Goal: Book appointment/travel/reservation

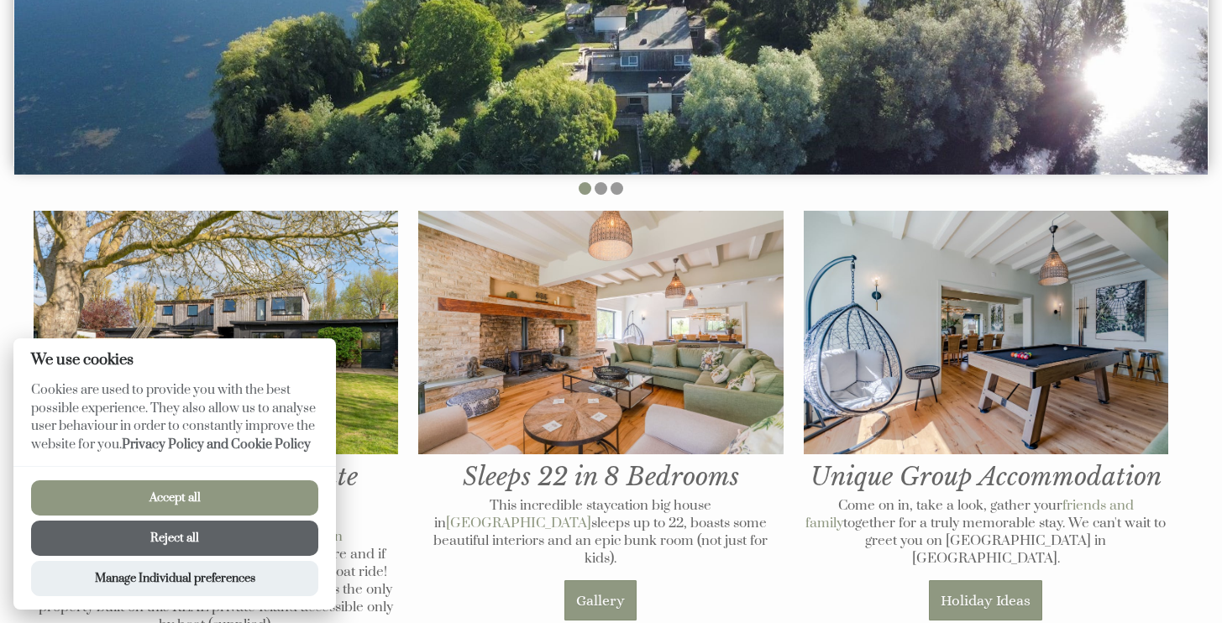
scroll to position [520, 0]
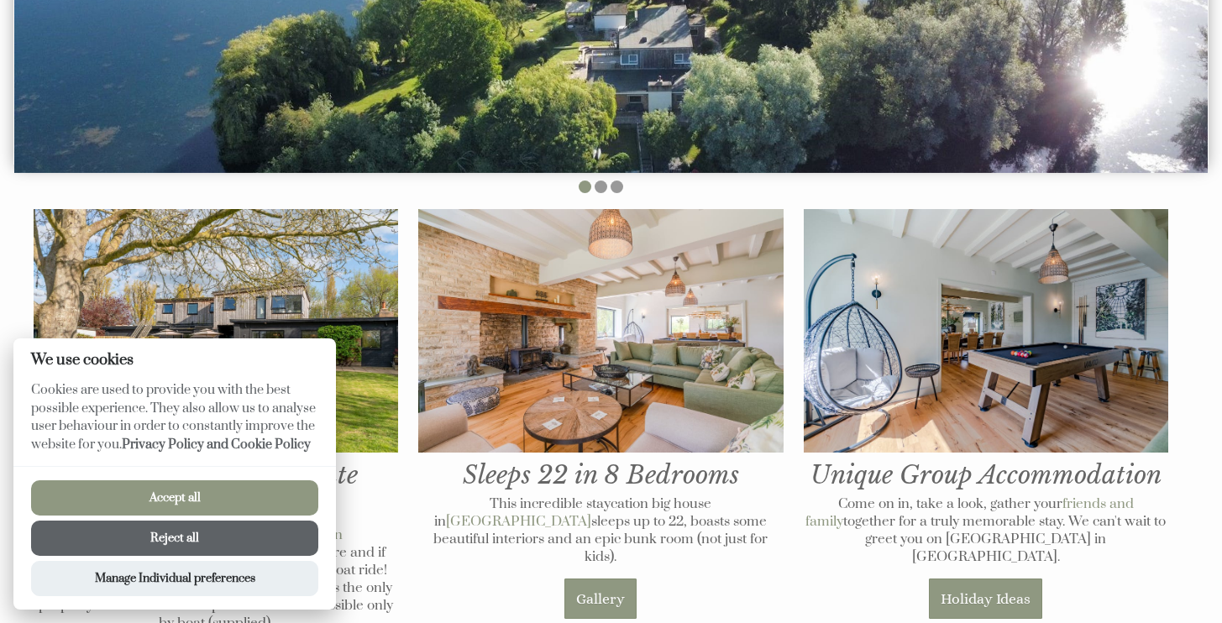
click at [194, 500] on button "Accept all" at bounding box center [174, 498] width 287 height 35
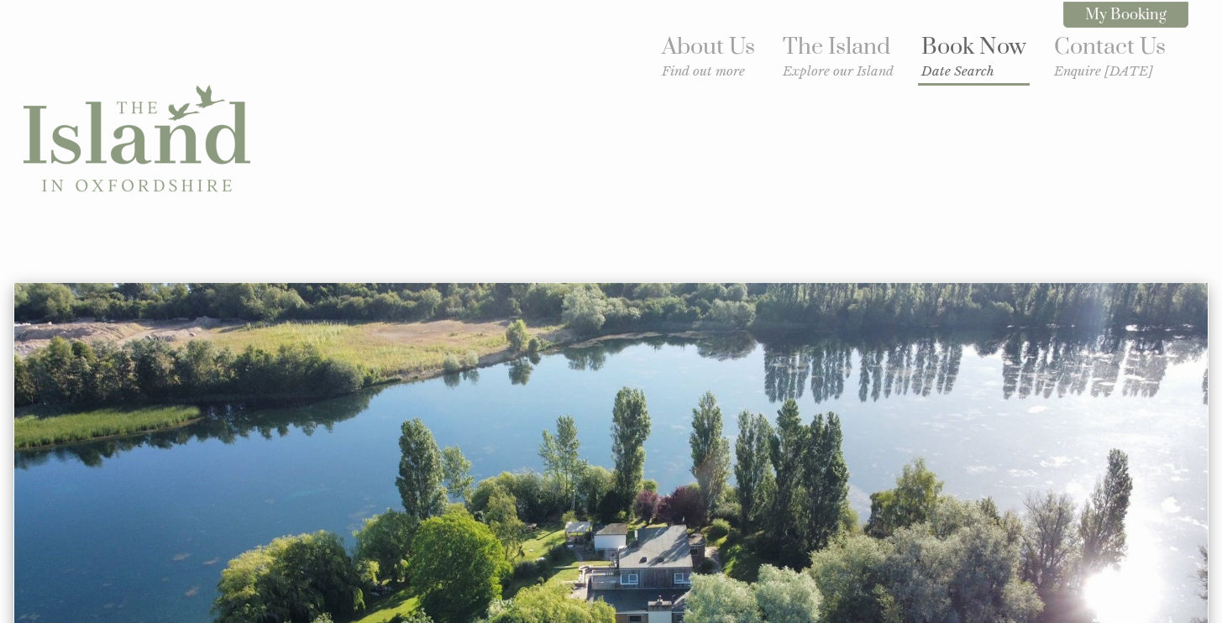
click at [967, 48] on link "Book Now Date Search" at bounding box center [974, 56] width 105 height 46
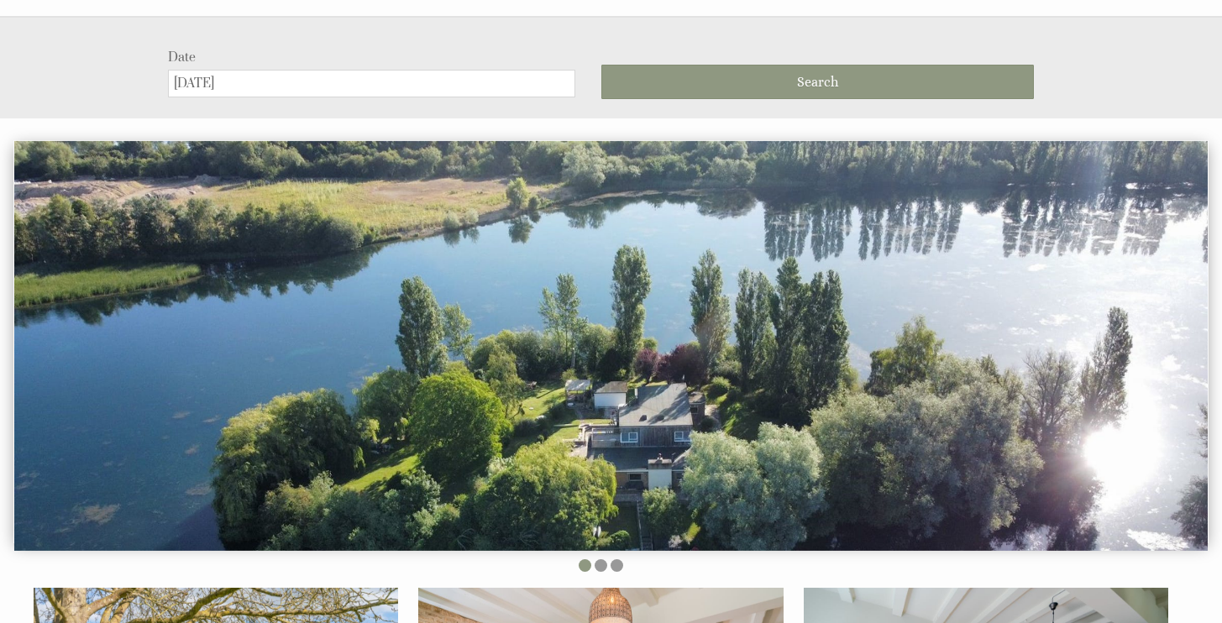
scroll to position [273, 0]
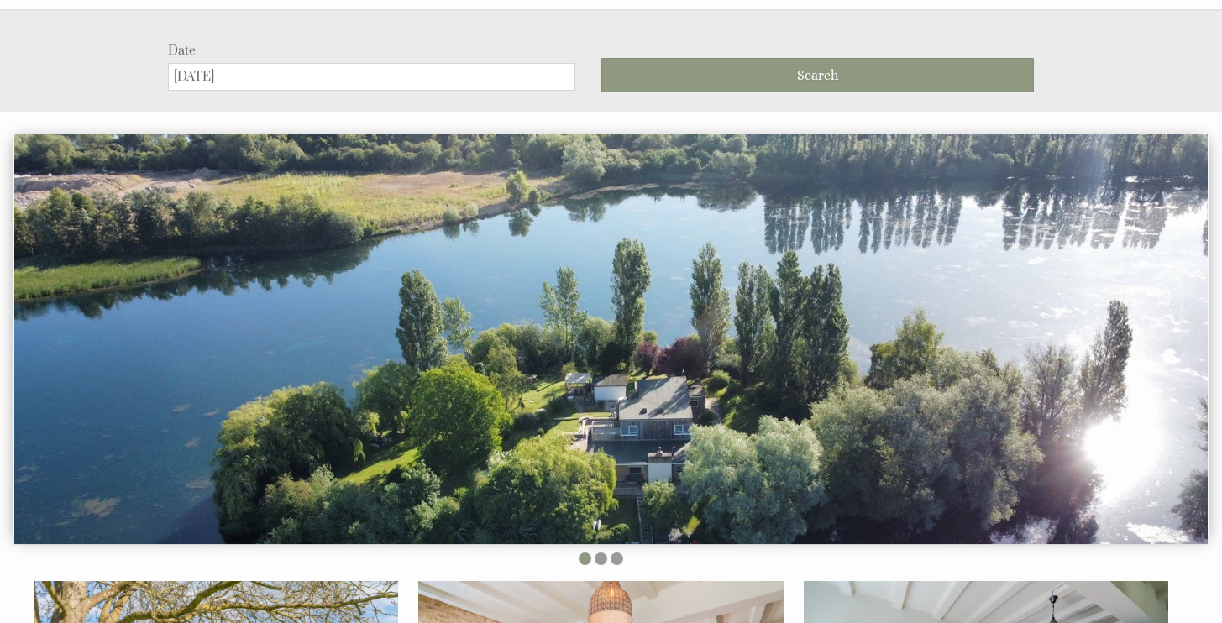
click at [293, 63] on input "[DATE]" at bounding box center [371, 77] width 407 height 28
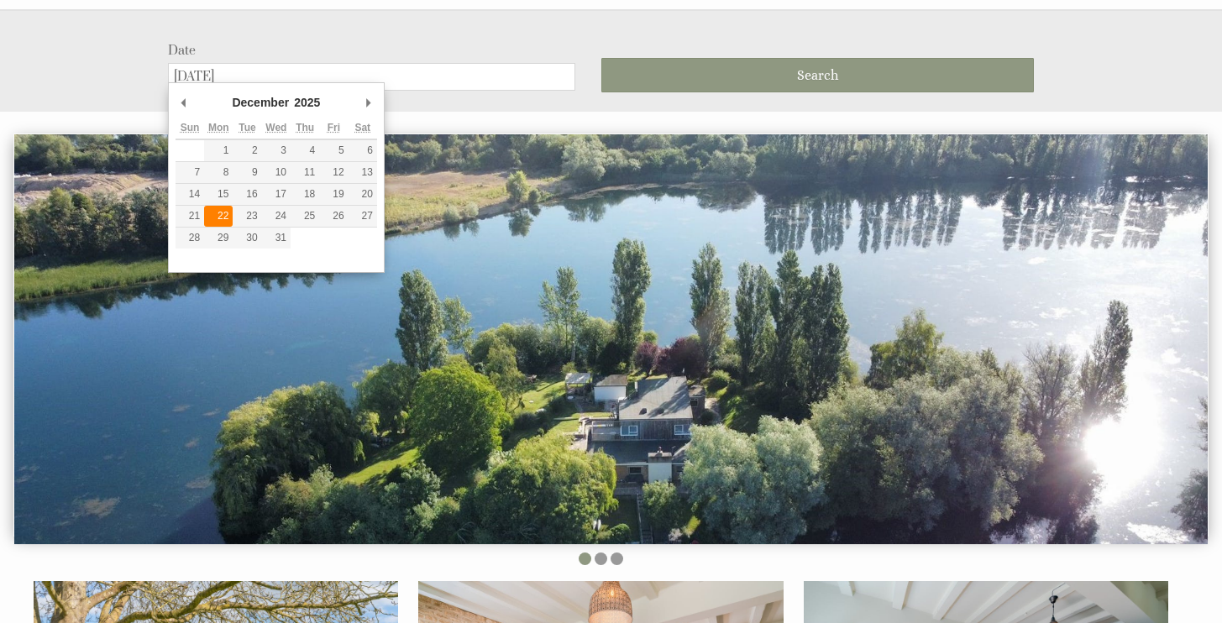
type input "[DATE]"
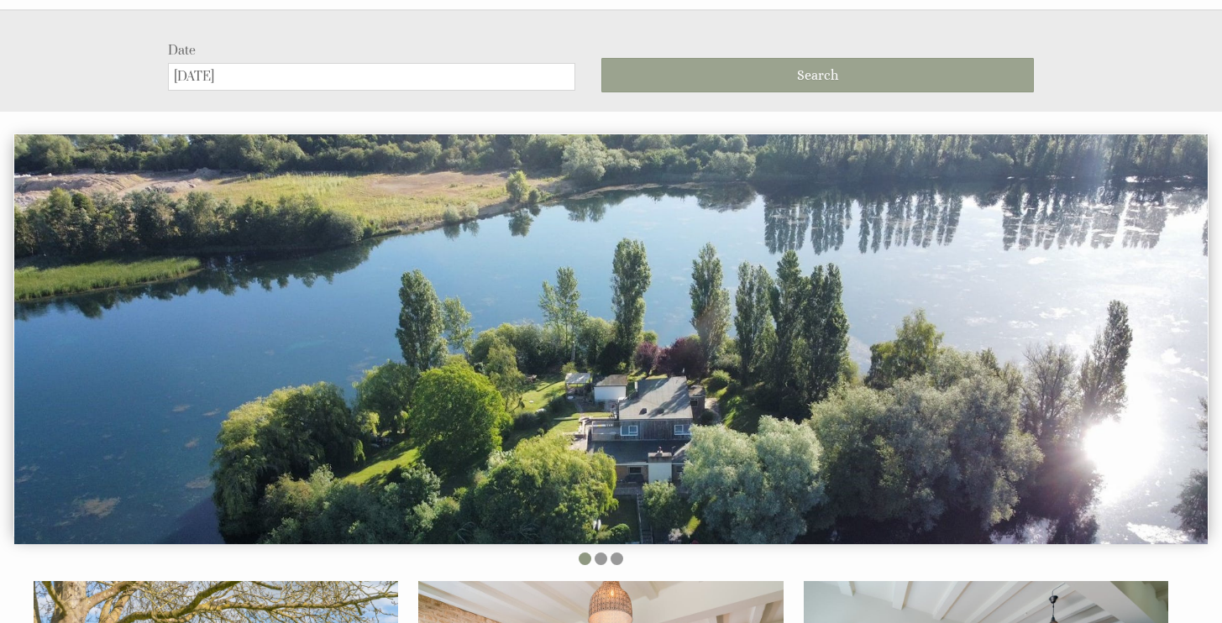
click at [807, 67] on span "Search" at bounding box center [817, 75] width 41 height 16
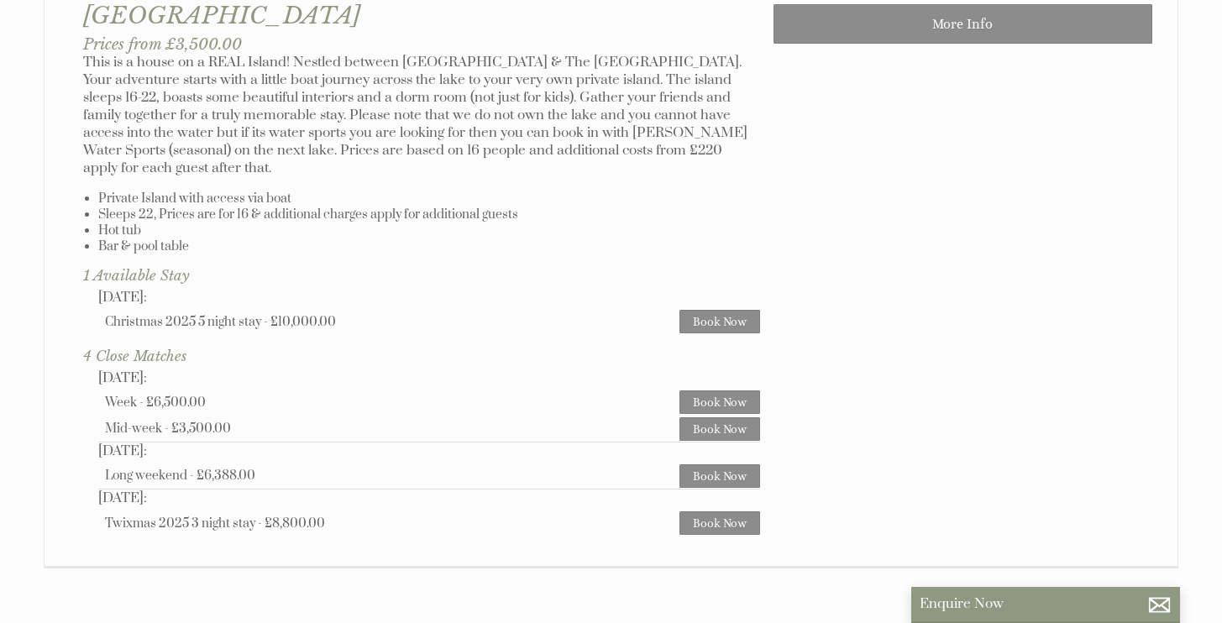
scroll to position [1081, 0]
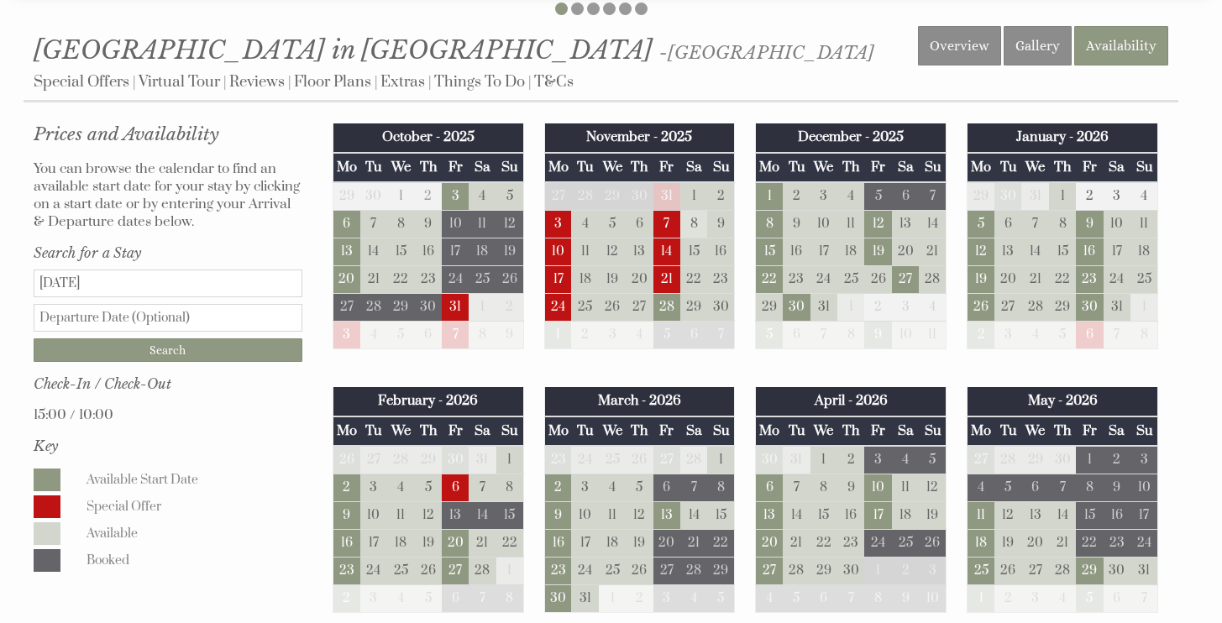
scroll to position [699, 0]
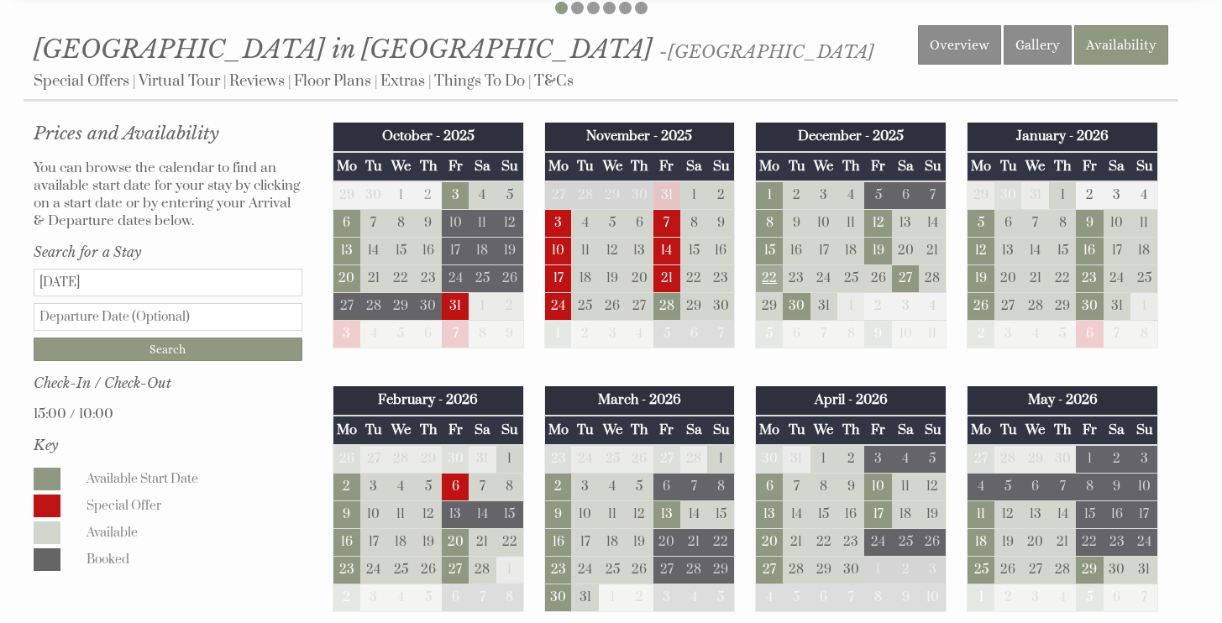
click at [770, 274] on td "22" at bounding box center [769, 279] width 27 height 28
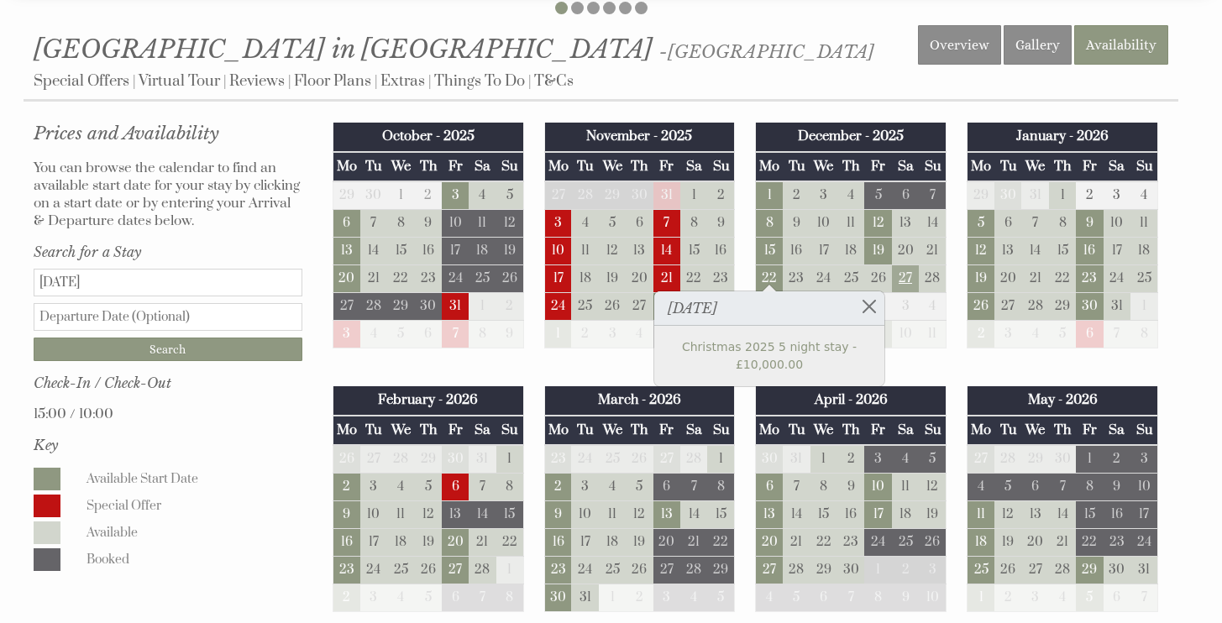
click at [901, 269] on td "27" at bounding box center [905, 279] width 27 height 28
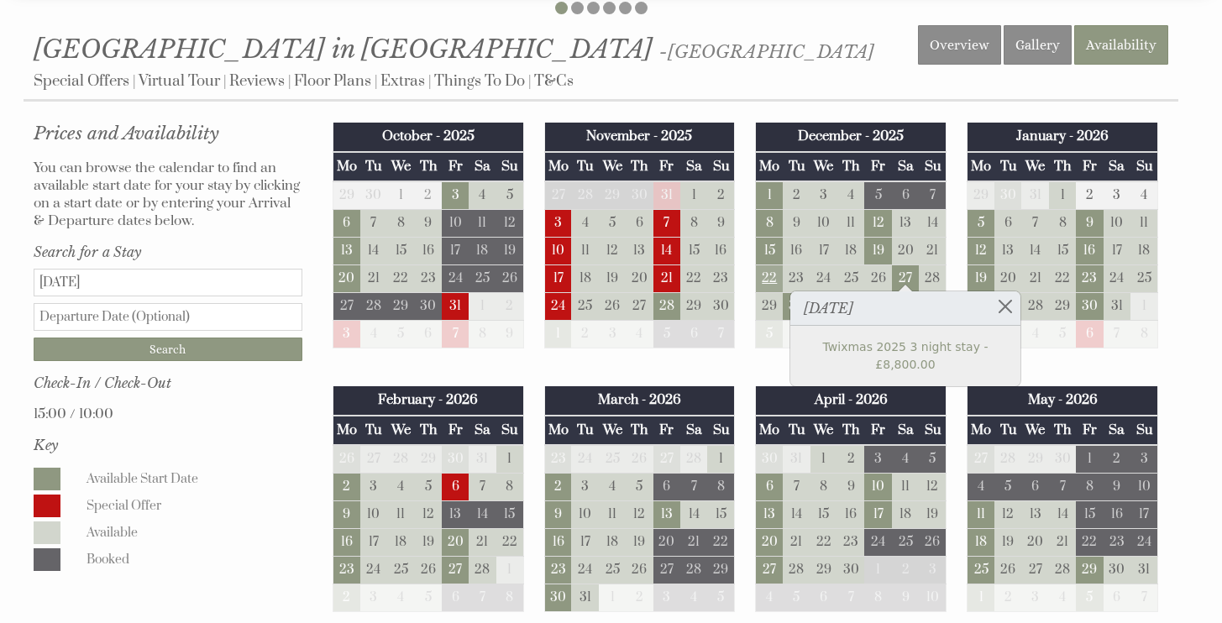
click at [770, 272] on td "22" at bounding box center [769, 279] width 27 height 28
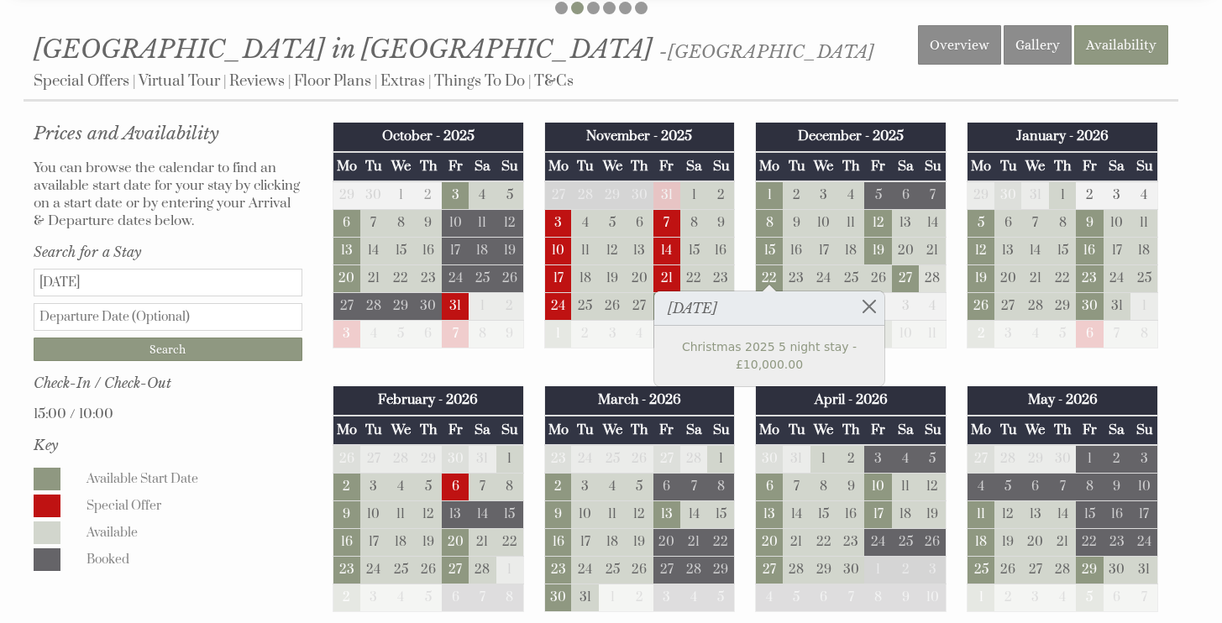
click at [928, 270] on td "28" at bounding box center [932, 279] width 27 height 28
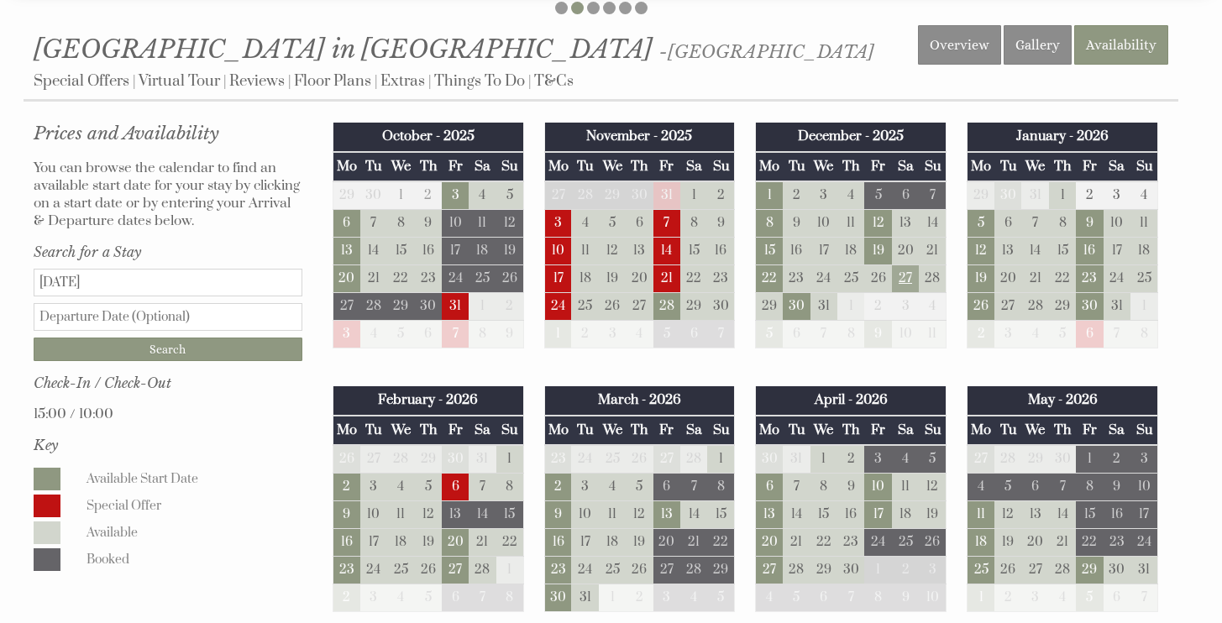
click at [906, 269] on td "27" at bounding box center [905, 279] width 27 height 28
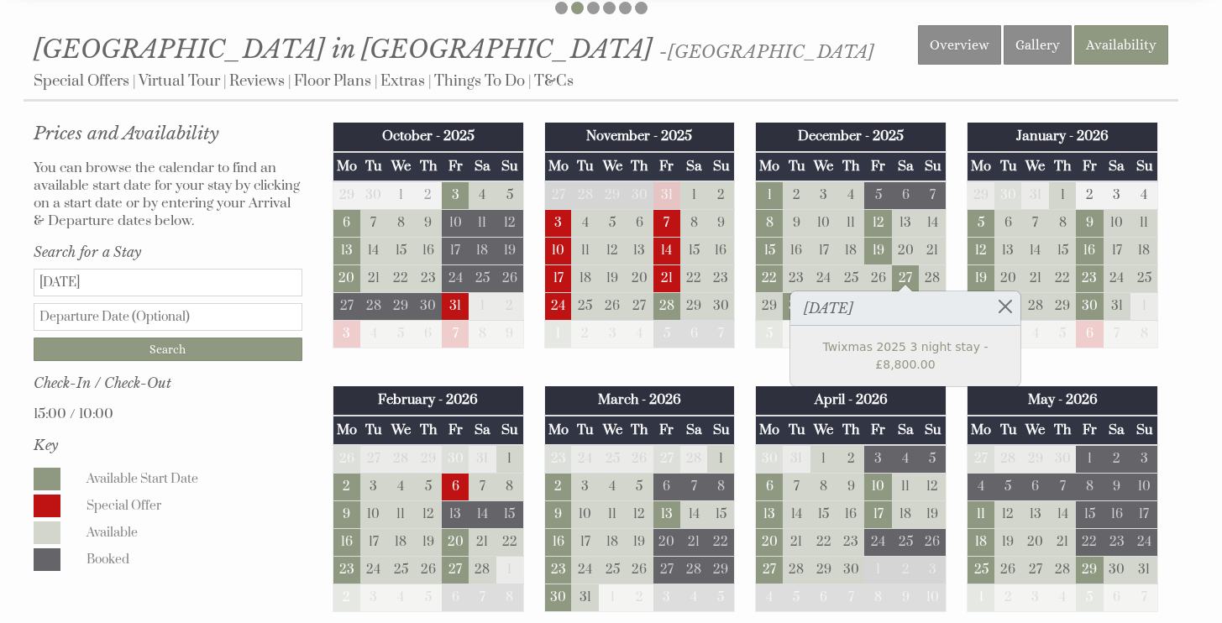
click at [107, 304] on input "text" at bounding box center [168, 317] width 269 height 28
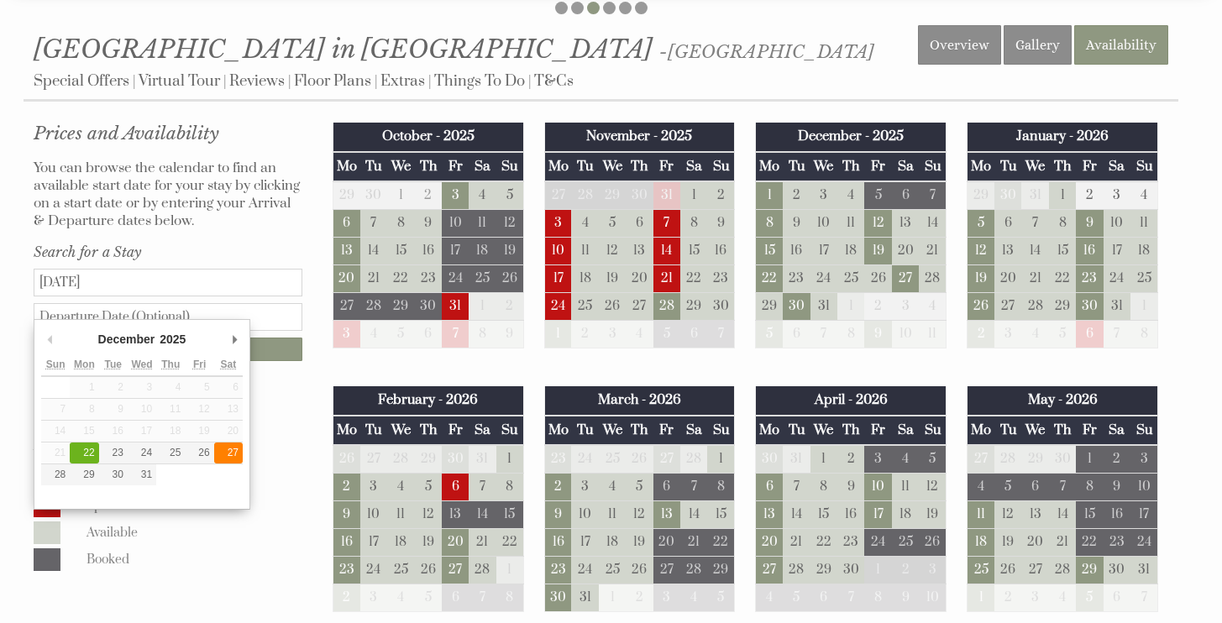
type input "[DATE]"
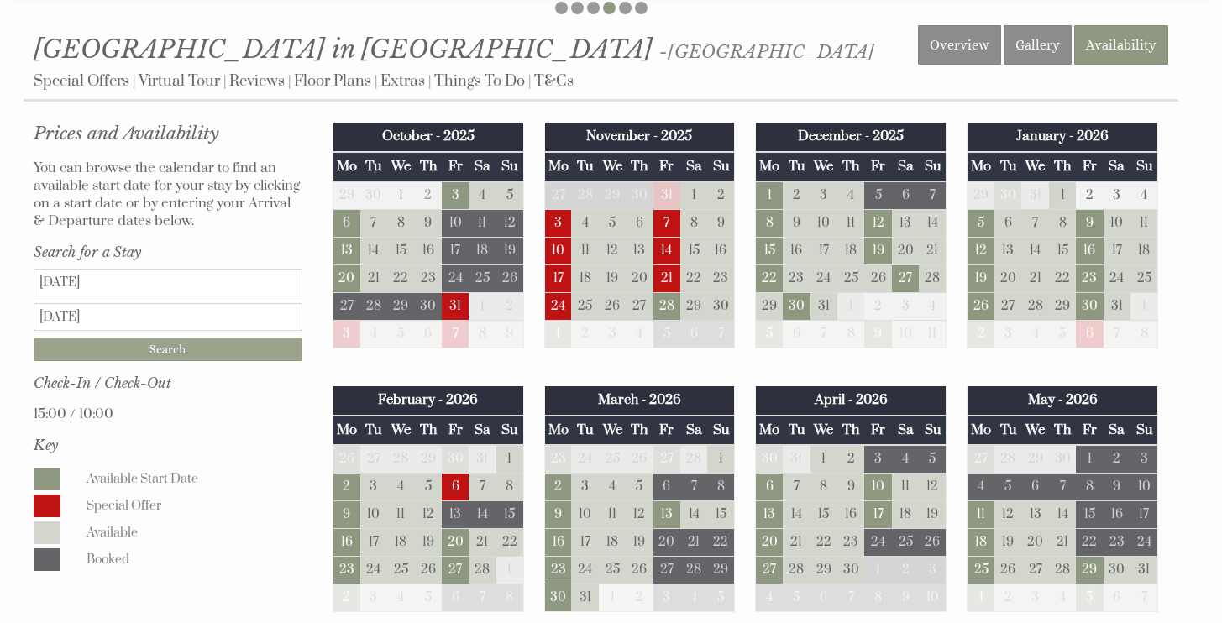
click at [168, 343] on input "Search" at bounding box center [168, 350] width 269 height 24
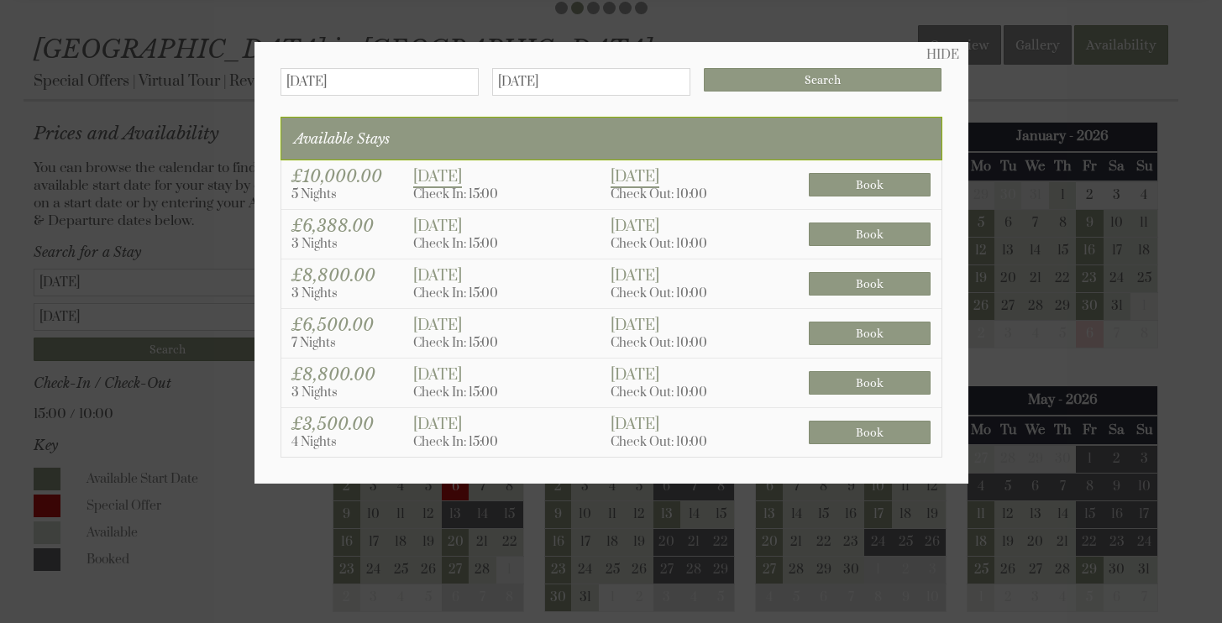
click at [1195, 132] on div at bounding box center [611, 311] width 1222 height 623
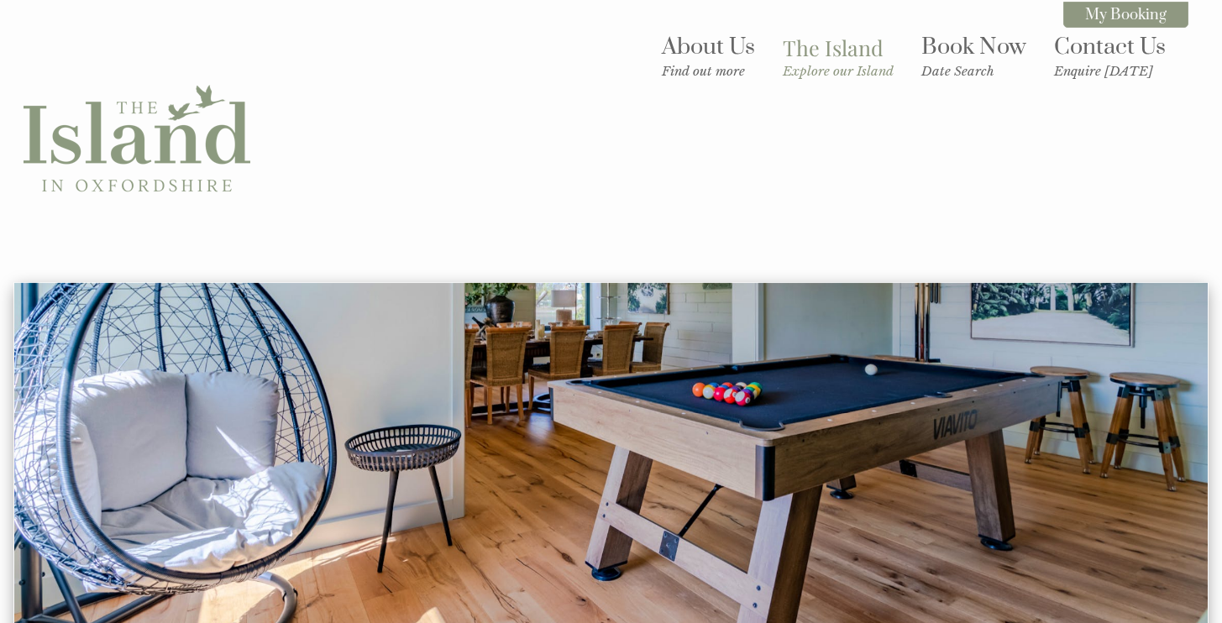
scroll to position [0, 0]
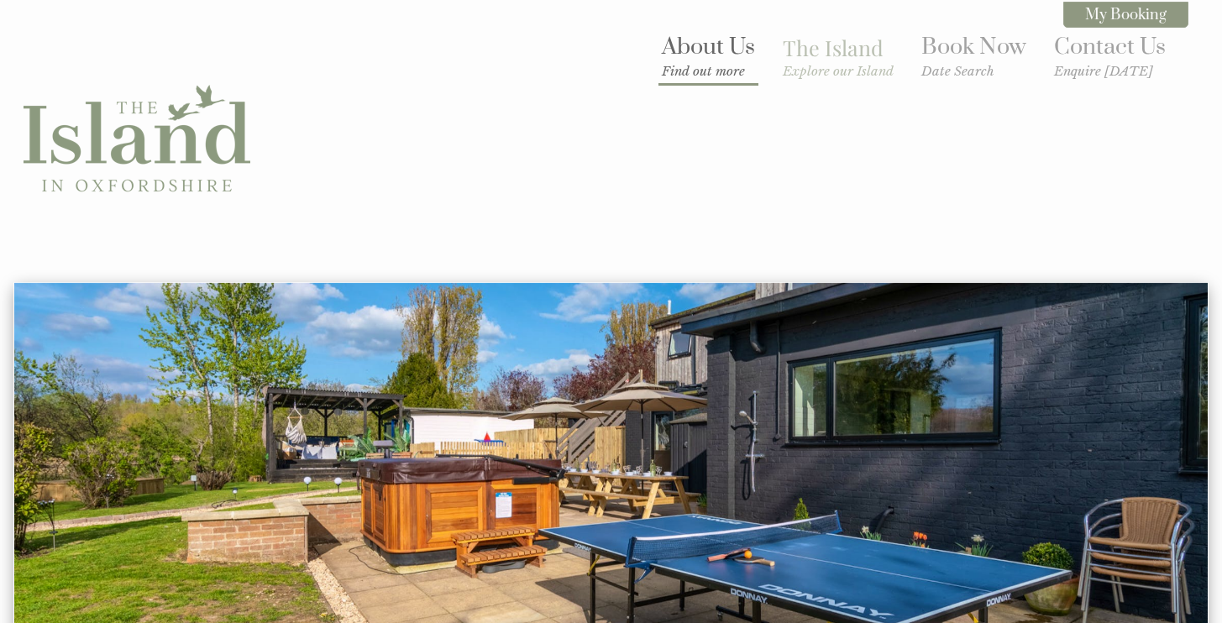
click at [699, 48] on link "About Us Find out more" at bounding box center [708, 56] width 93 height 46
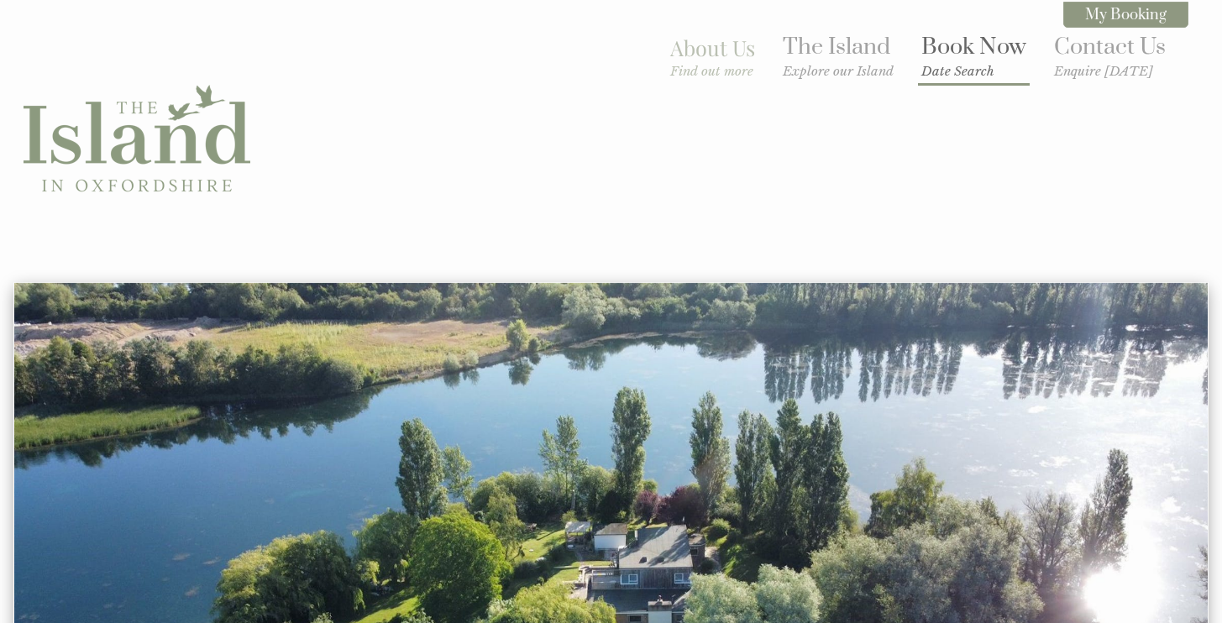
click at [959, 46] on link "Book Now Date Search" at bounding box center [974, 56] width 105 height 46
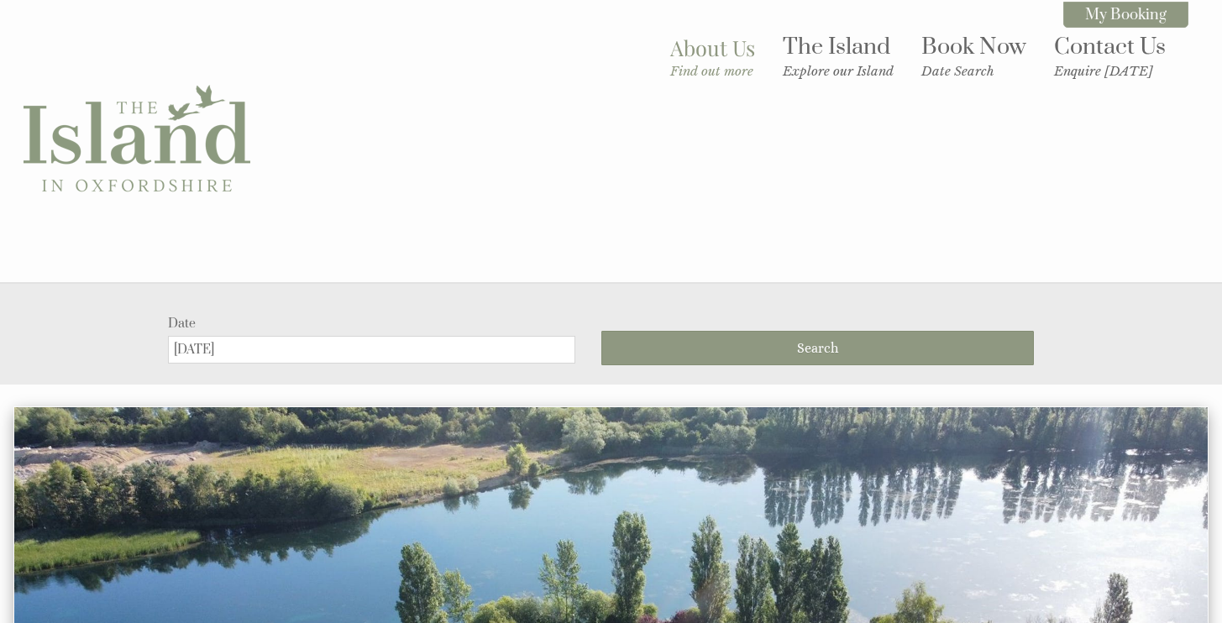
click at [328, 336] on input "[DATE]" at bounding box center [371, 350] width 407 height 28
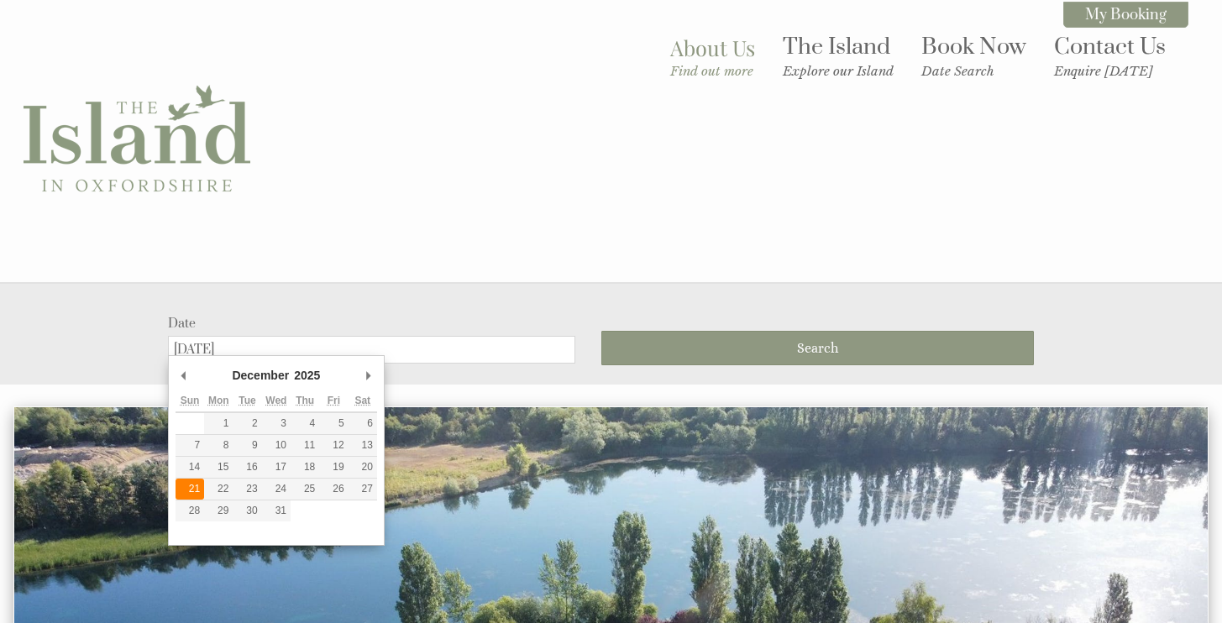
type input "[DATE]"
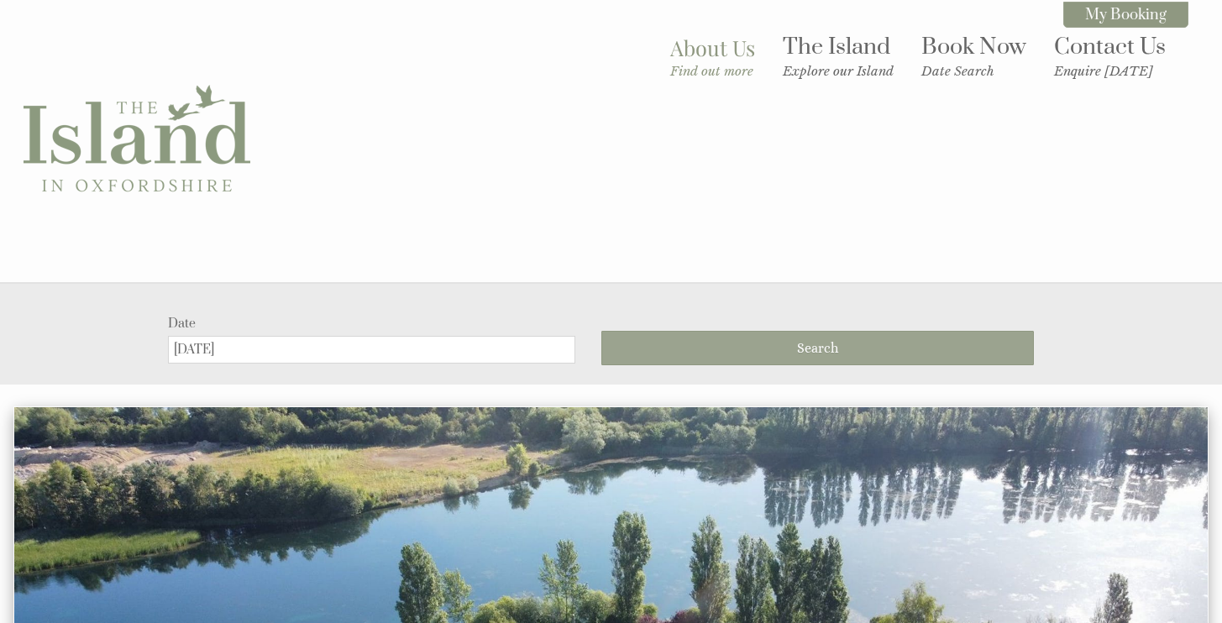
click at [827, 343] on span "Search" at bounding box center [817, 348] width 41 height 16
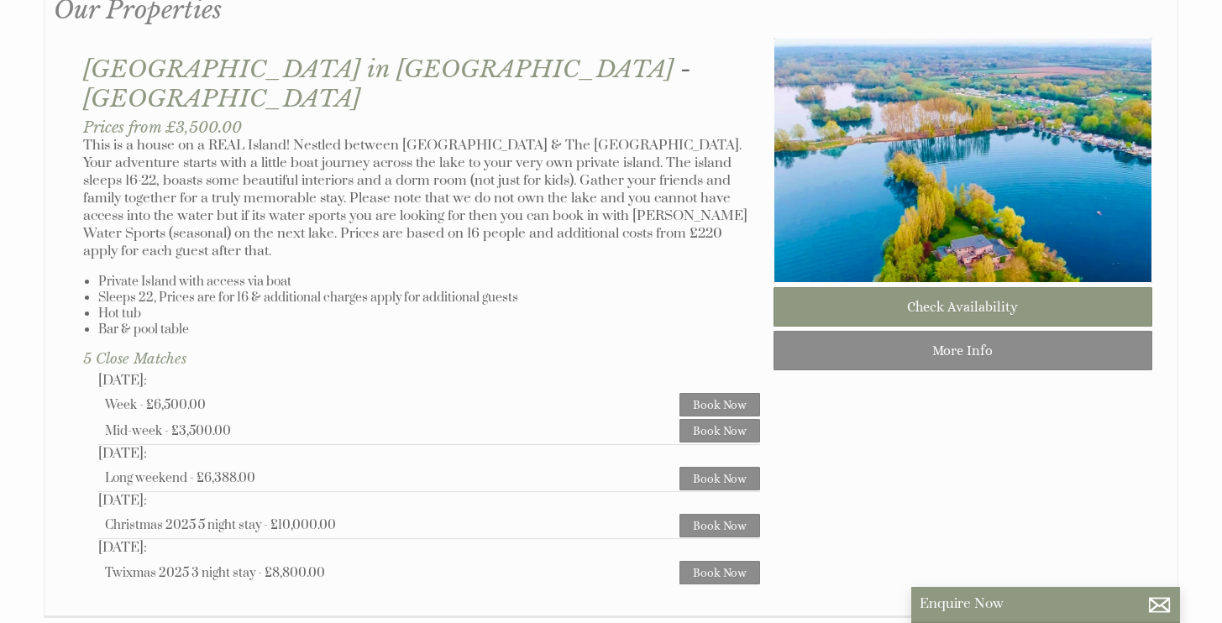
scroll to position [1006, 0]
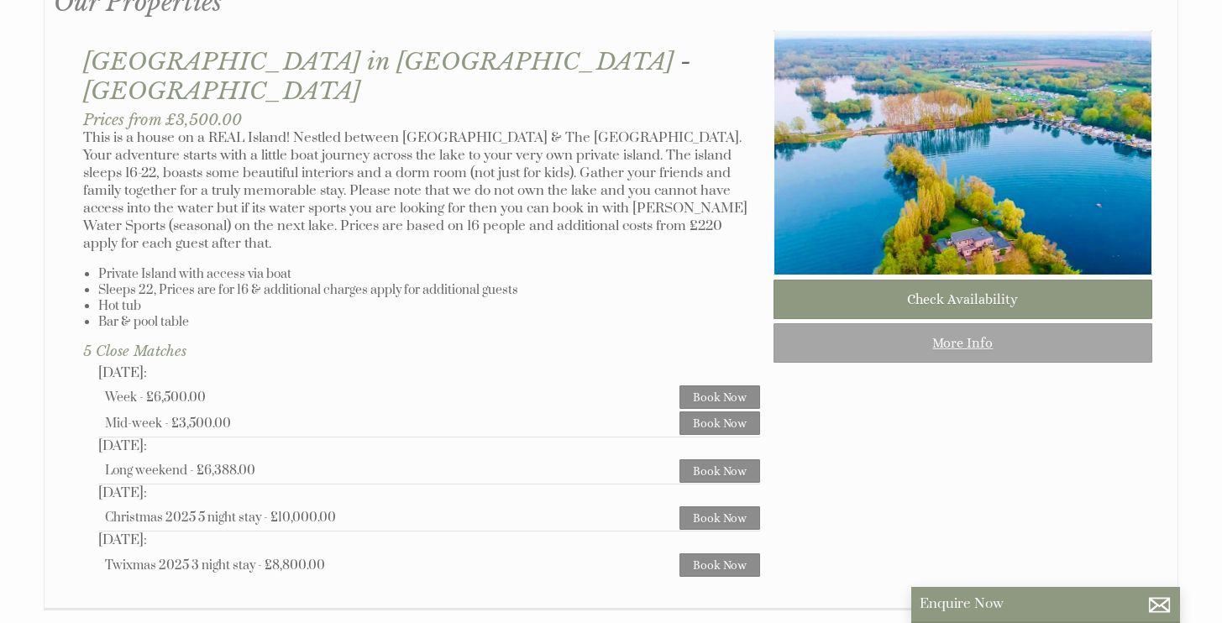
click at [993, 347] on link "More Info" at bounding box center [963, 342] width 379 height 39
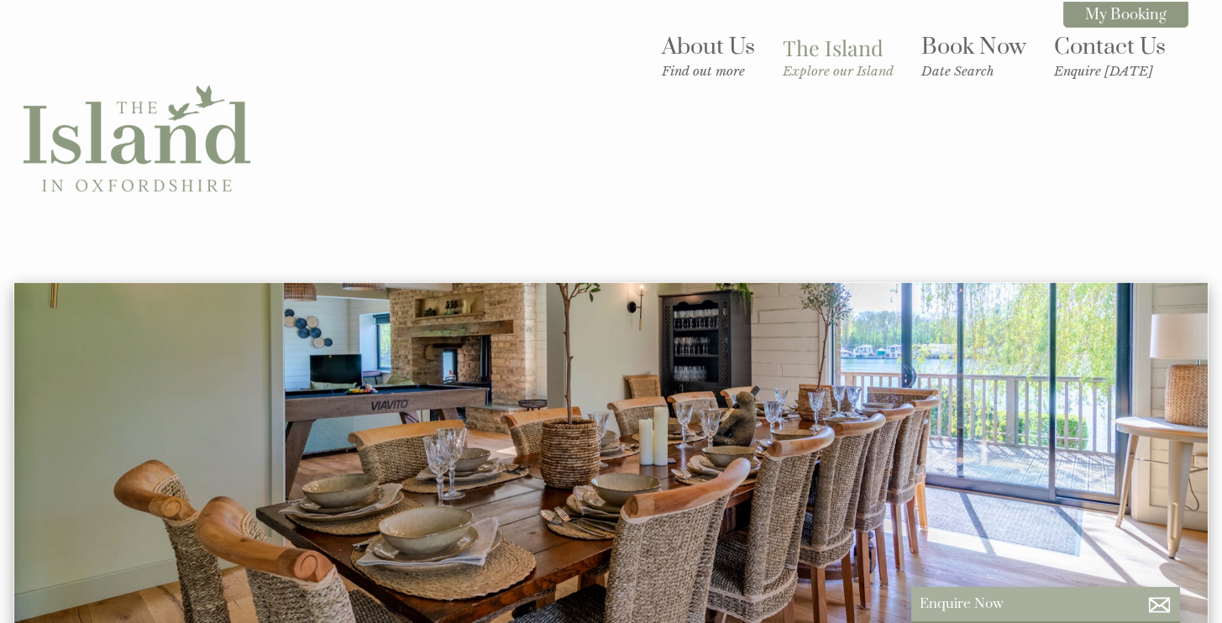
click at [958, 600] on p "Enquire Now" at bounding box center [1046, 605] width 252 height 18
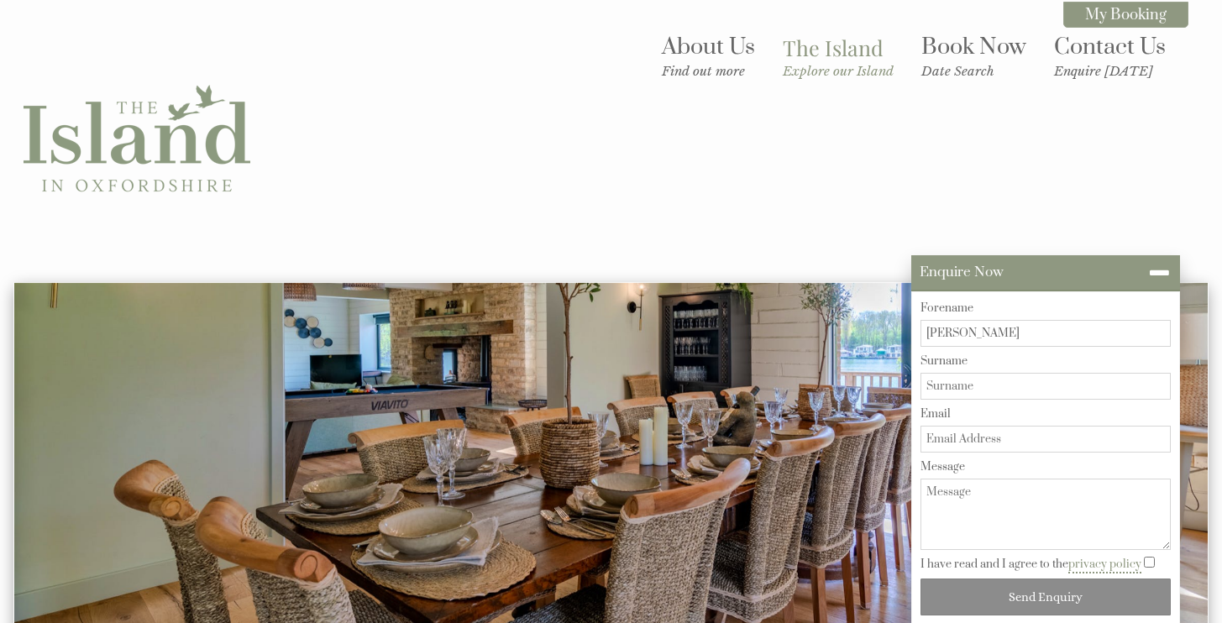
type input "[PERSON_NAME]"
type input "kellynash1"
type input "[EMAIL_ADDRESS][DOMAIN_NAME]"
click at [970, 508] on textarea "Message" at bounding box center [1046, 514] width 250 height 71
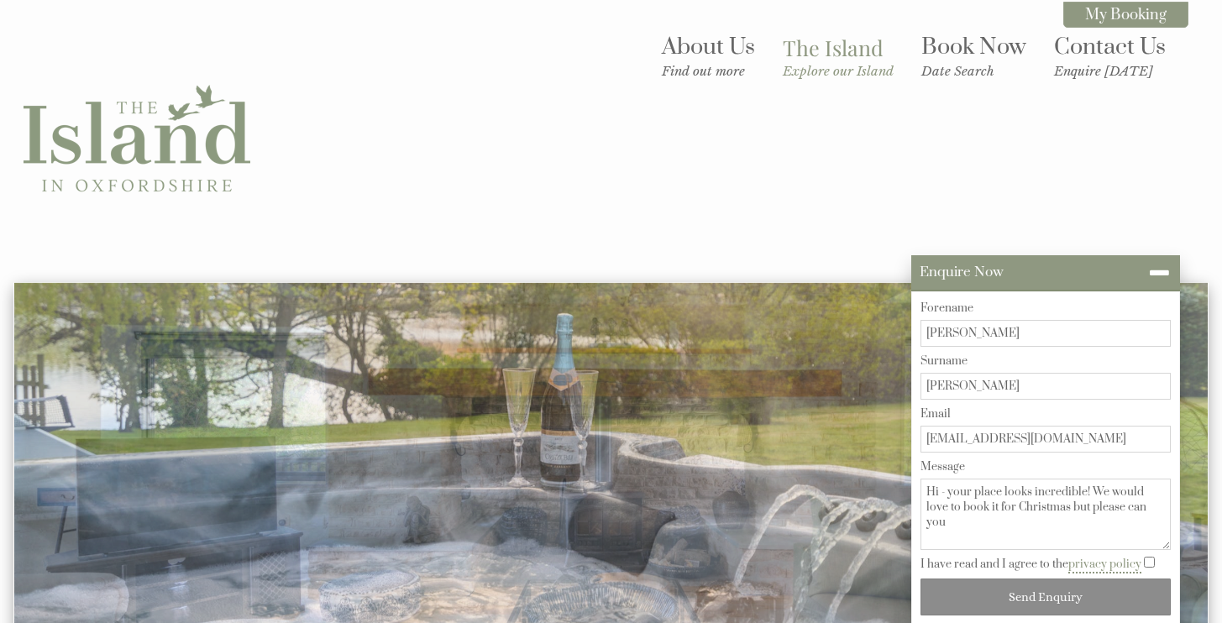
click at [1158, 507] on textarea "Hi - your place looks incredible! We would love to book it for Christmas but pl…" at bounding box center [1046, 514] width 250 height 71
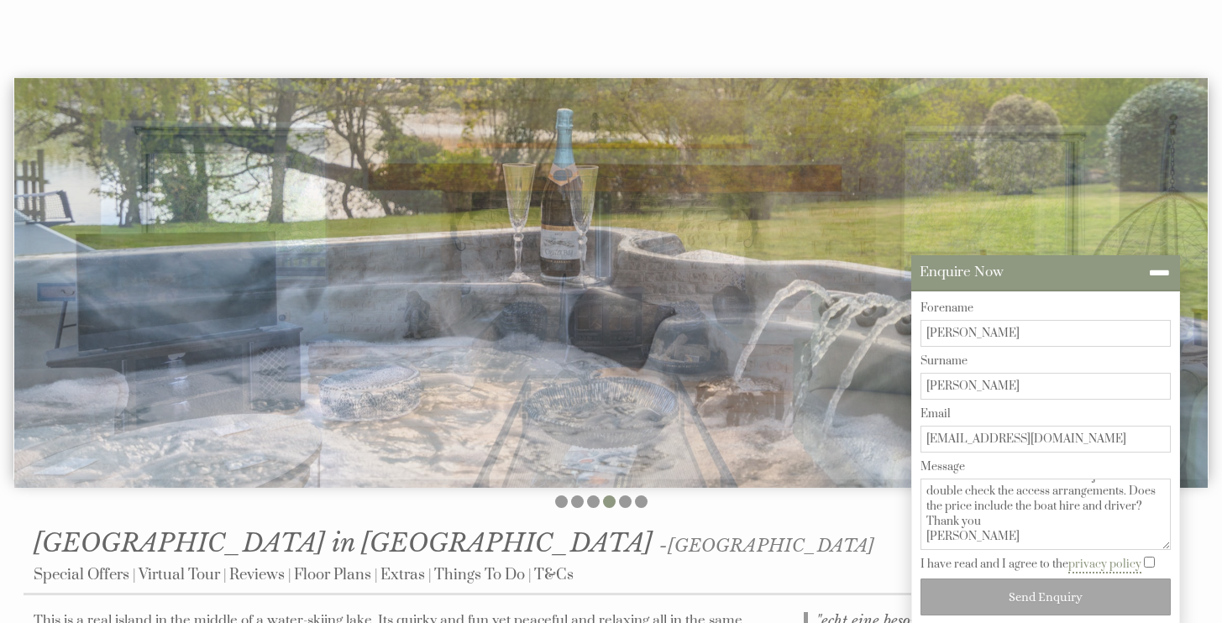
scroll to position [46, 0]
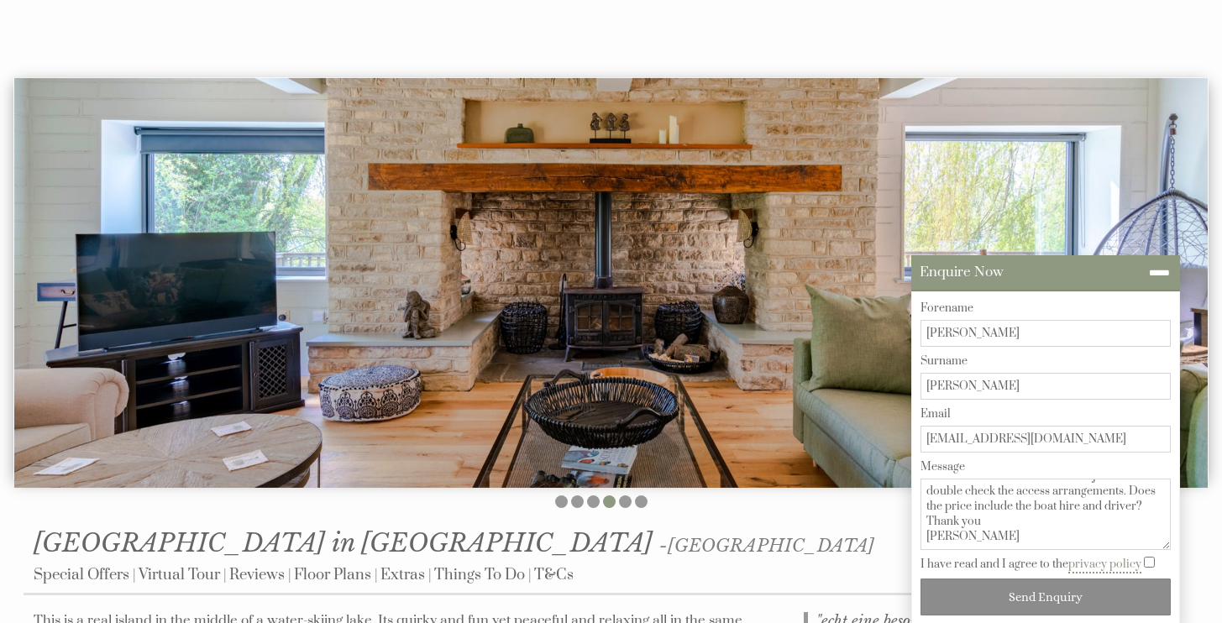
type textarea "Hi - your place looks incredible! We would love to book it for Christmas but ju…"
click at [1148, 563] on input "I have read and I agree to the privacy policy" at bounding box center [1149, 562] width 11 height 11
checkbox input "true"
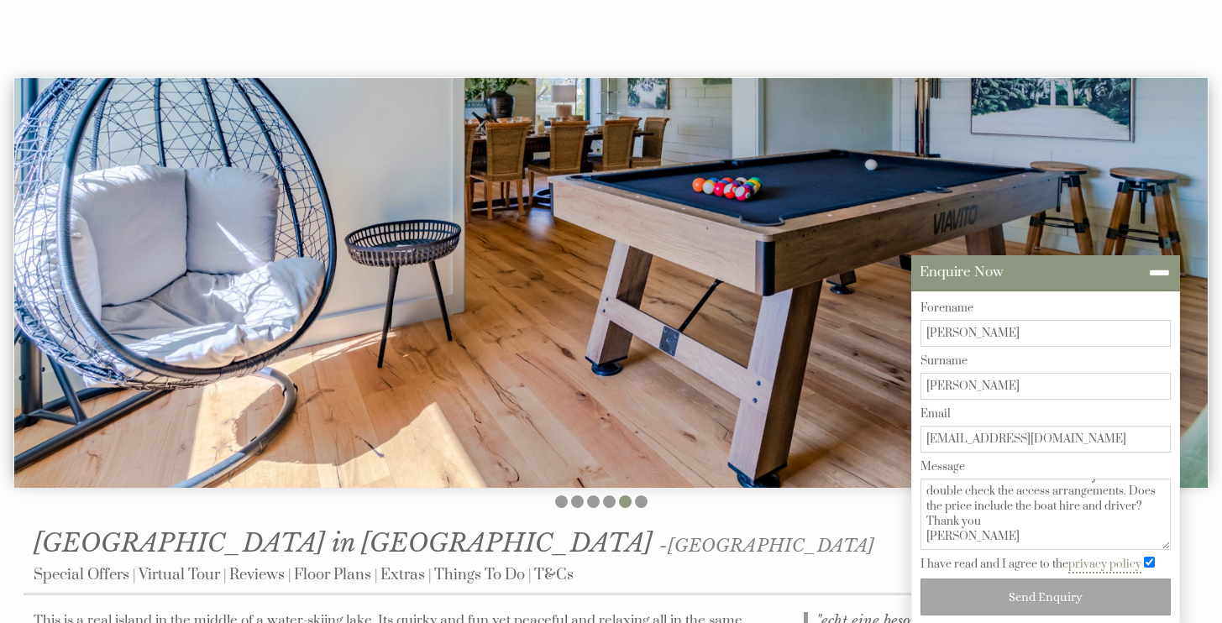
click at [1050, 605] on button "Send Enquiry" at bounding box center [1046, 597] width 250 height 37
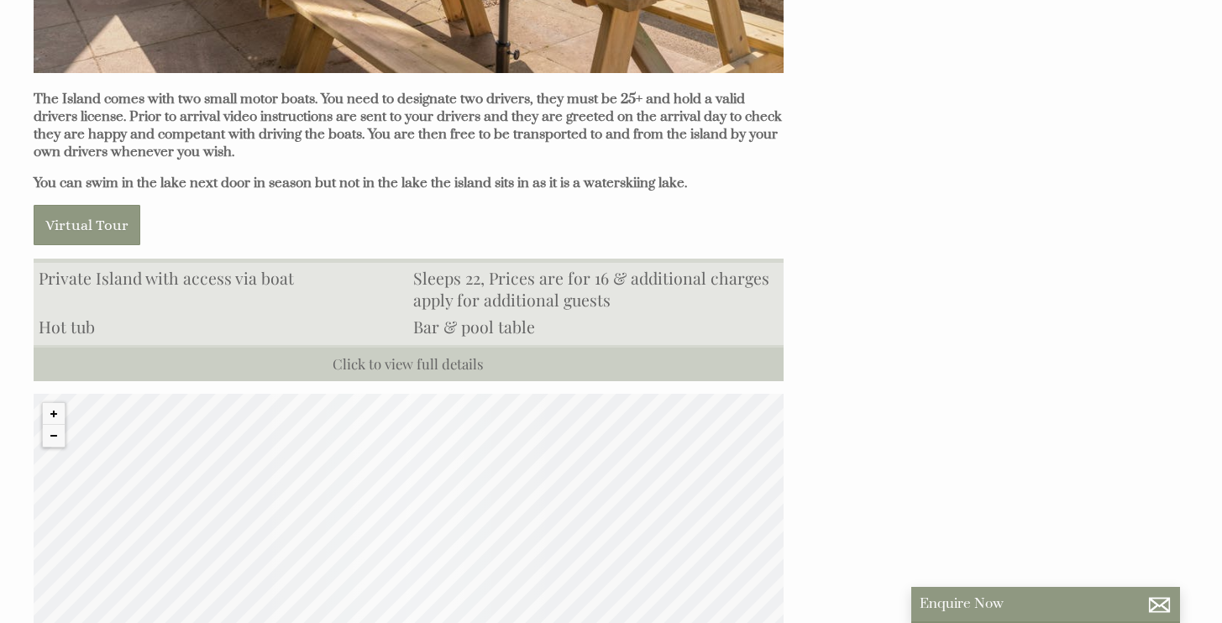
scroll to position [1351, 0]
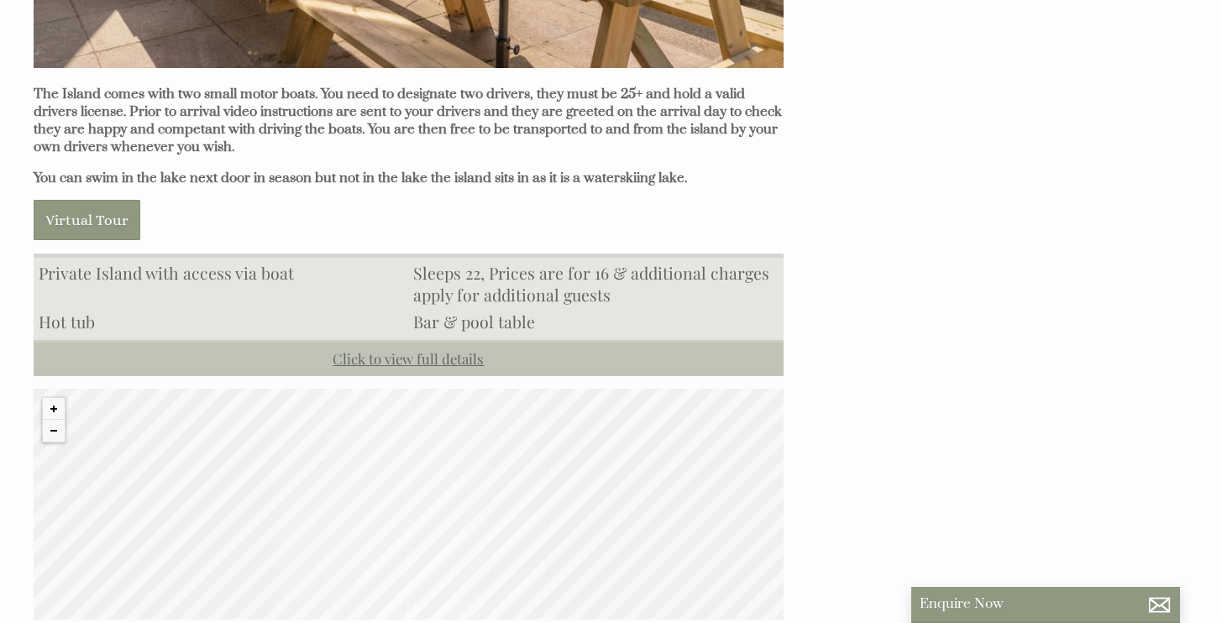
click at [400, 345] on link "Click to view full details" at bounding box center [409, 358] width 750 height 36
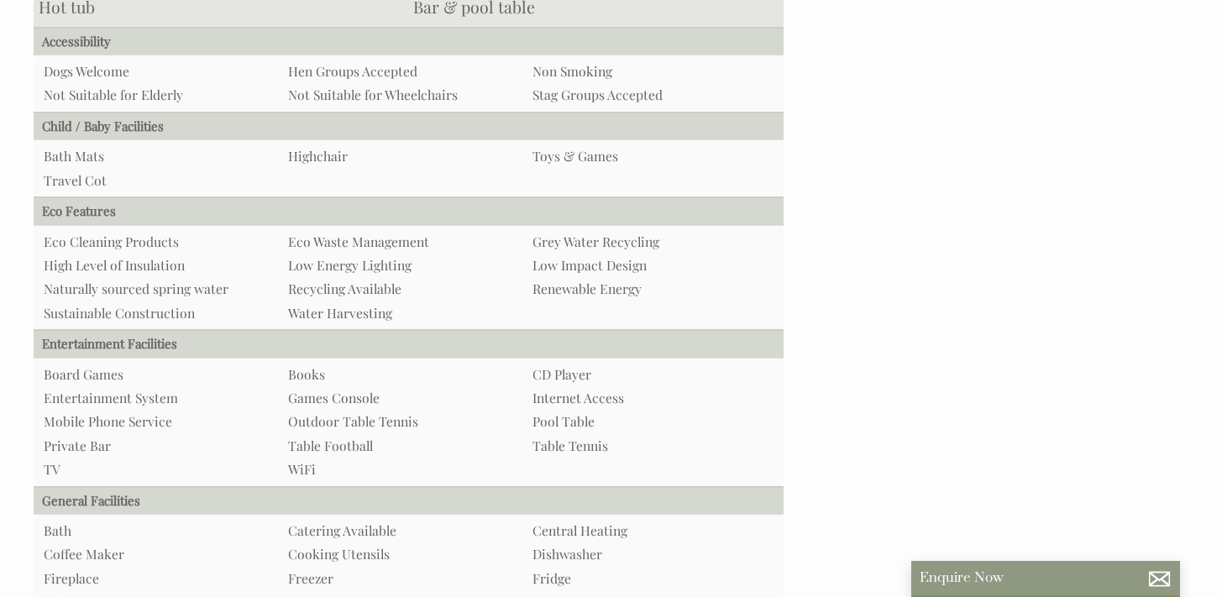
scroll to position [555, 0]
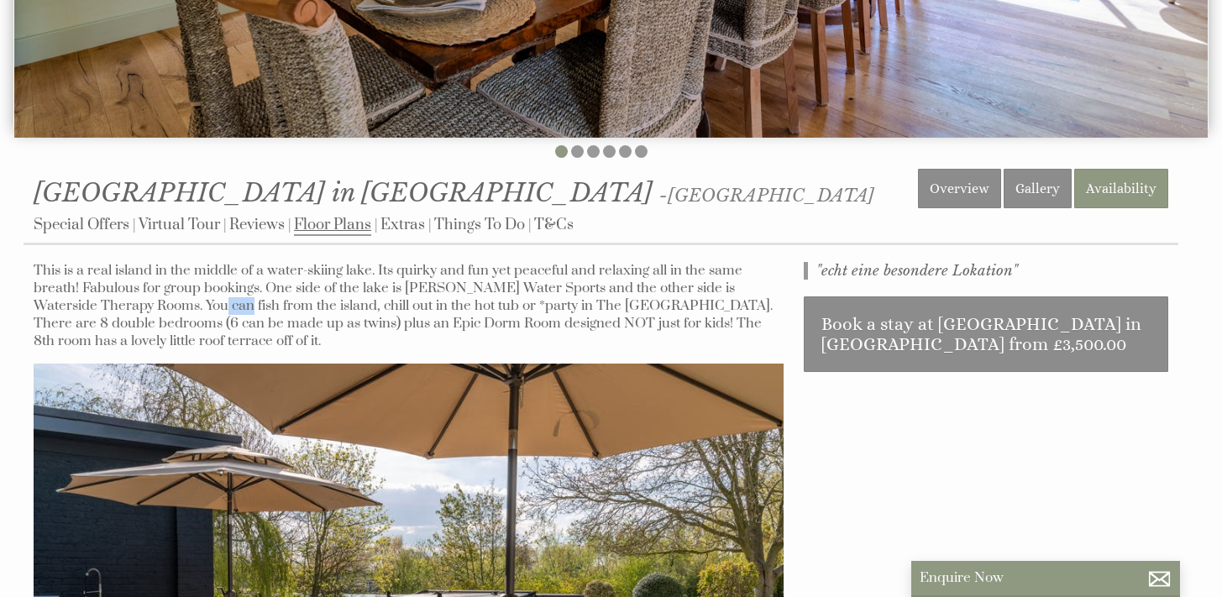
click at [339, 215] on link "Floor Plans" at bounding box center [332, 225] width 77 height 21
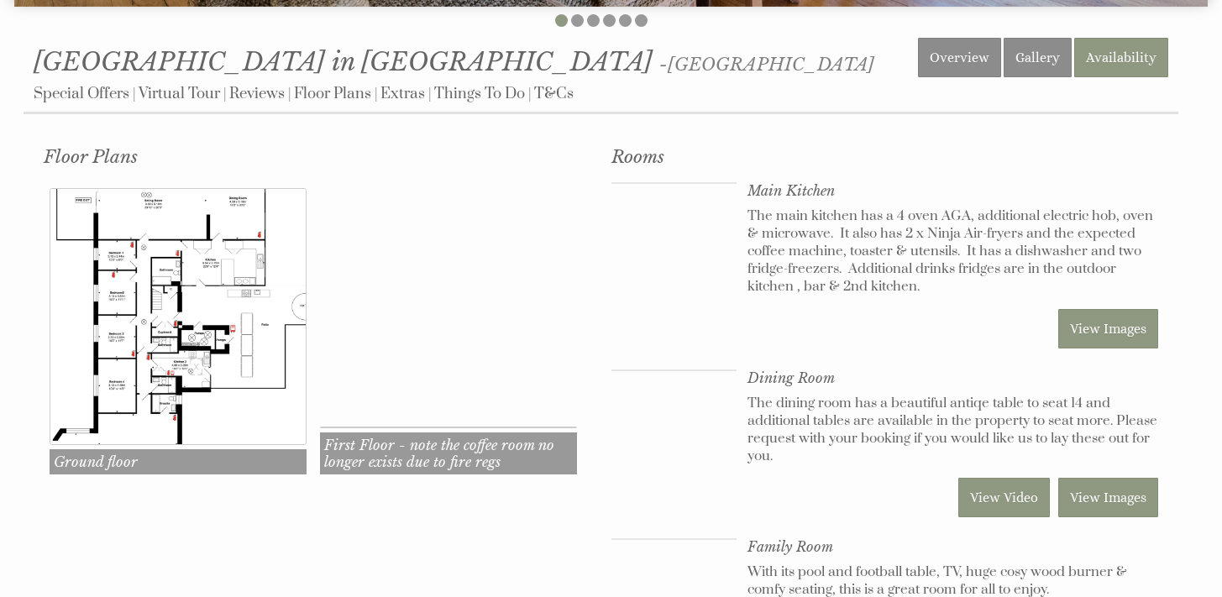
scroll to position [688, 0]
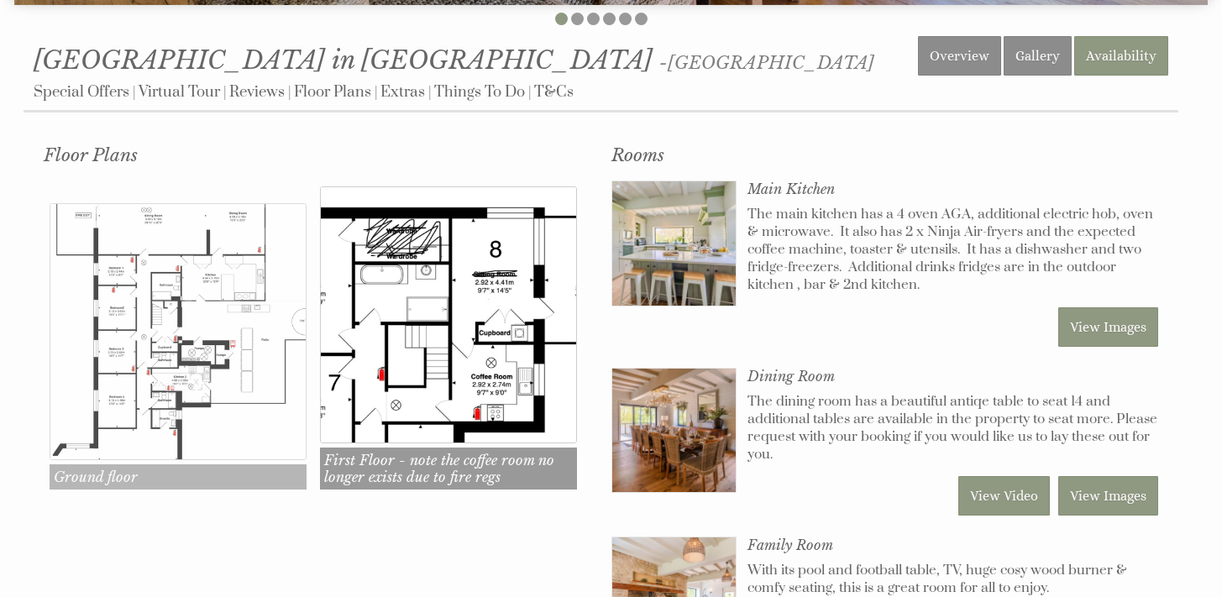
click at [166, 333] on img at bounding box center [178, 331] width 257 height 257
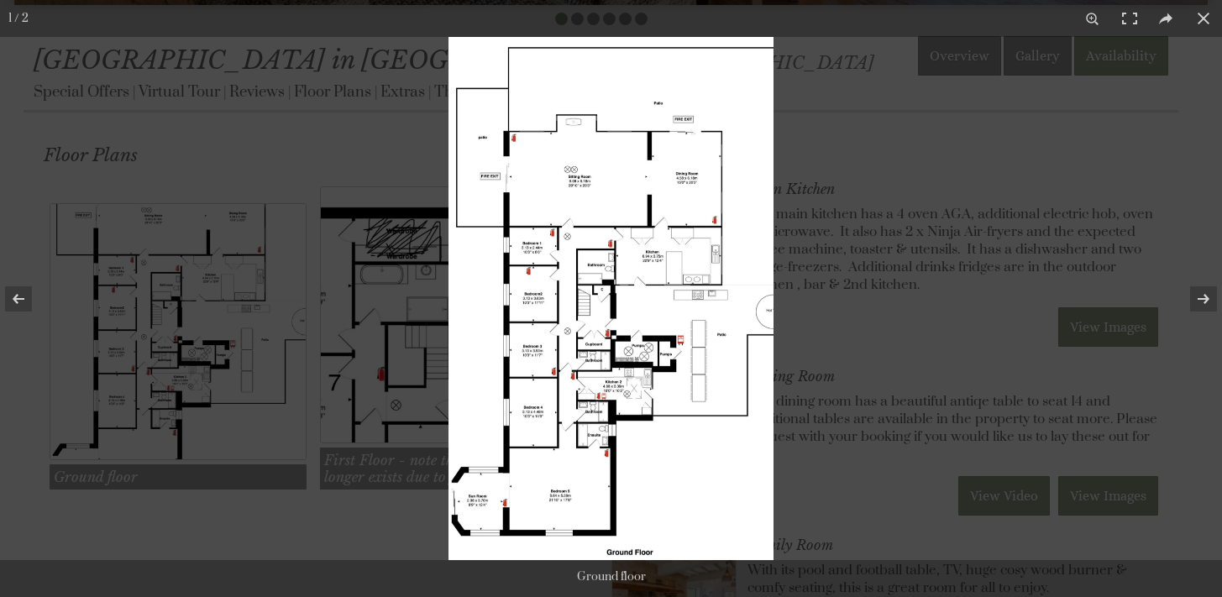
click at [615, 270] on img at bounding box center [611, 298] width 325 height 523
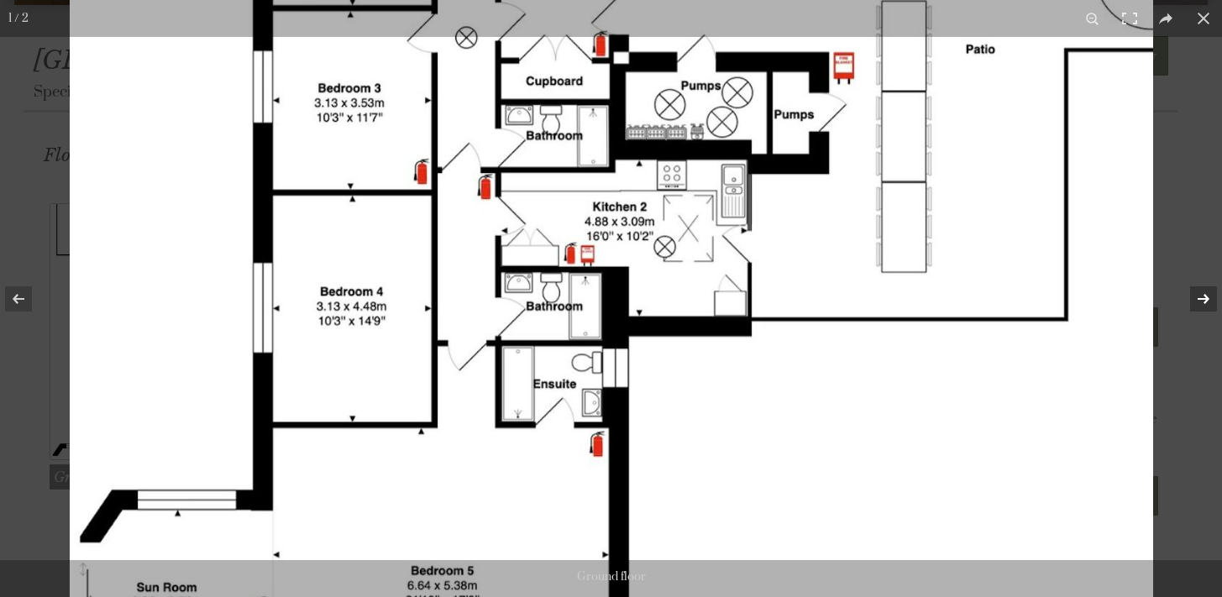
click at [1202, 306] on button at bounding box center [1192, 299] width 59 height 84
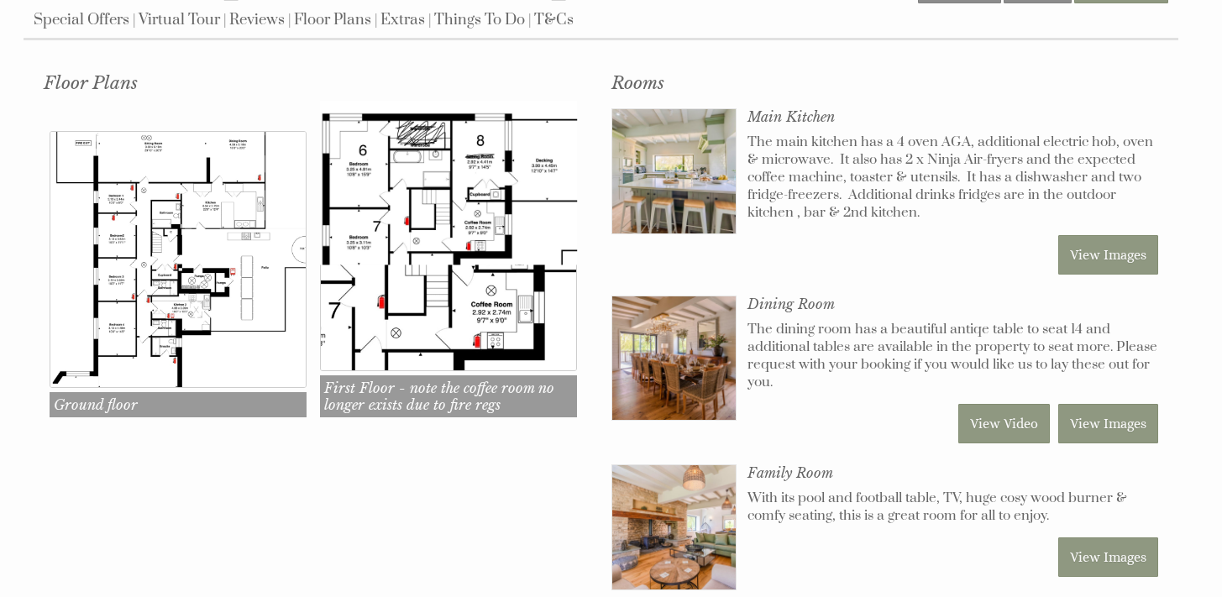
scroll to position [766, 0]
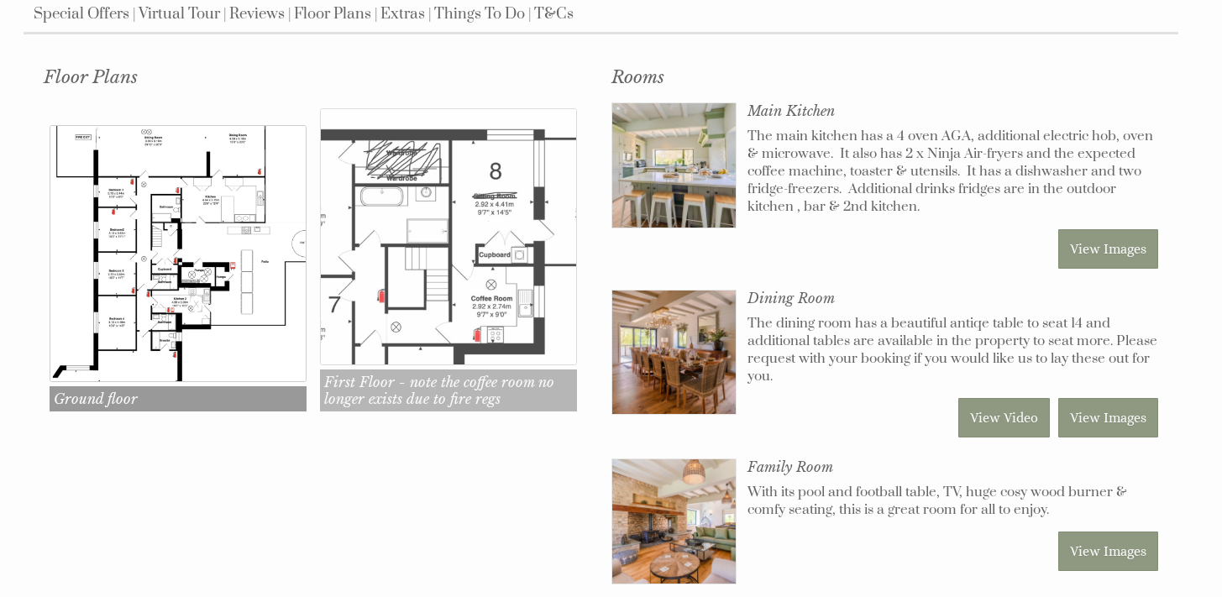
click at [482, 258] on img at bounding box center [448, 236] width 257 height 257
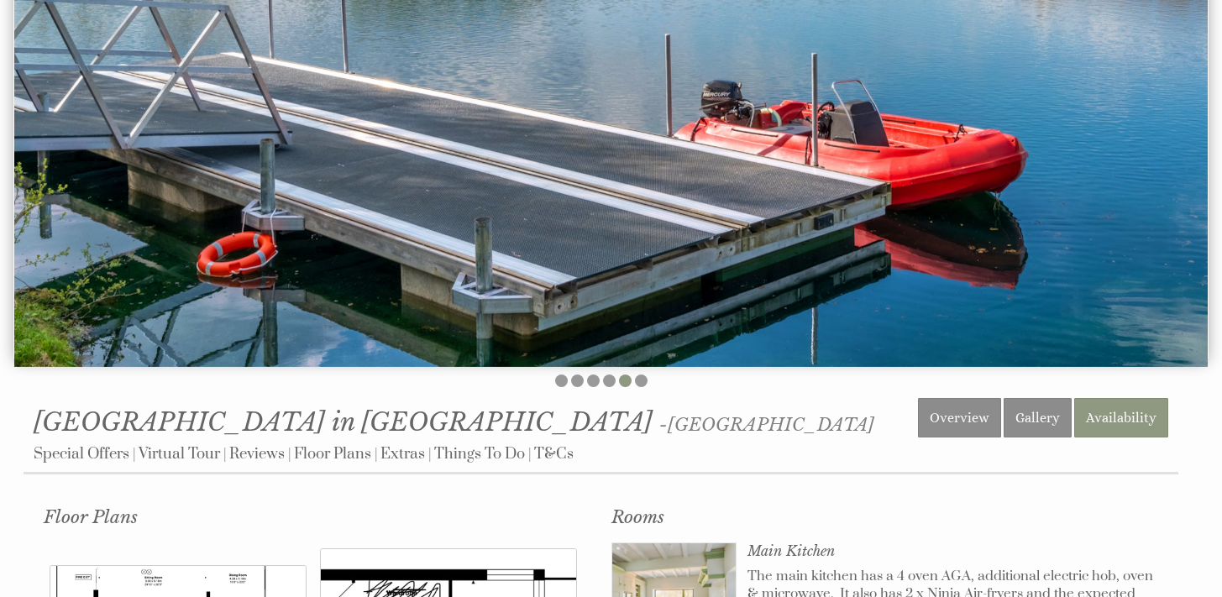
scroll to position [328, 0]
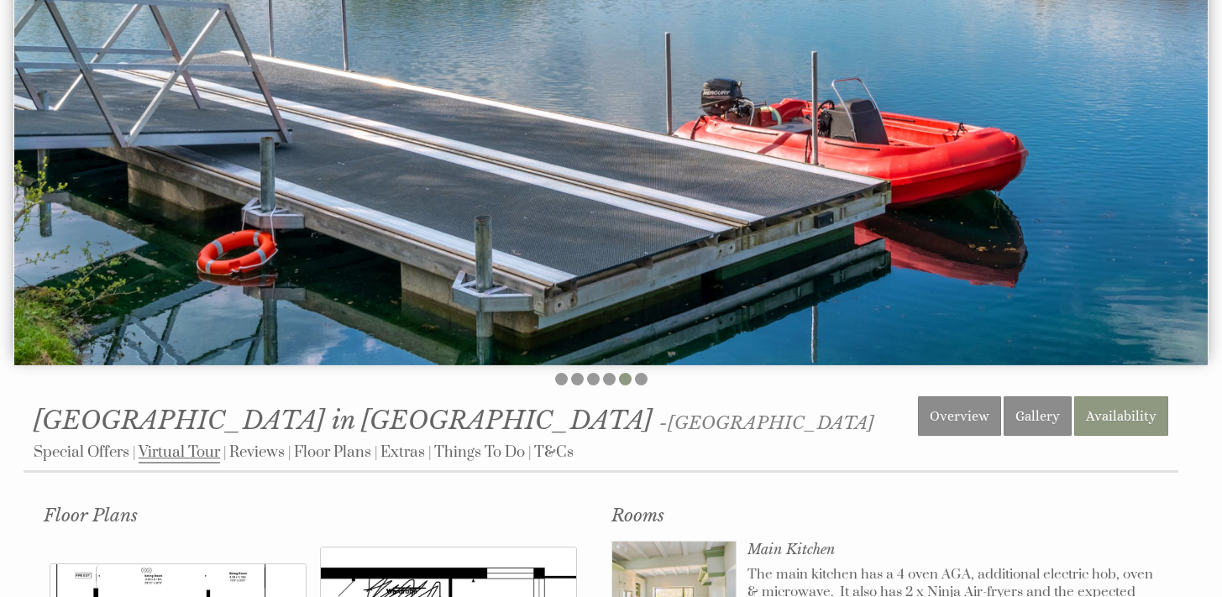
click at [189, 443] on link "Virtual Tour" at bounding box center [179, 453] width 81 height 21
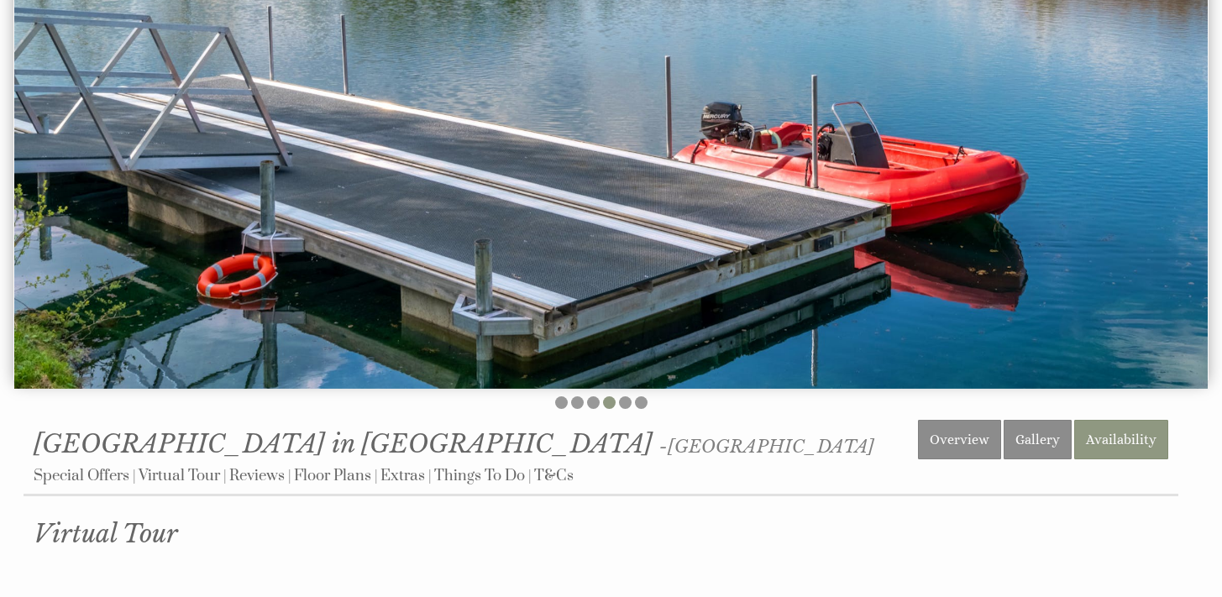
scroll to position [310, 0]
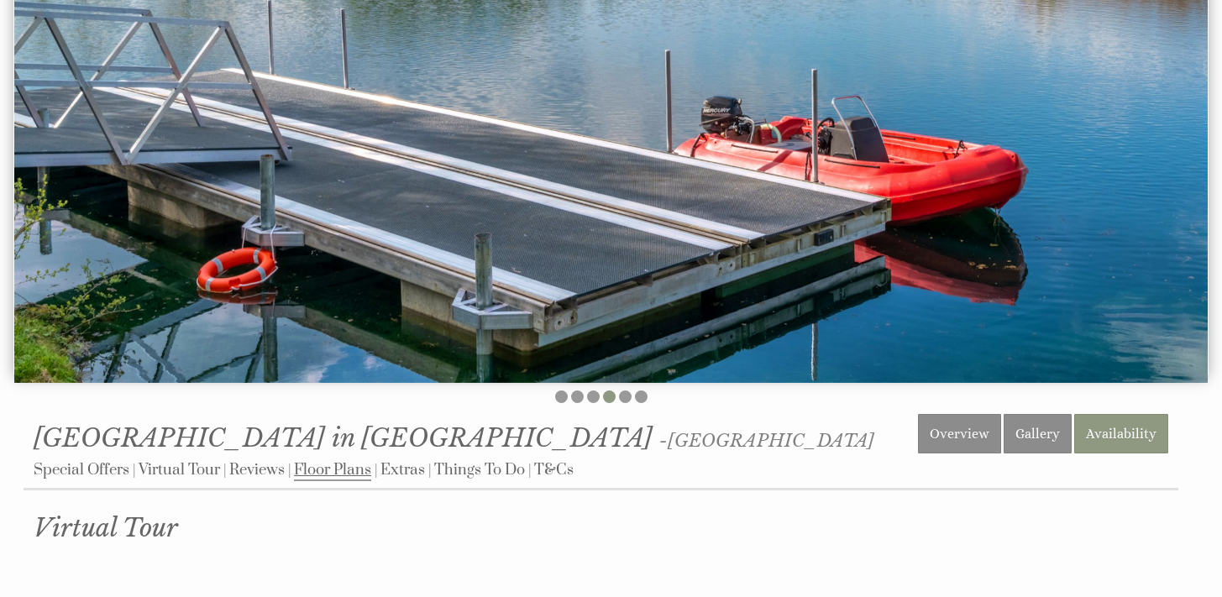
click at [339, 463] on link "Floor Plans" at bounding box center [332, 470] width 77 height 21
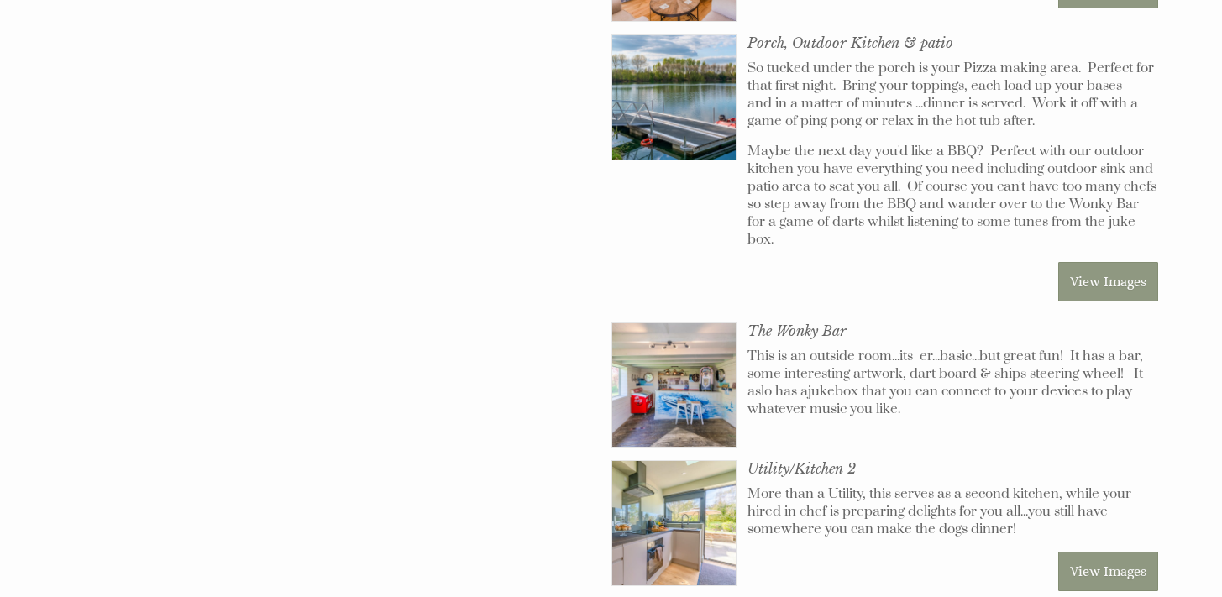
scroll to position [1337, 0]
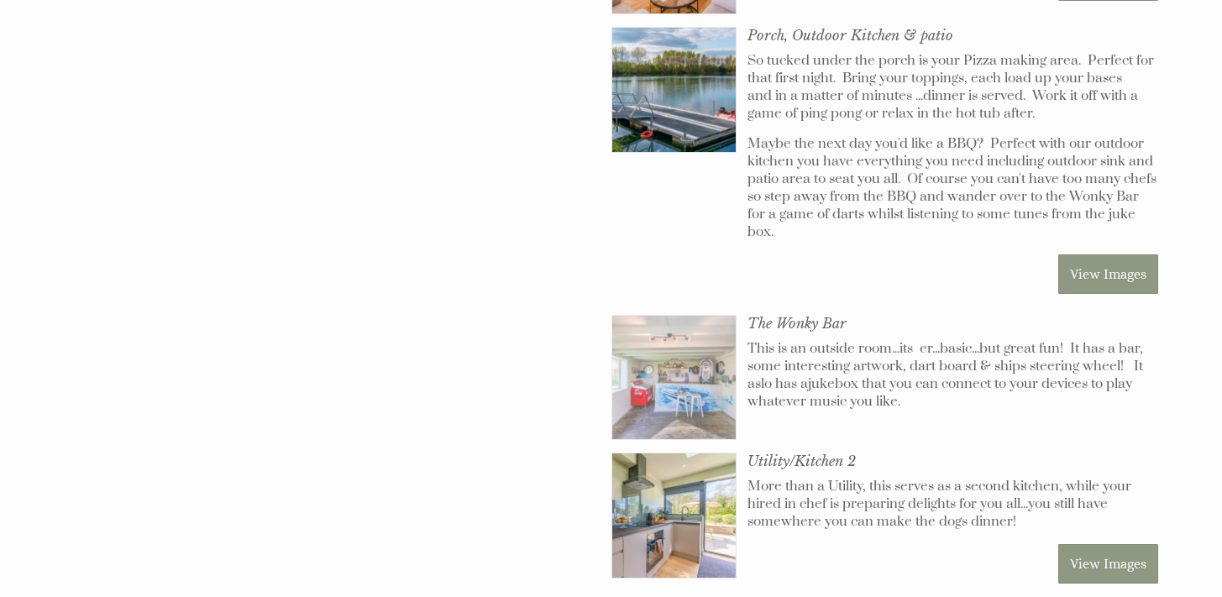
click at [673, 350] on img at bounding box center [674, 378] width 124 height 124
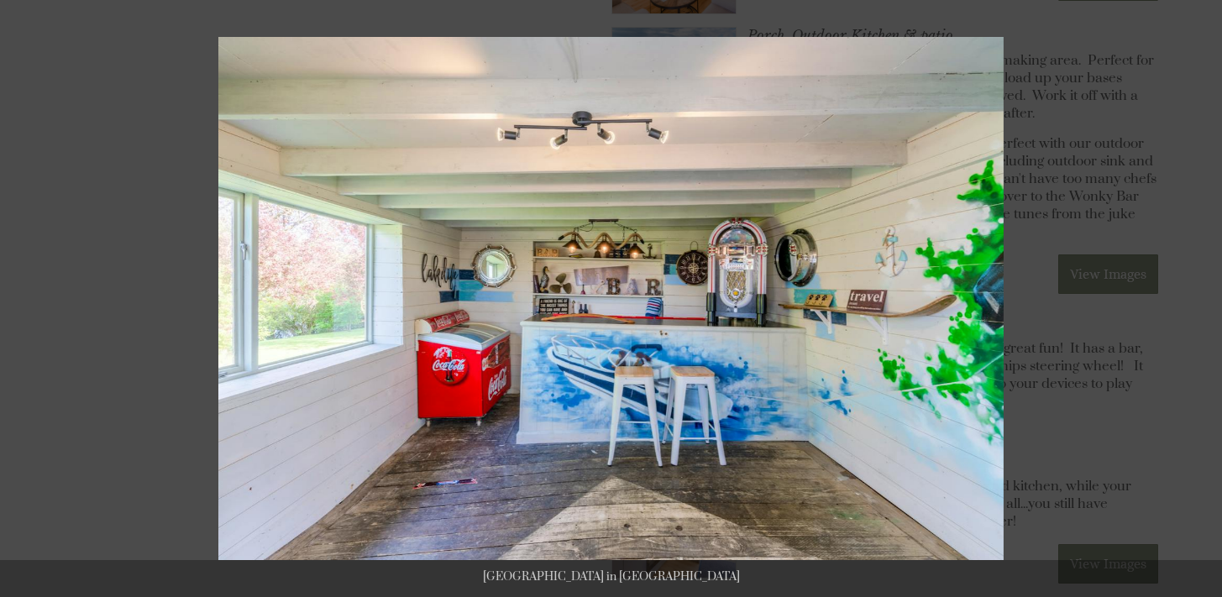
click at [1209, 16] on button at bounding box center [1203, 18] width 37 height 37
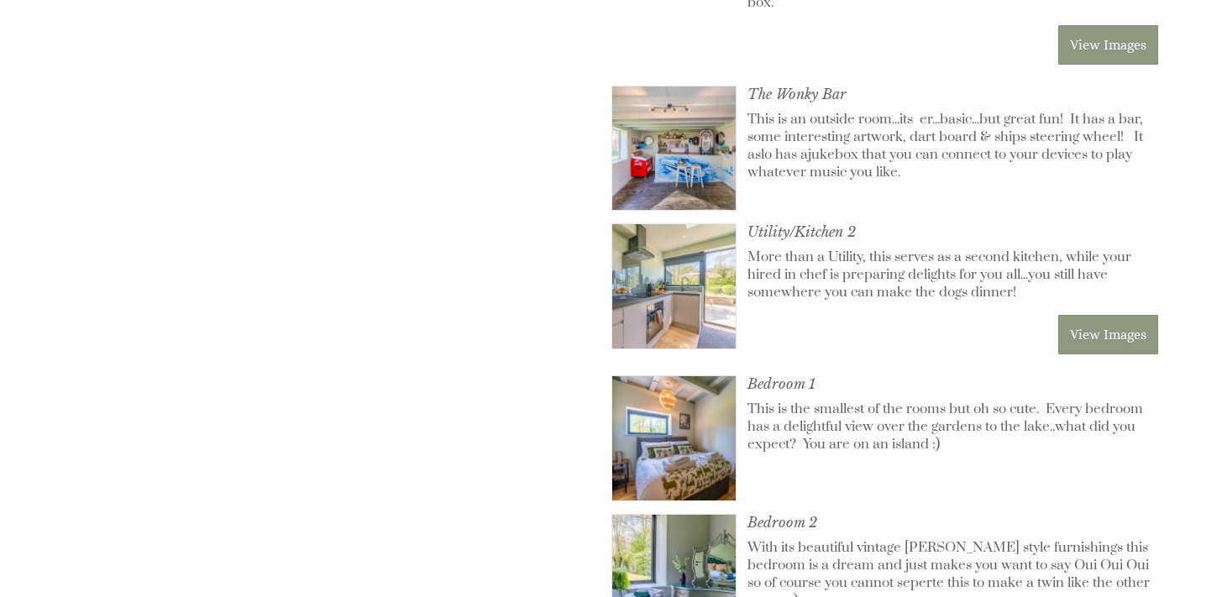
scroll to position [1575, 0]
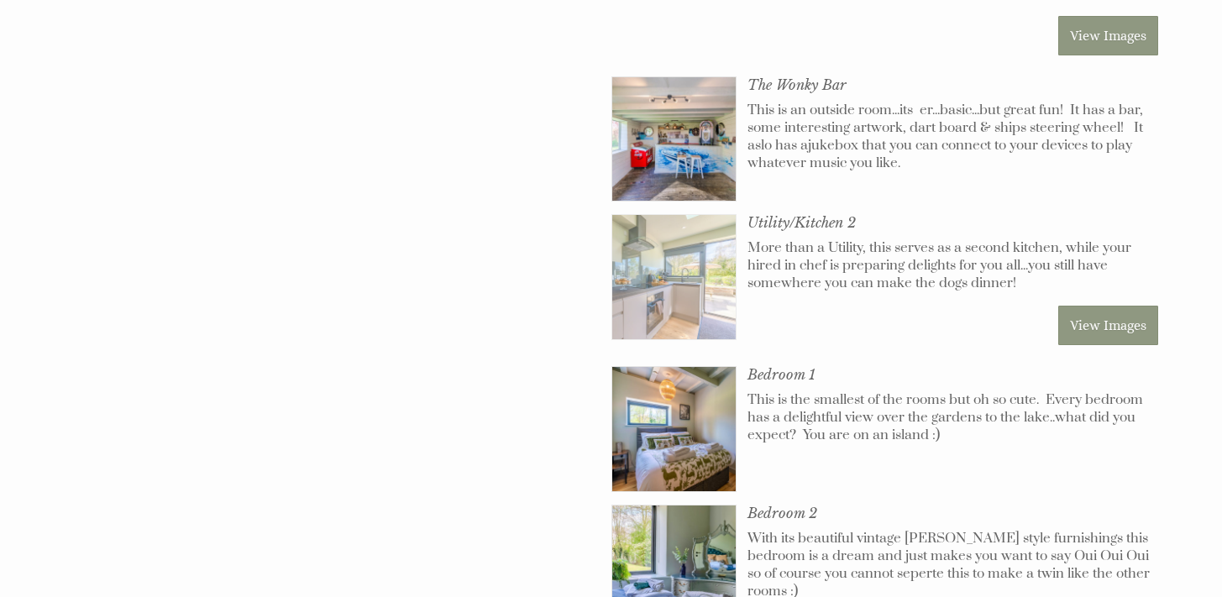
click at [705, 230] on img at bounding box center [674, 277] width 124 height 124
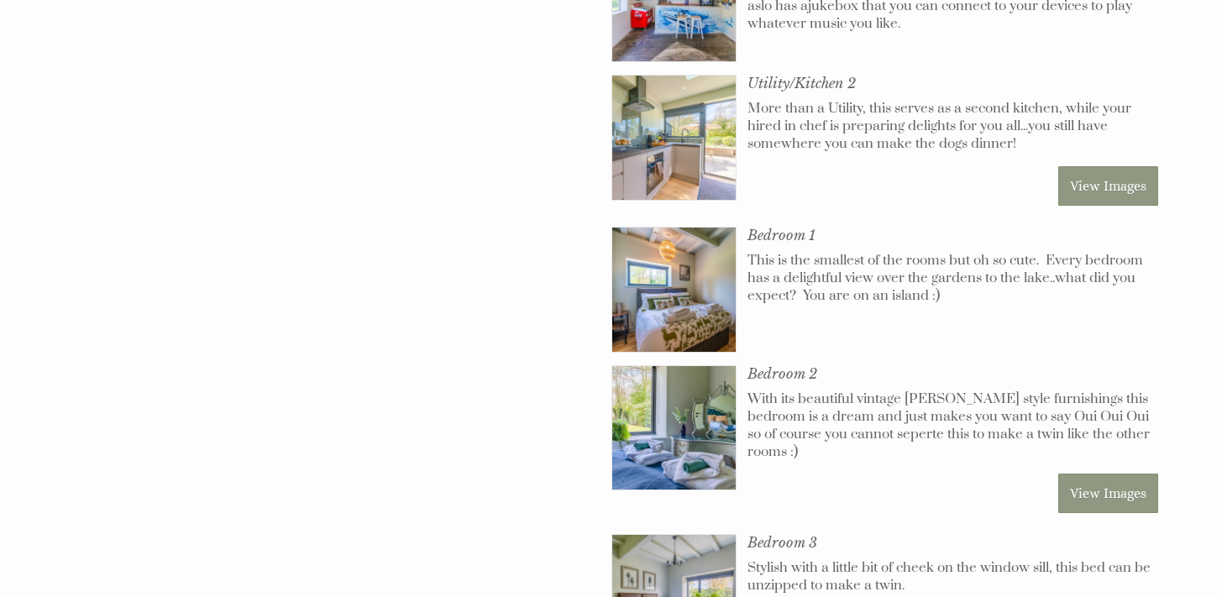
scroll to position [1717, 0]
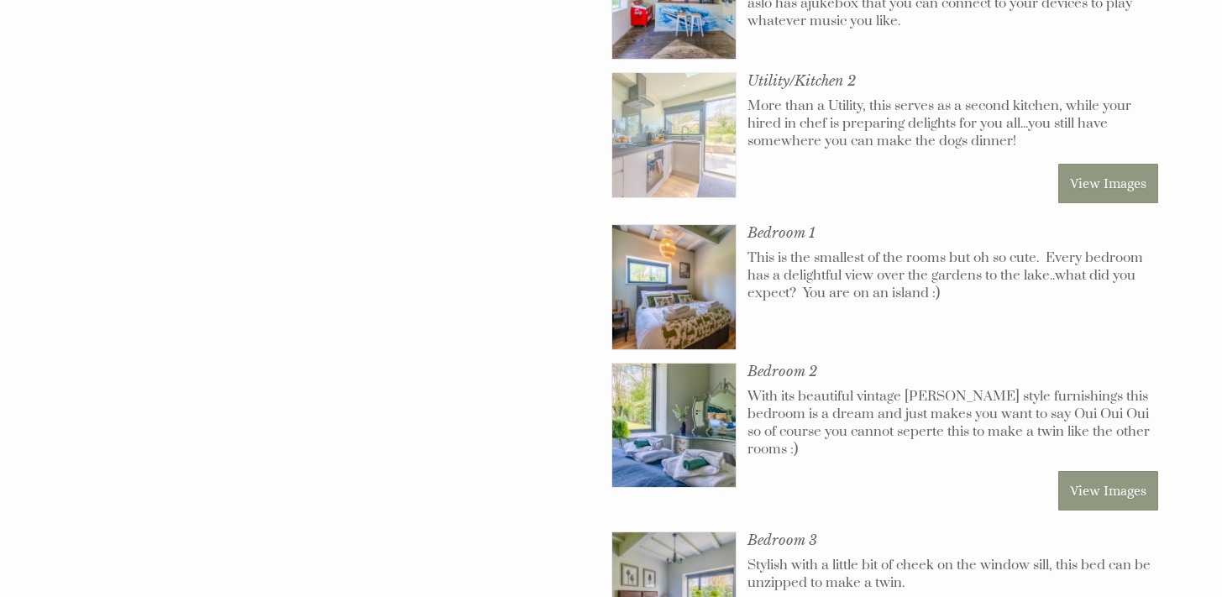
click at [688, 126] on img at bounding box center [674, 135] width 124 height 124
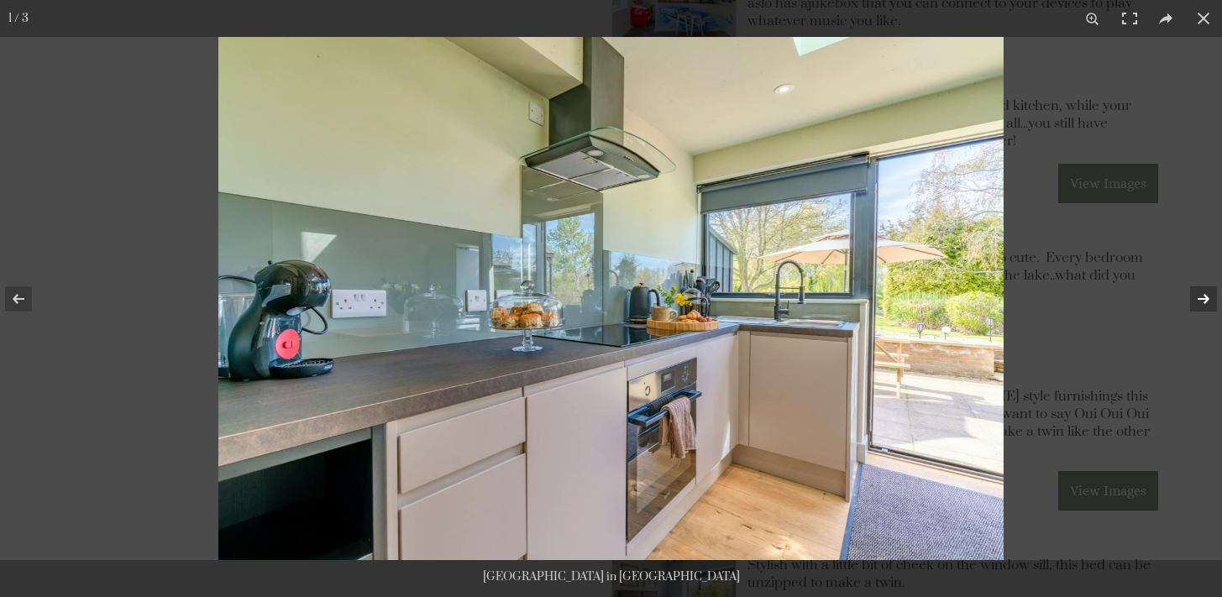
click at [1200, 302] on button at bounding box center [1192, 299] width 59 height 84
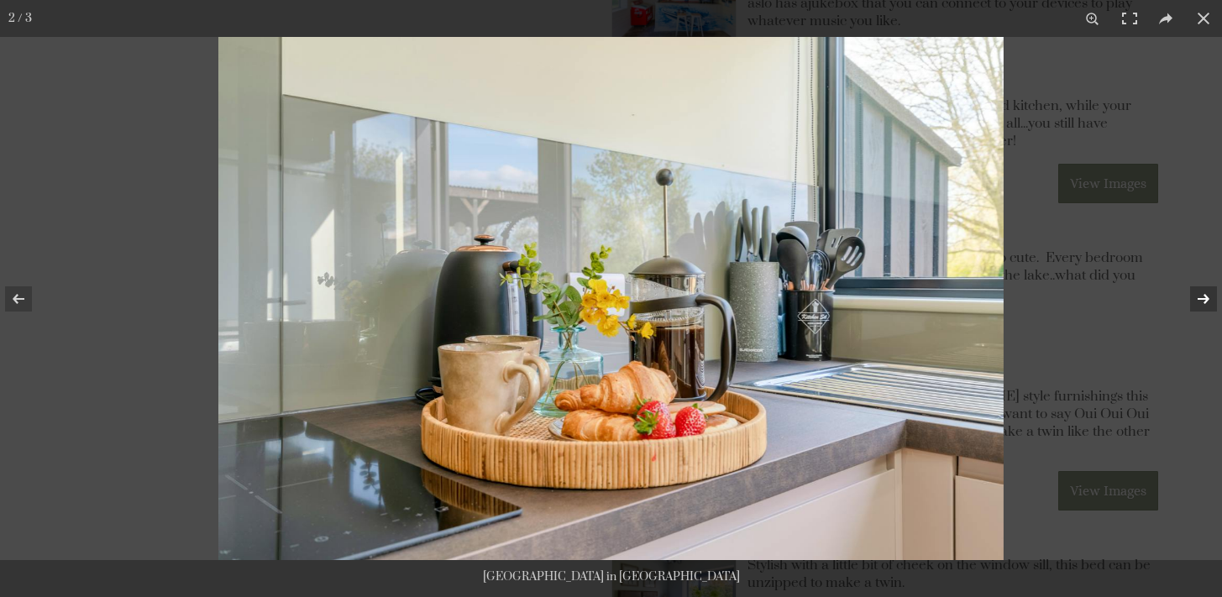
click at [1200, 302] on button at bounding box center [1192, 299] width 59 height 84
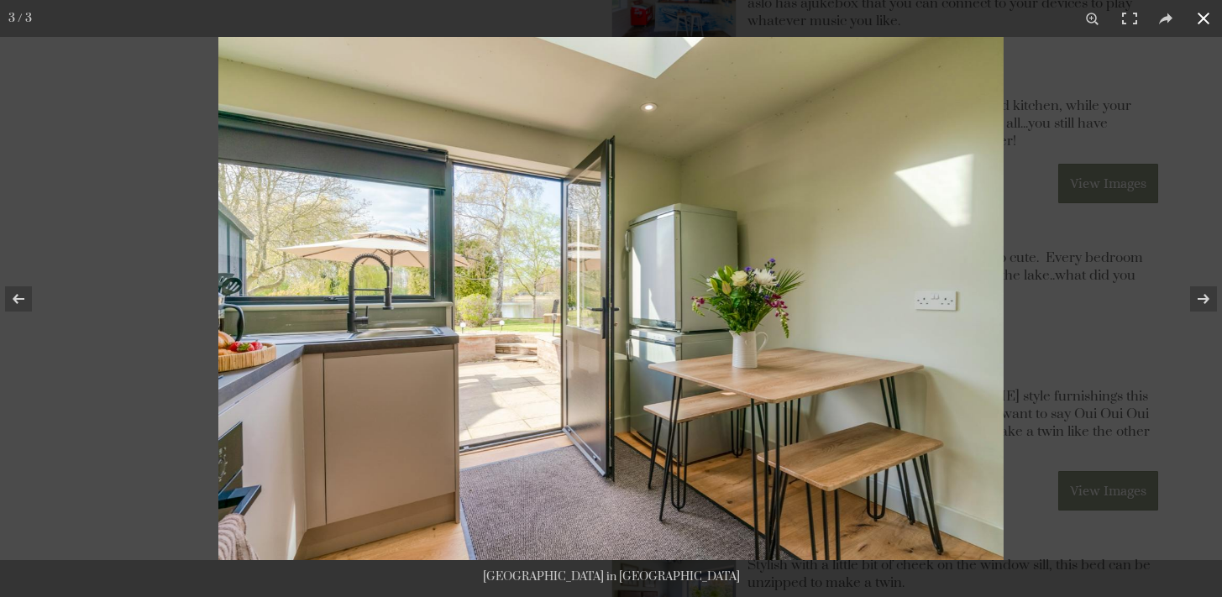
click at [1208, 16] on button at bounding box center [1203, 18] width 37 height 37
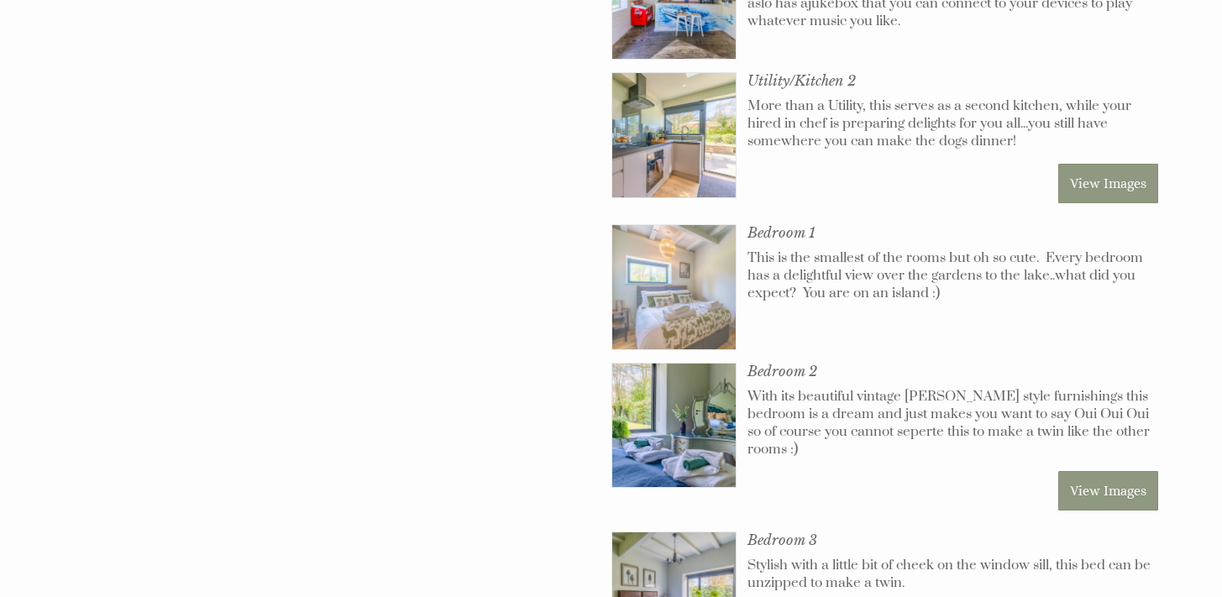
click at [670, 259] on img at bounding box center [674, 287] width 124 height 124
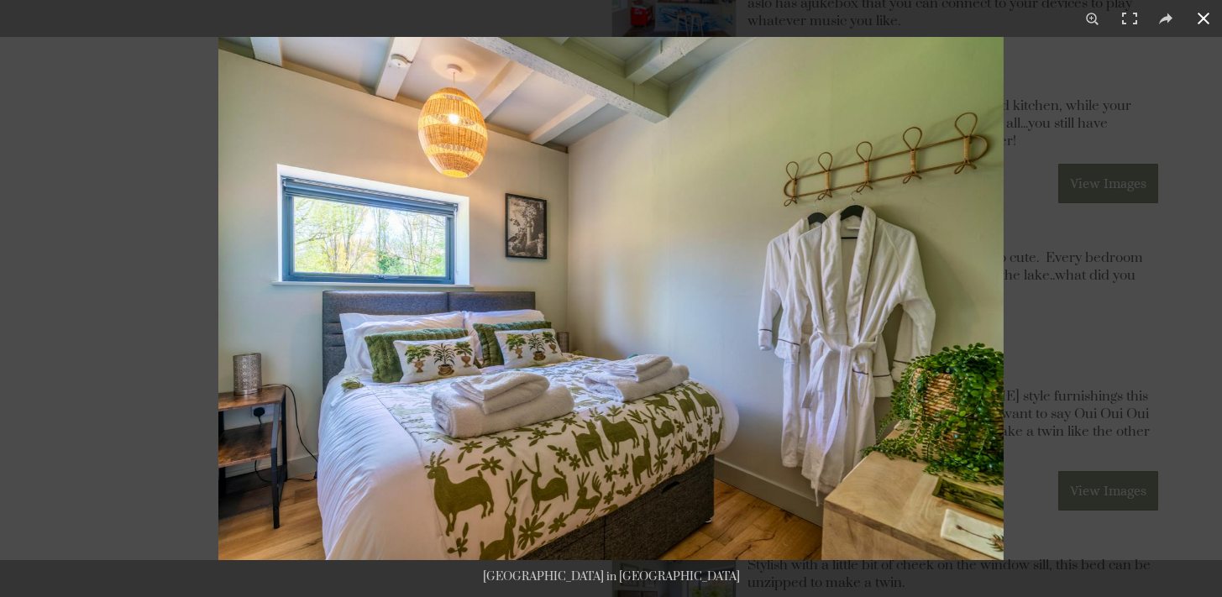
click at [1206, 18] on button at bounding box center [1203, 18] width 37 height 37
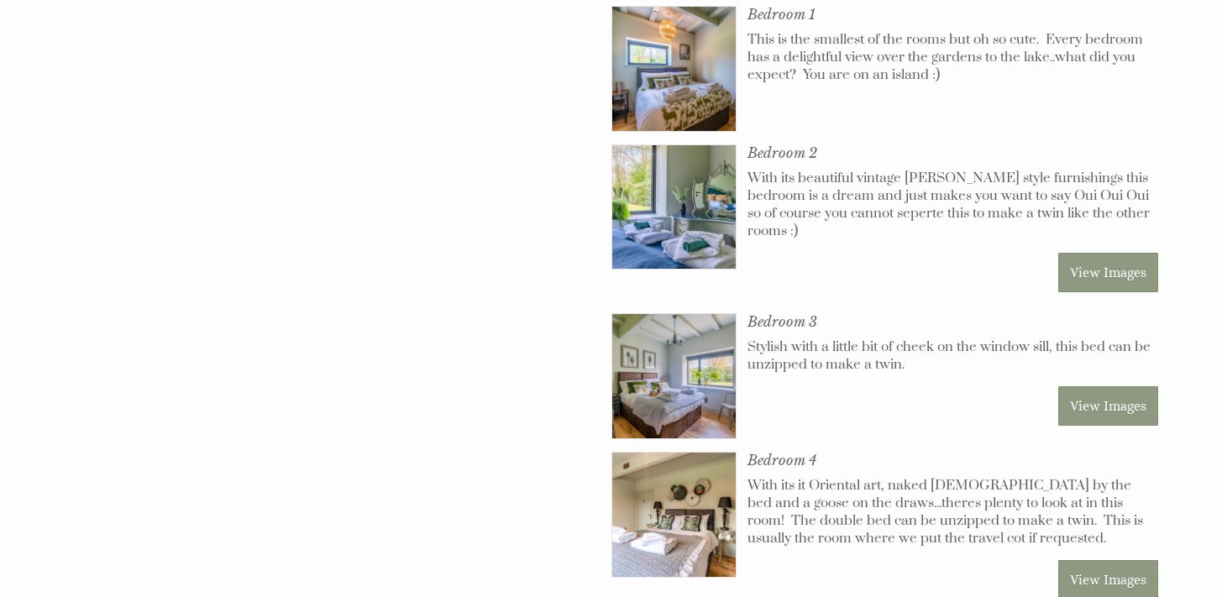
scroll to position [1937, 0]
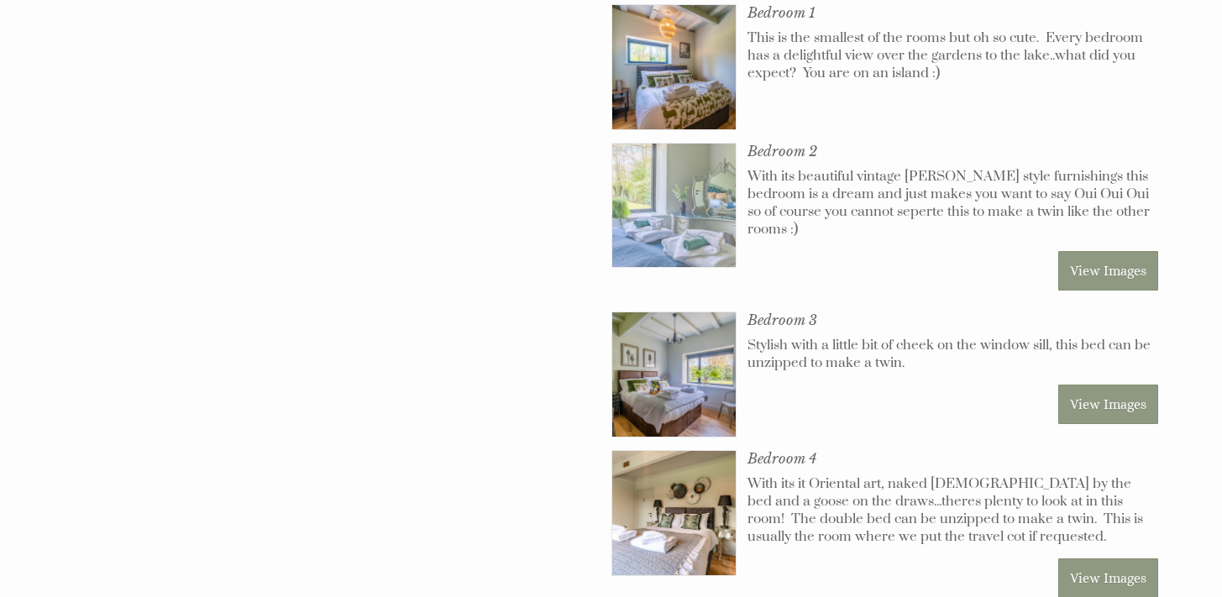
click at [678, 159] on img at bounding box center [674, 206] width 124 height 124
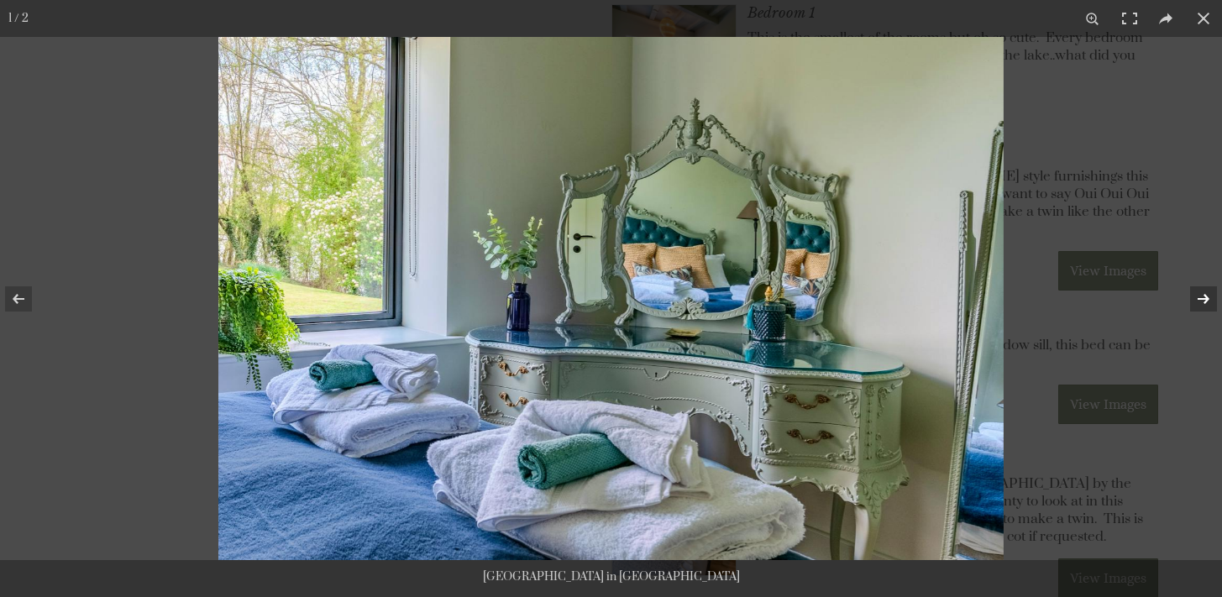
click at [1199, 297] on button at bounding box center [1192, 299] width 59 height 84
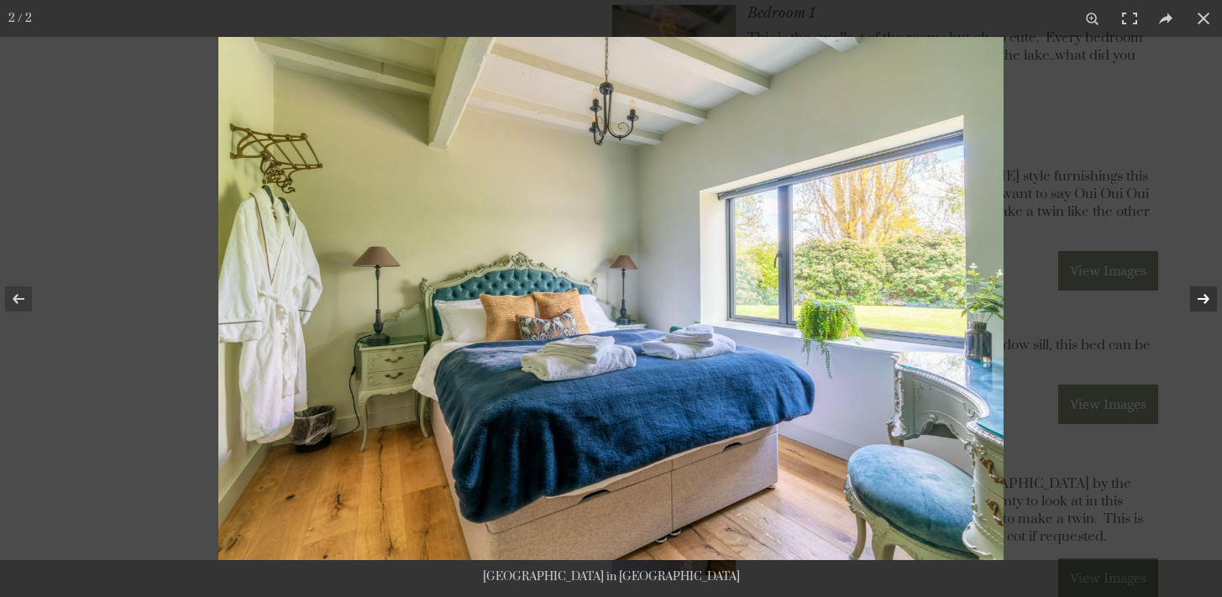
click at [1202, 304] on button at bounding box center [1192, 299] width 59 height 84
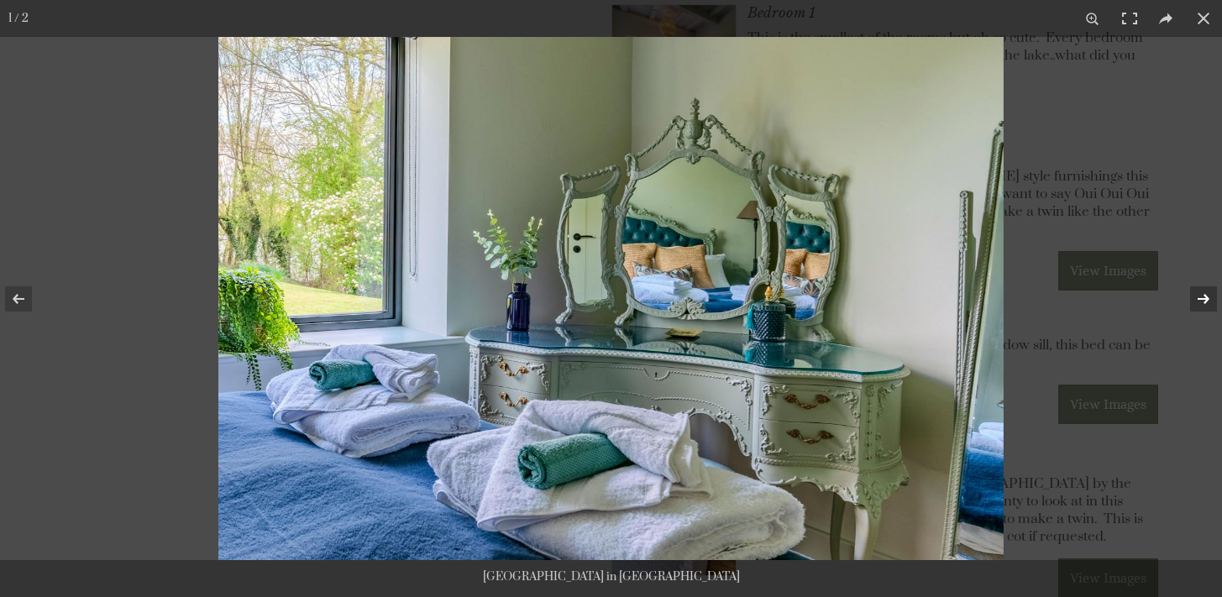
click at [1202, 304] on button at bounding box center [1192, 299] width 59 height 84
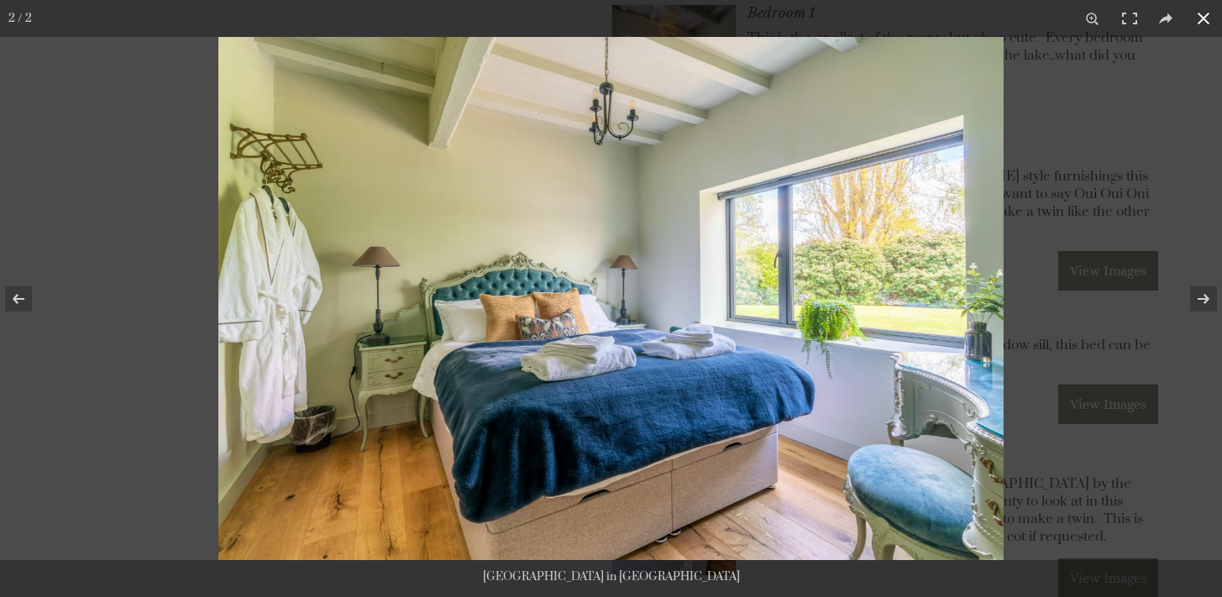
click at [1208, 20] on button at bounding box center [1203, 18] width 37 height 37
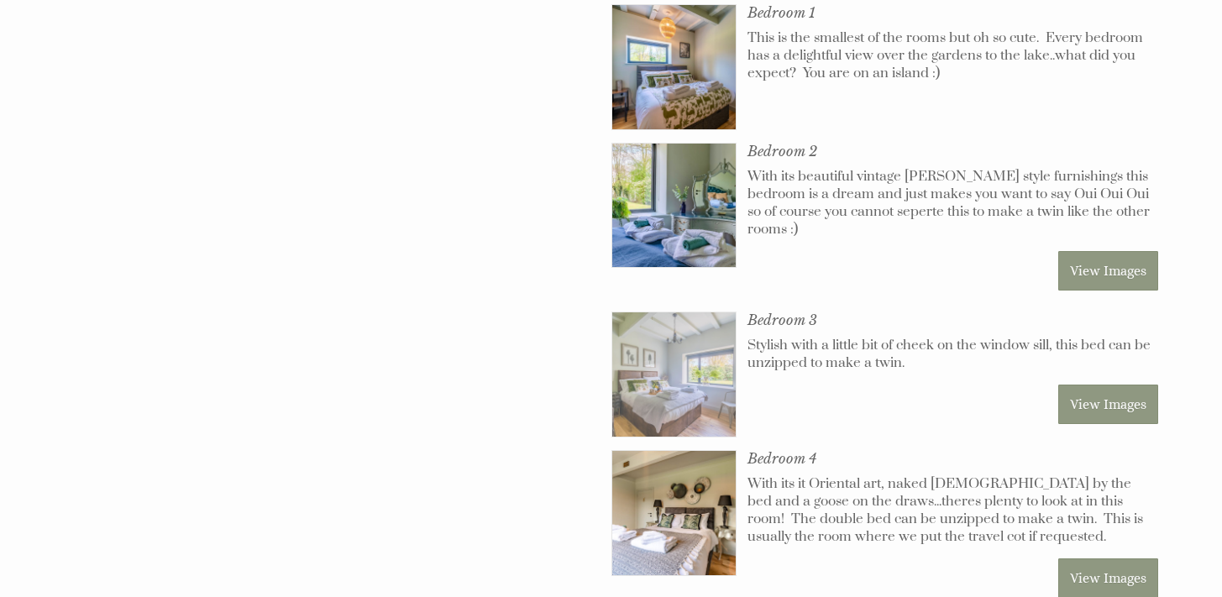
click at [633, 349] on img at bounding box center [674, 375] width 124 height 124
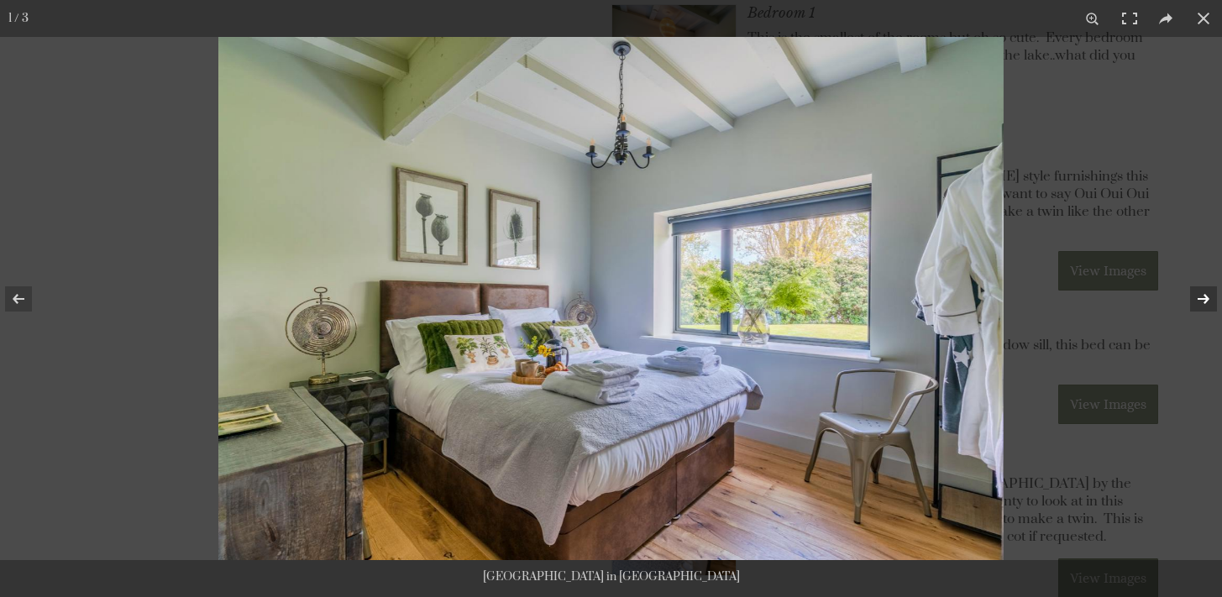
click at [1205, 297] on button at bounding box center [1192, 299] width 59 height 84
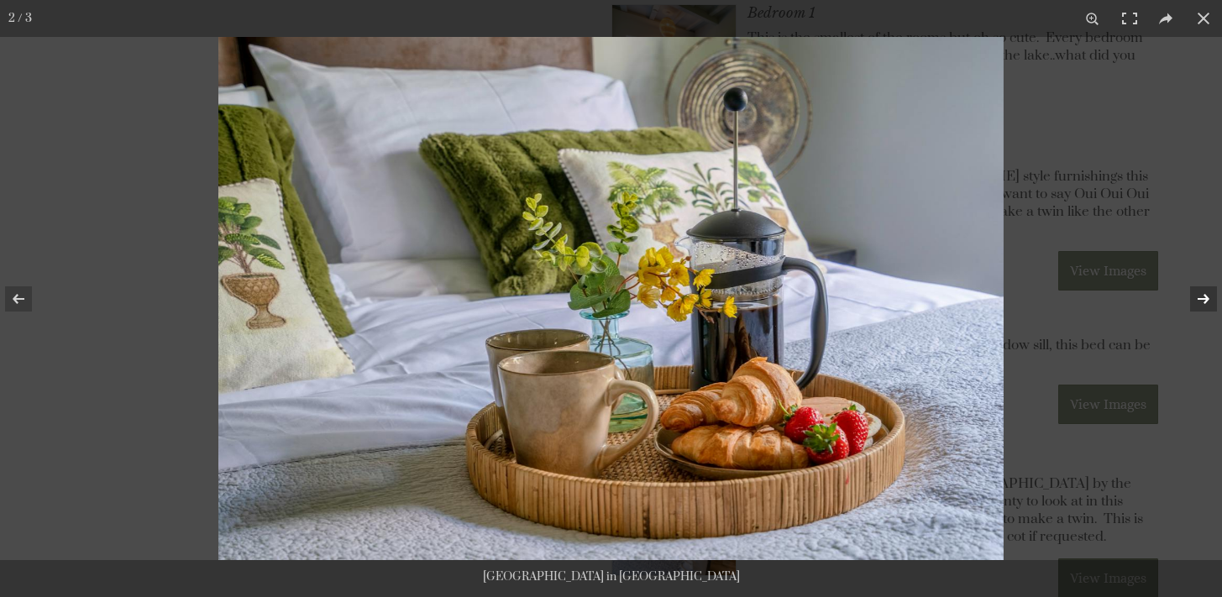
click at [1205, 297] on button at bounding box center [1192, 299] width 59 height 84
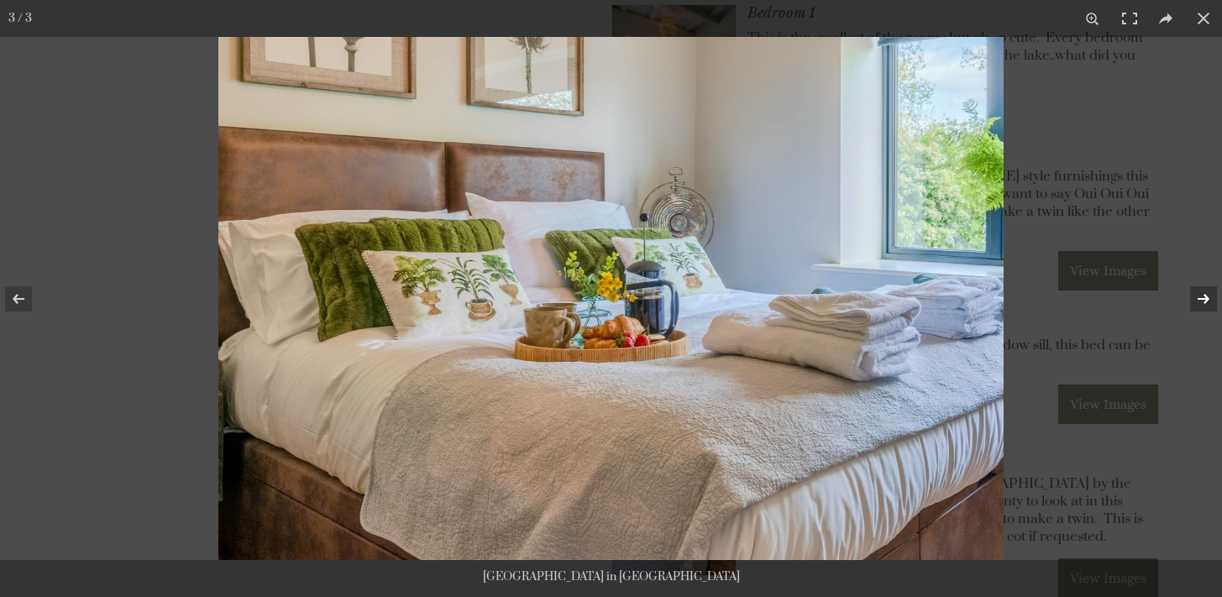
click at [1205, 297] on button at bounding box center [1192, 299] width 59 height 84
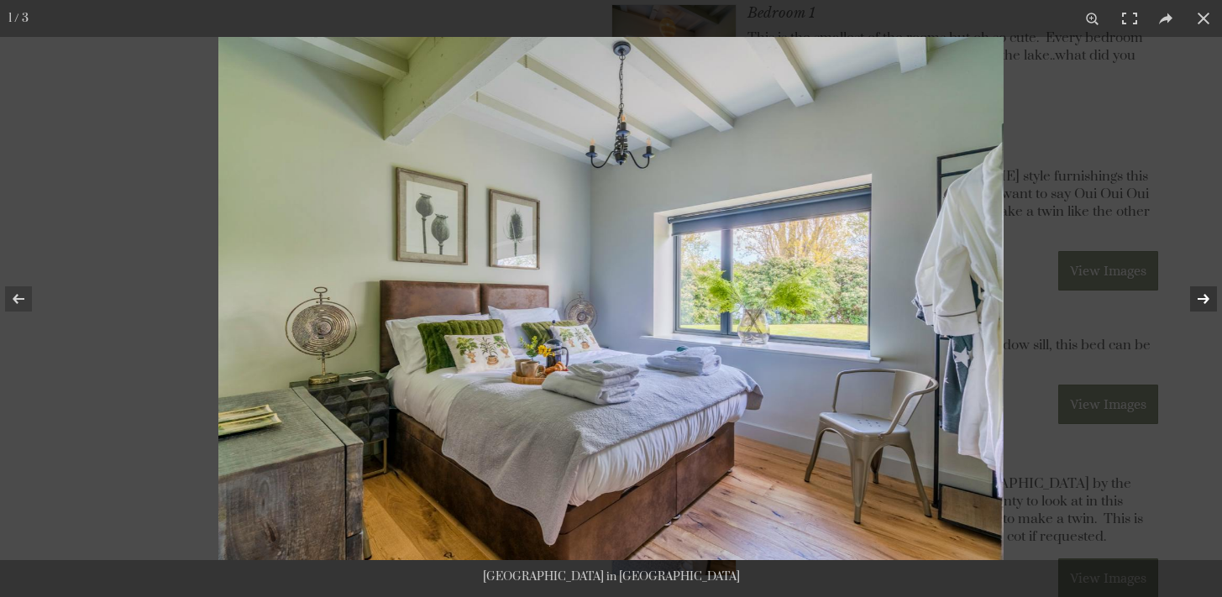
click at [1205, 297] on button at bounding box center [1192, 299] width 59 height 84
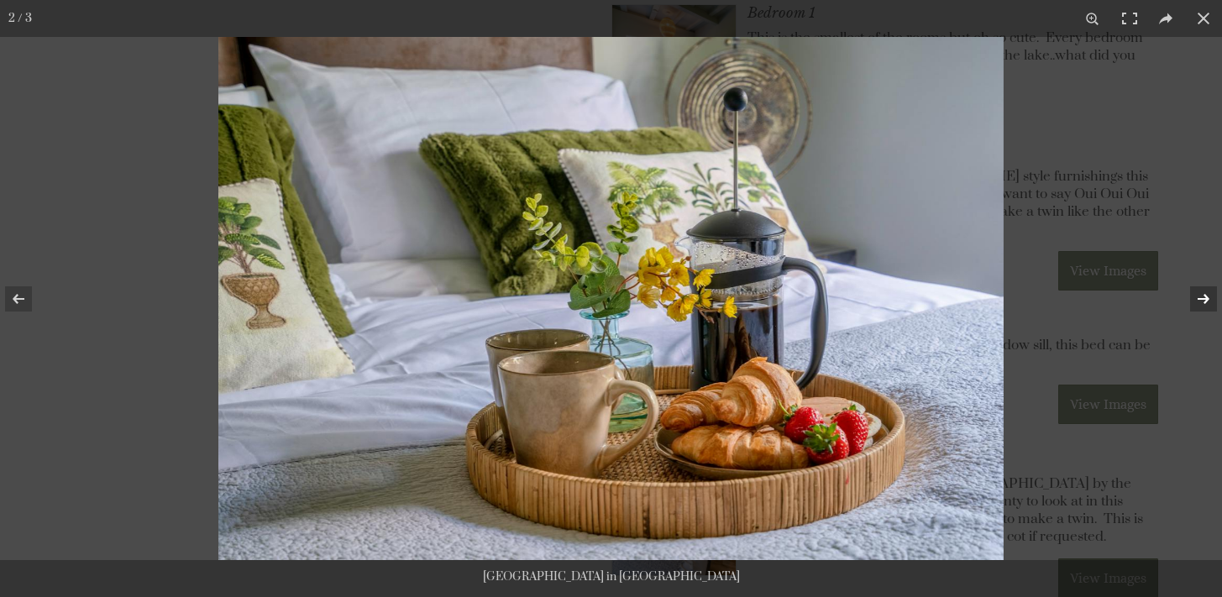
click at [1205, 297] on button at bounding box center [1192, 299] width 59 height 84
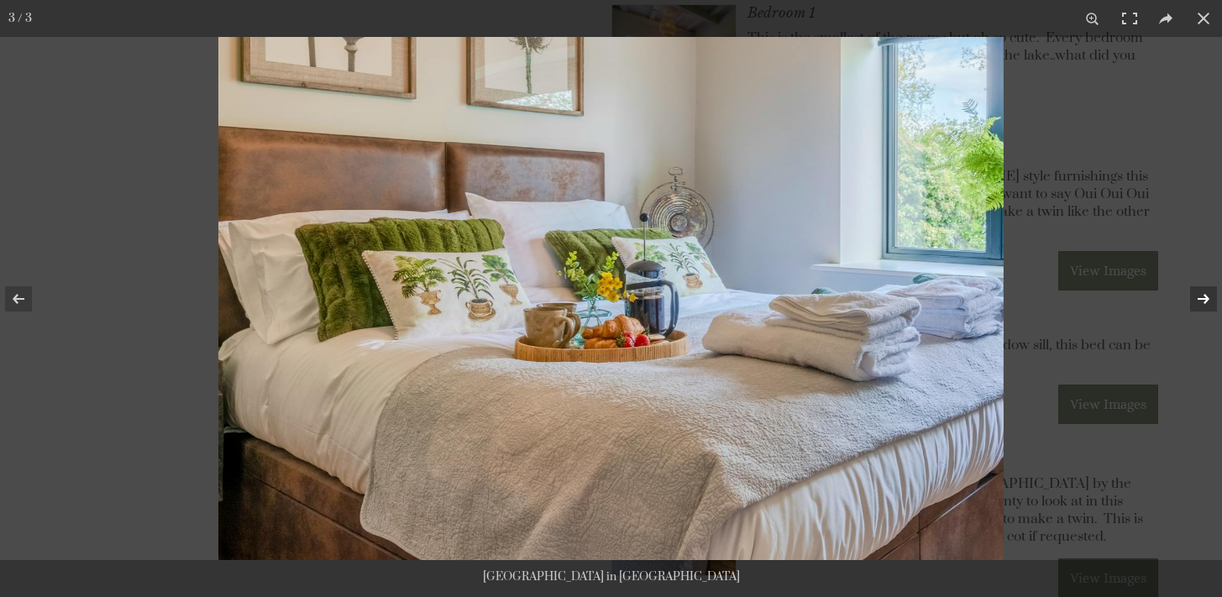
click at [1202, 291] on button at bounding box center [1192, 299] width 59 height 84
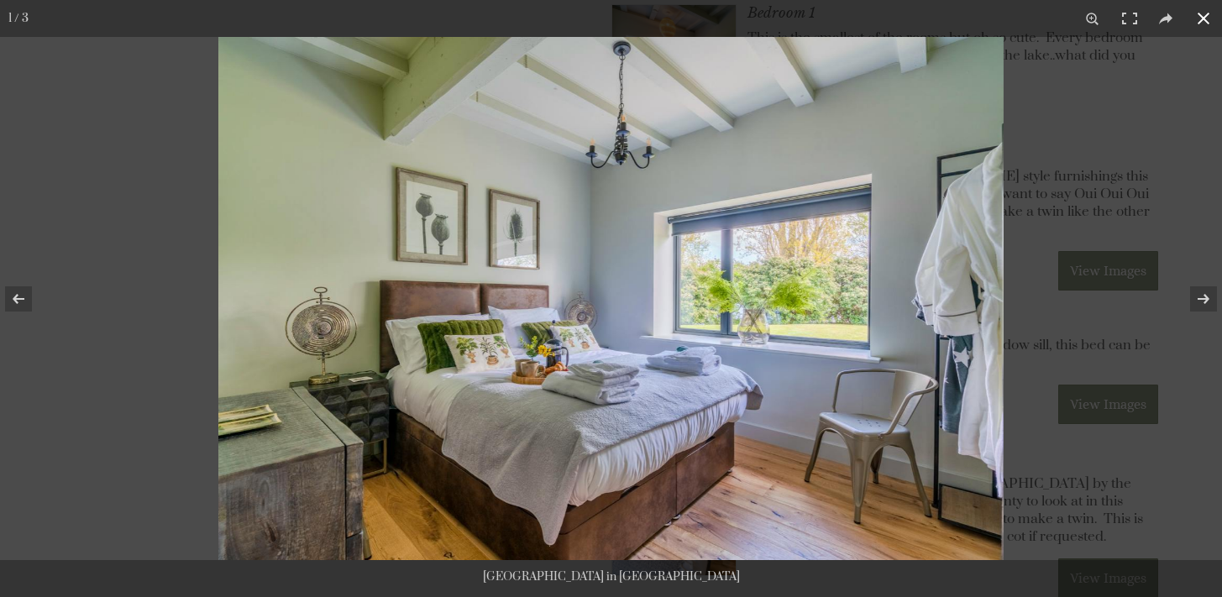
click at [1205, 18] on button at bounding box center [1203, 18] width 37 height 37
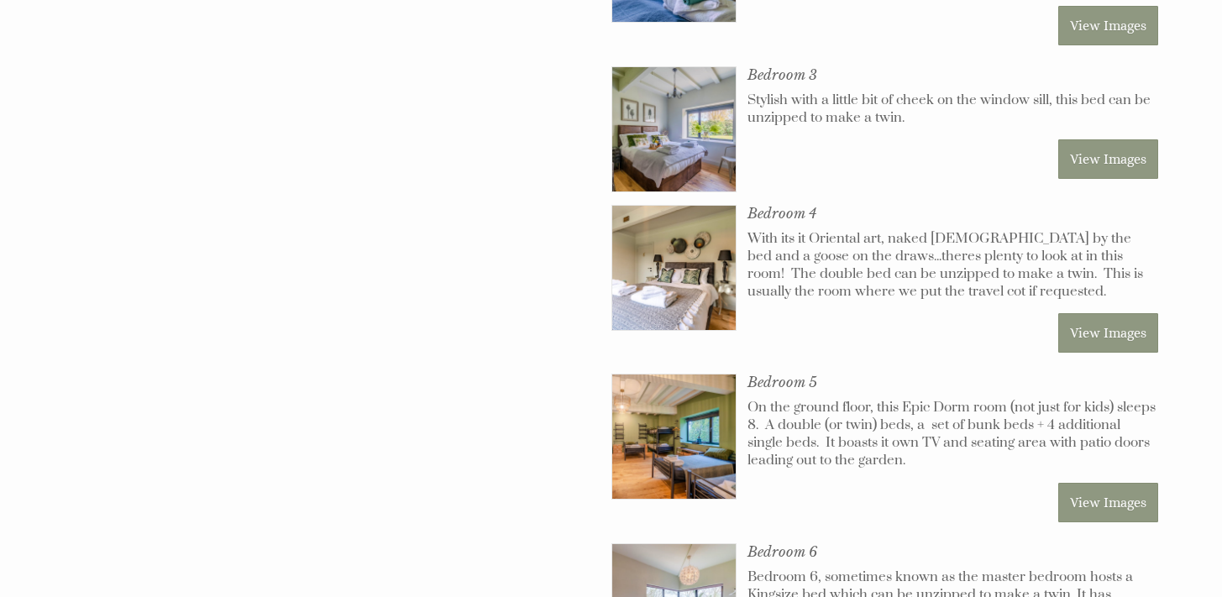
scroll to position [2192, 0]
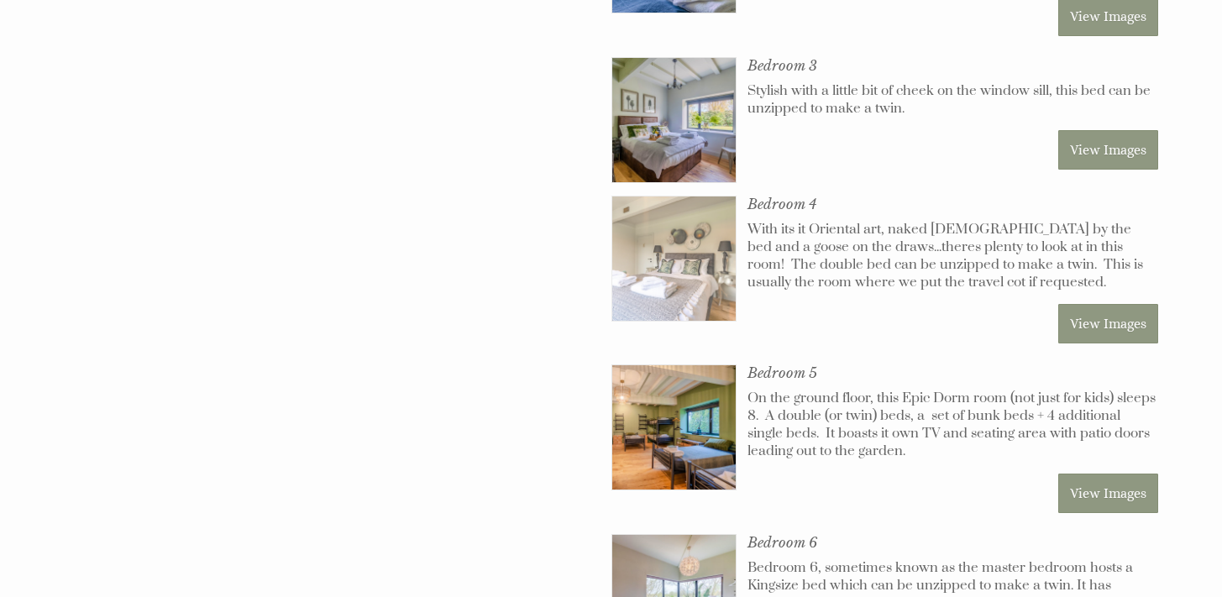
click at [641, 214] on img at bounding box center [674, 259] width 124 height 124
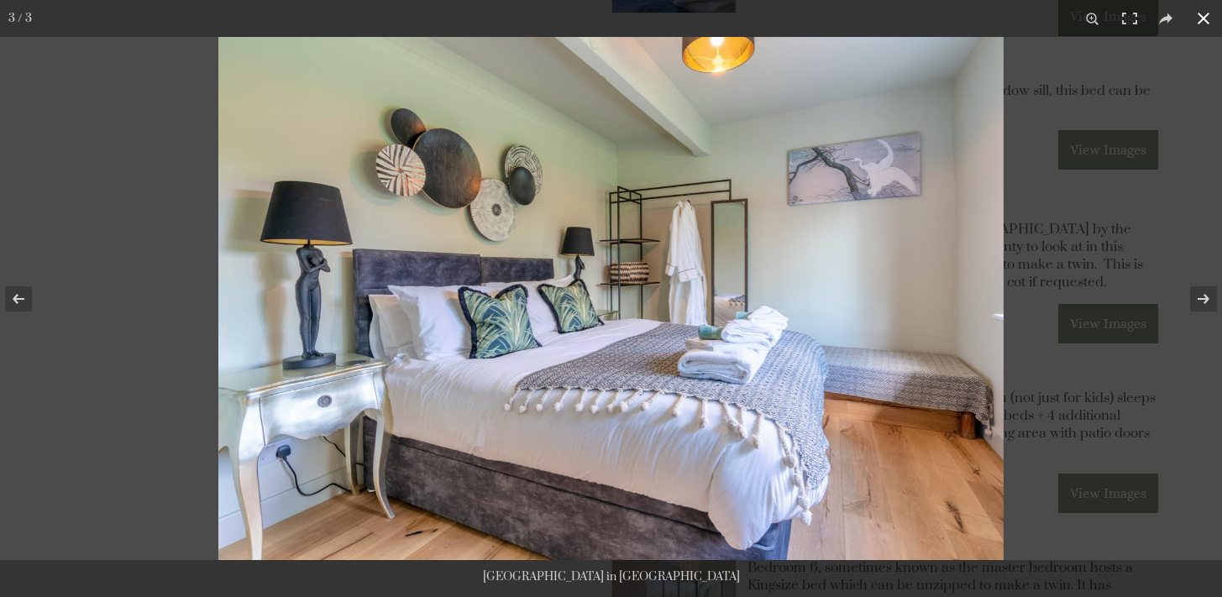
click at [1209, 24] on button at bounding box center [1203, 18] width 37 height 37
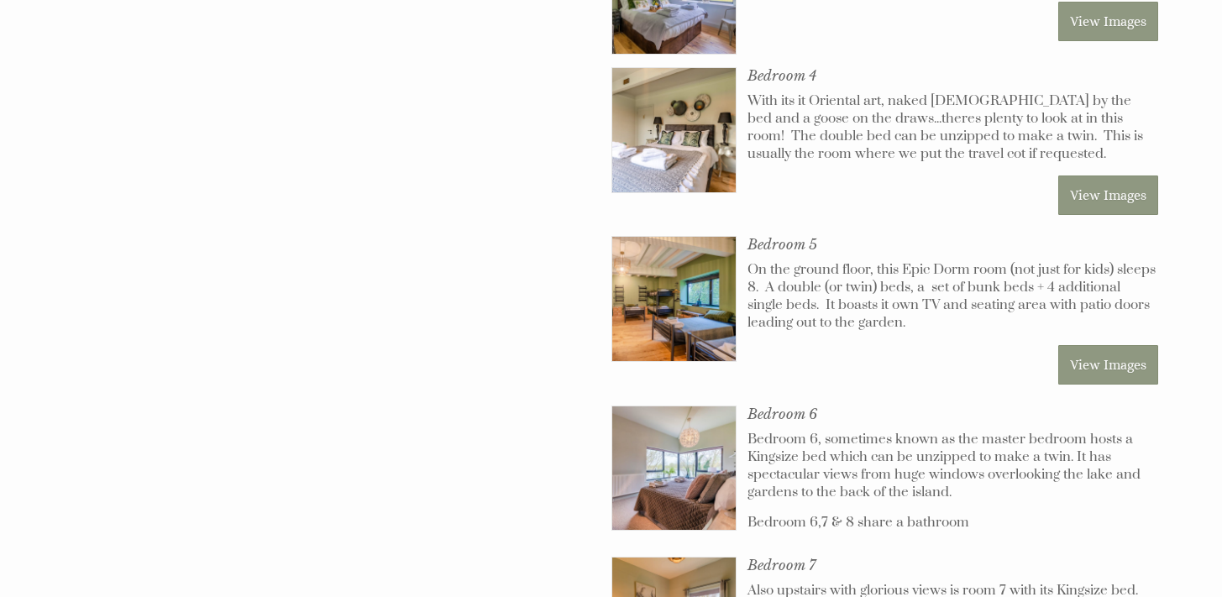
scroll to position [2329, 0]
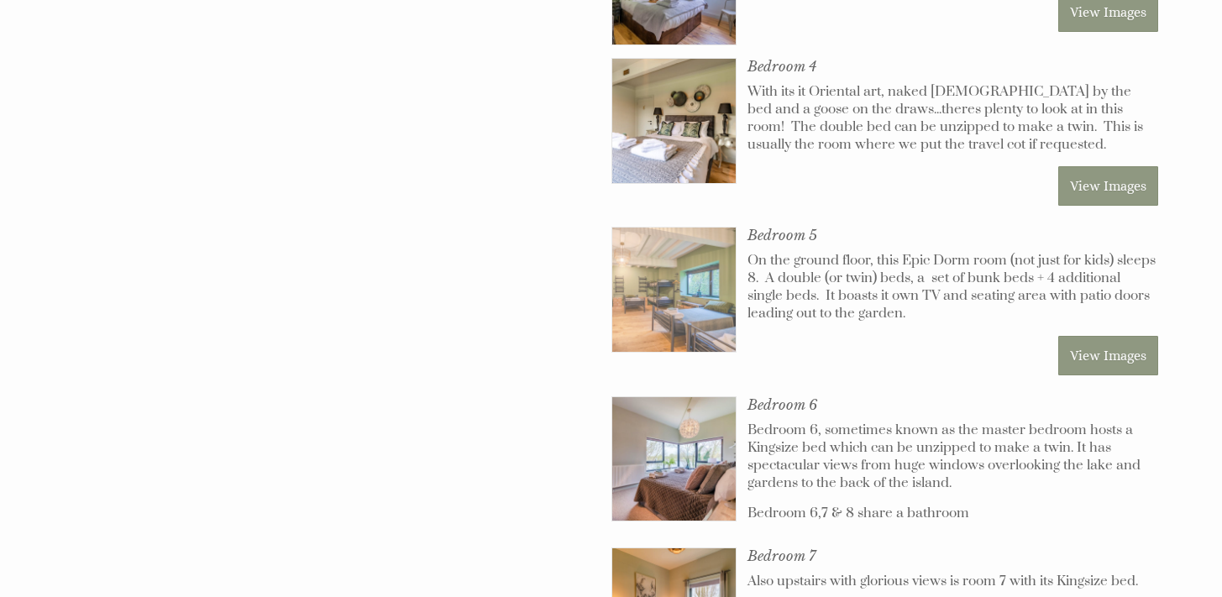
click at [669, 247] on img at bounding box center [674, 290] width 124 height 124
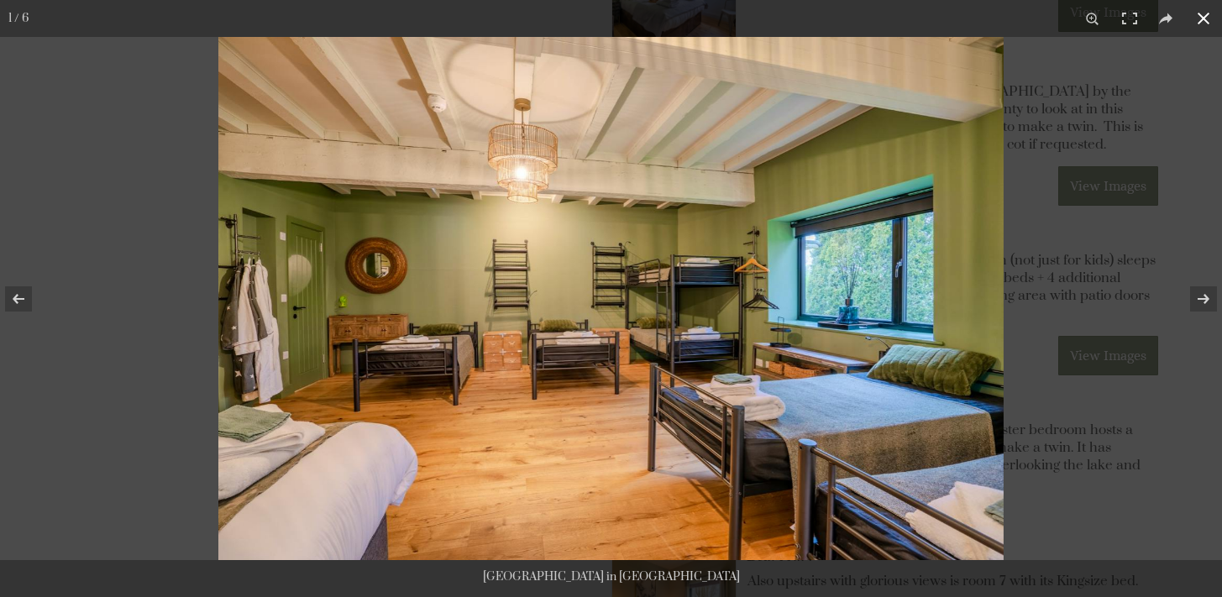
click at [1210, 21] on button at bounding box center [1203, 18] width 37 height 37
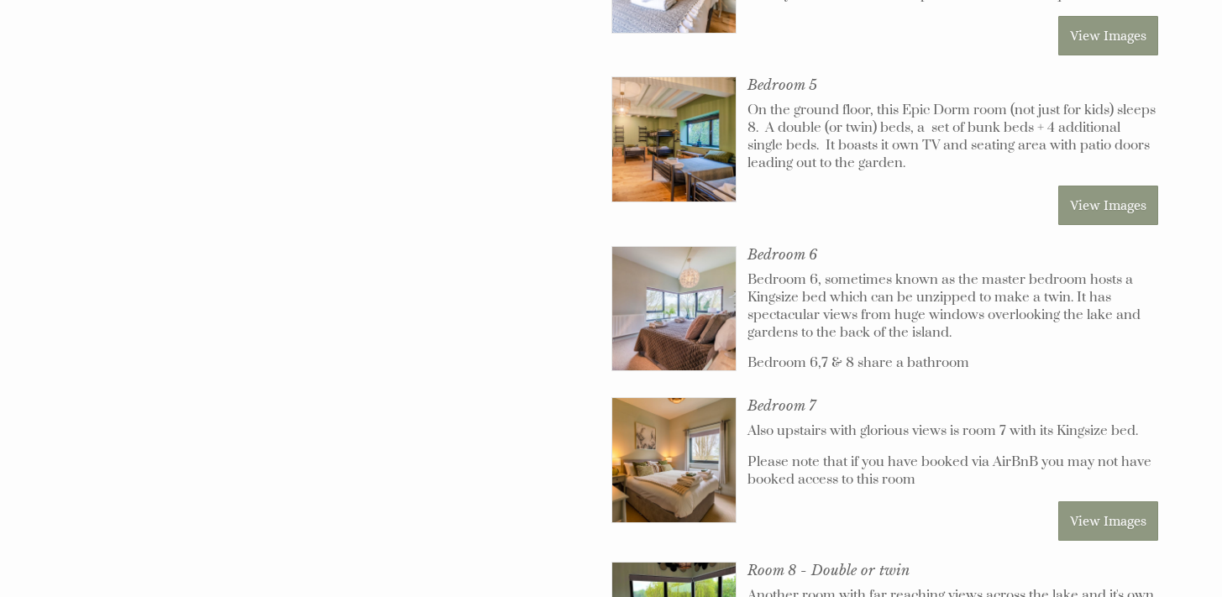
scroll to position [2497, 0]
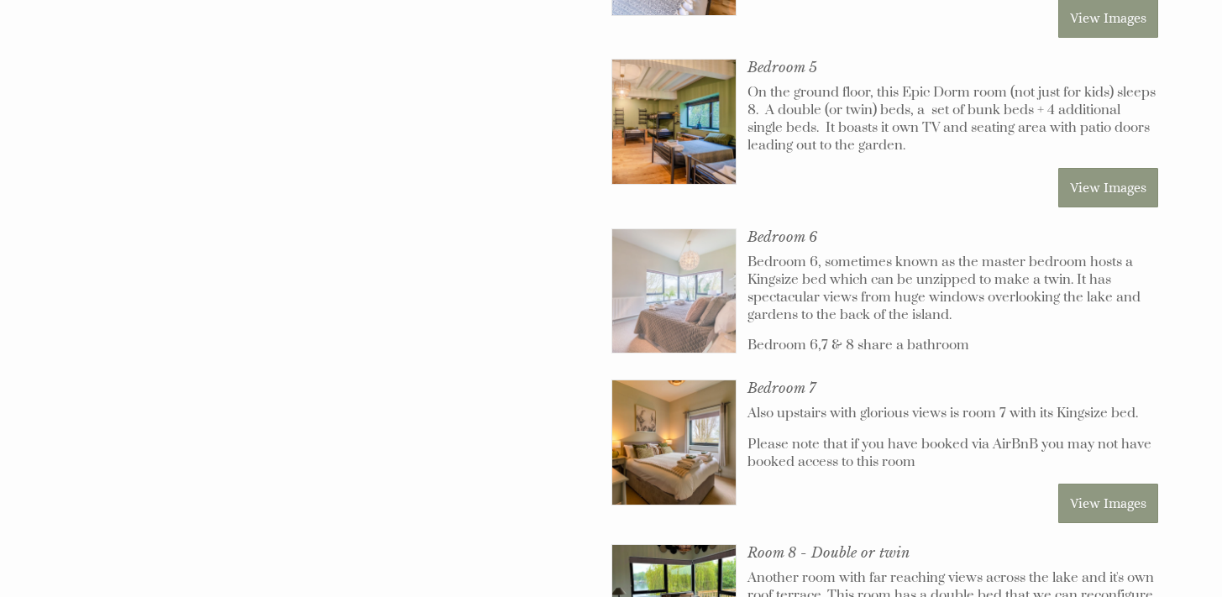
click at [679, 235] on img at bounding box center [674, 291] width 124 height 124
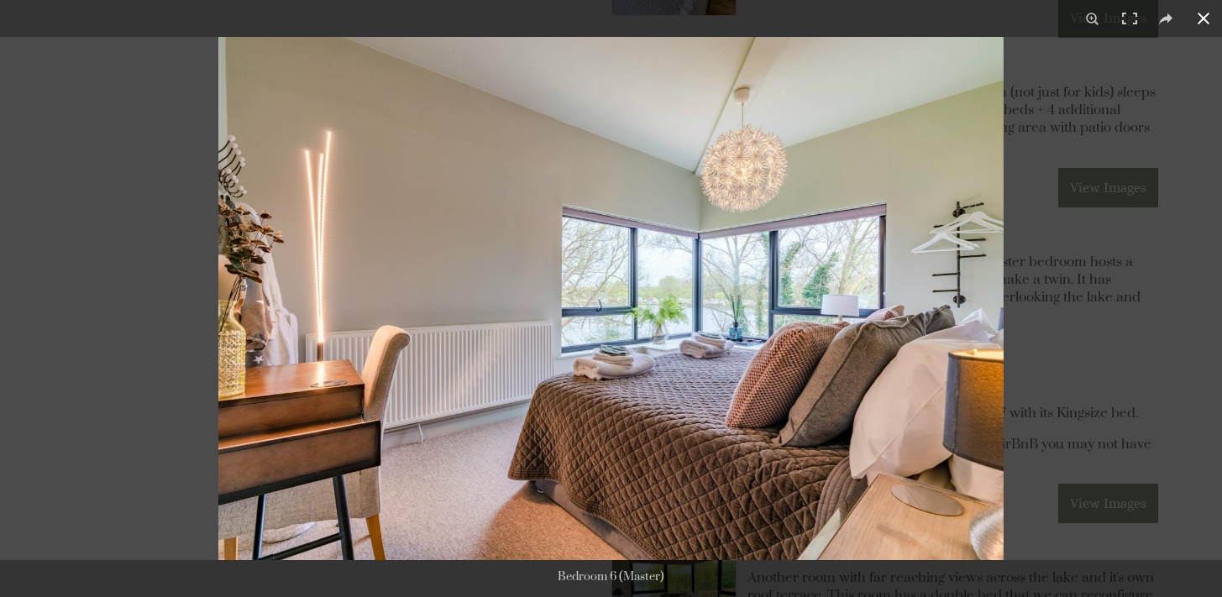
click at [1205, 14] on button at bounding box center [1203, 18] width 37 height 37
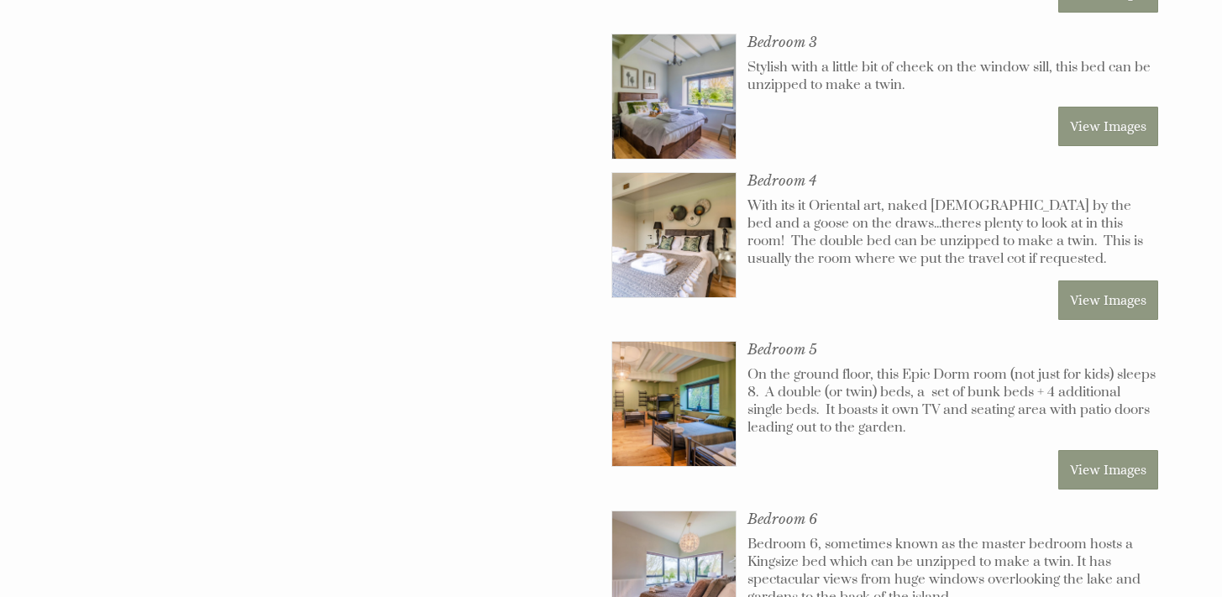
scroll to position [2201, 0]
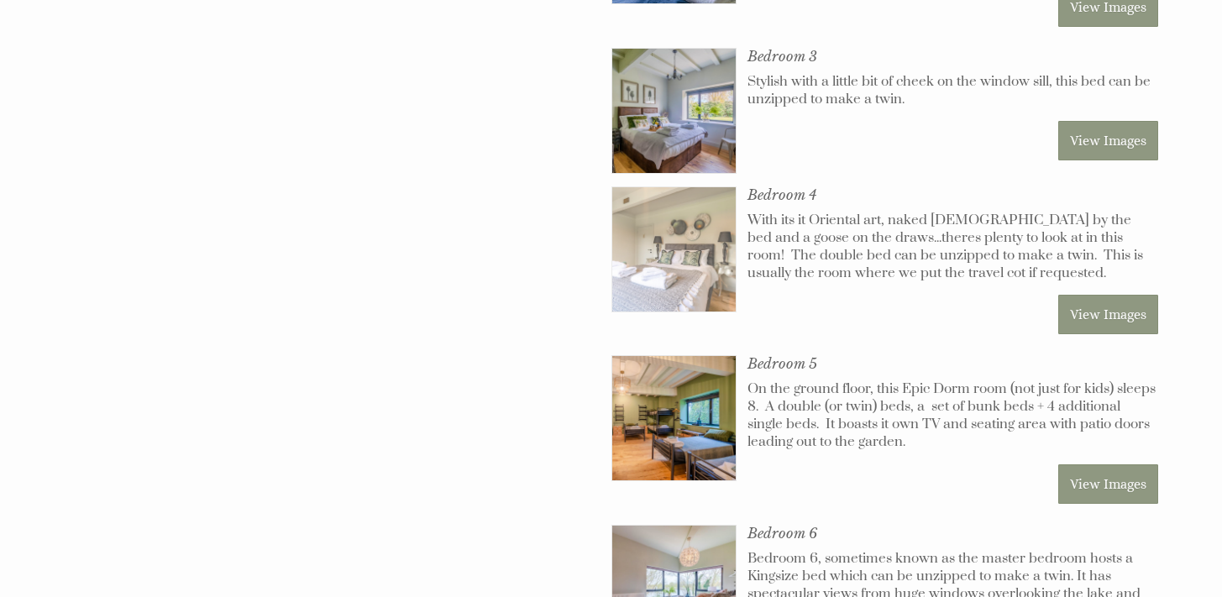
click at [666, 218] on img at bounding box center [674, 249] width 124 height 124
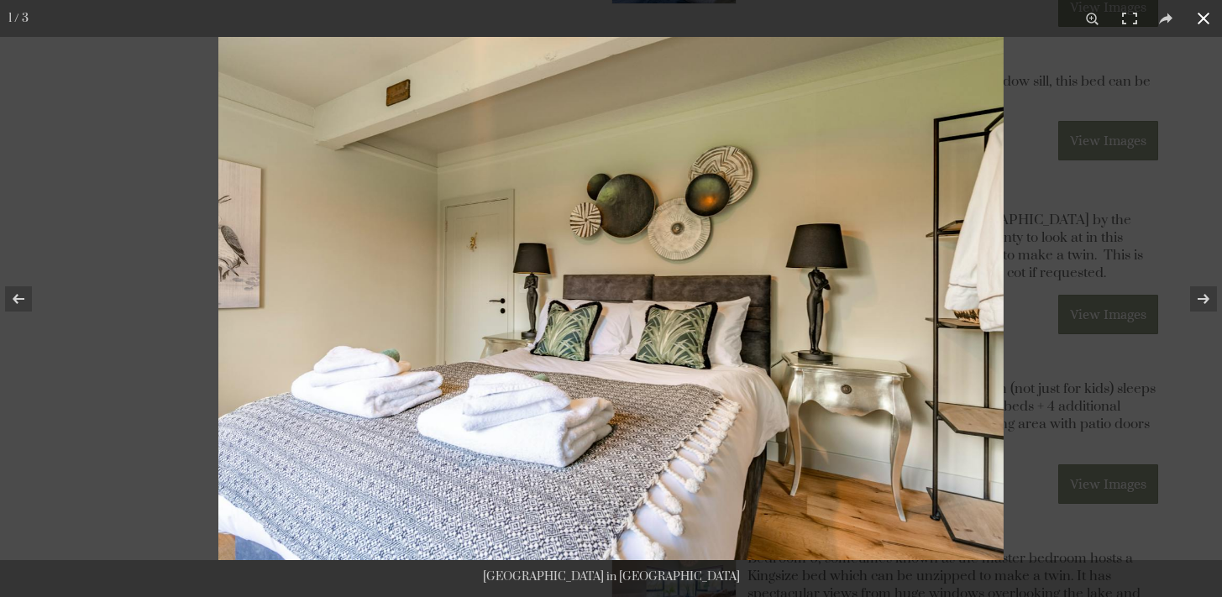
click at [1205, 15] on button at bounding box center [1203, 18] width 37 height 37
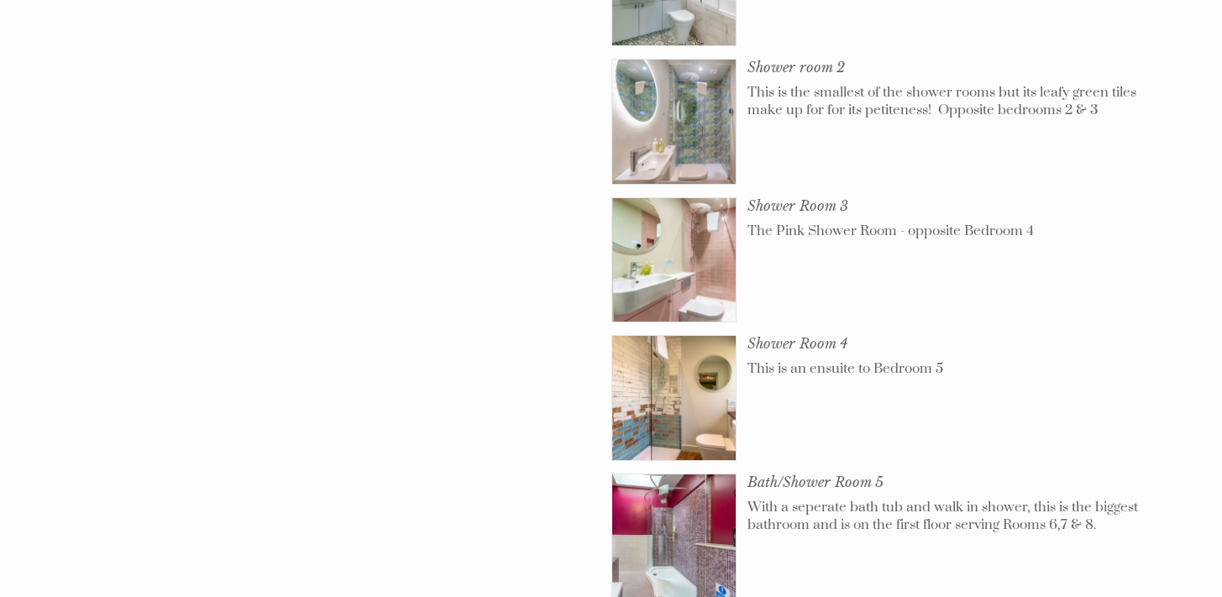
scroll to position [3274, 0]
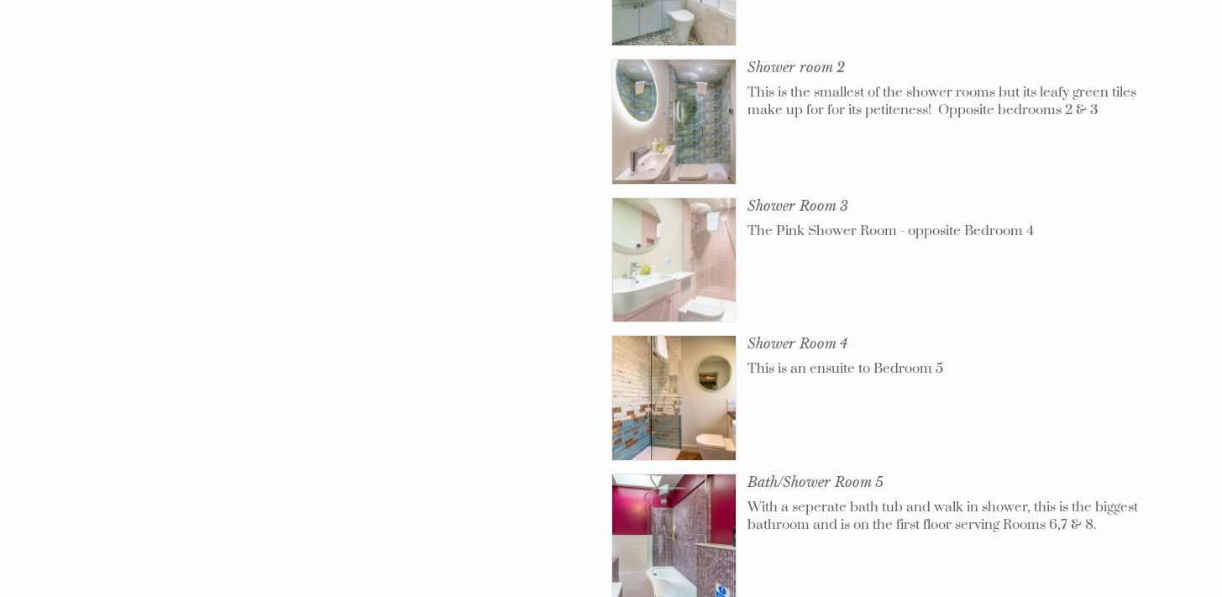
click at [673, 215] on img at bounding box center [674, 260] width 124 height 124
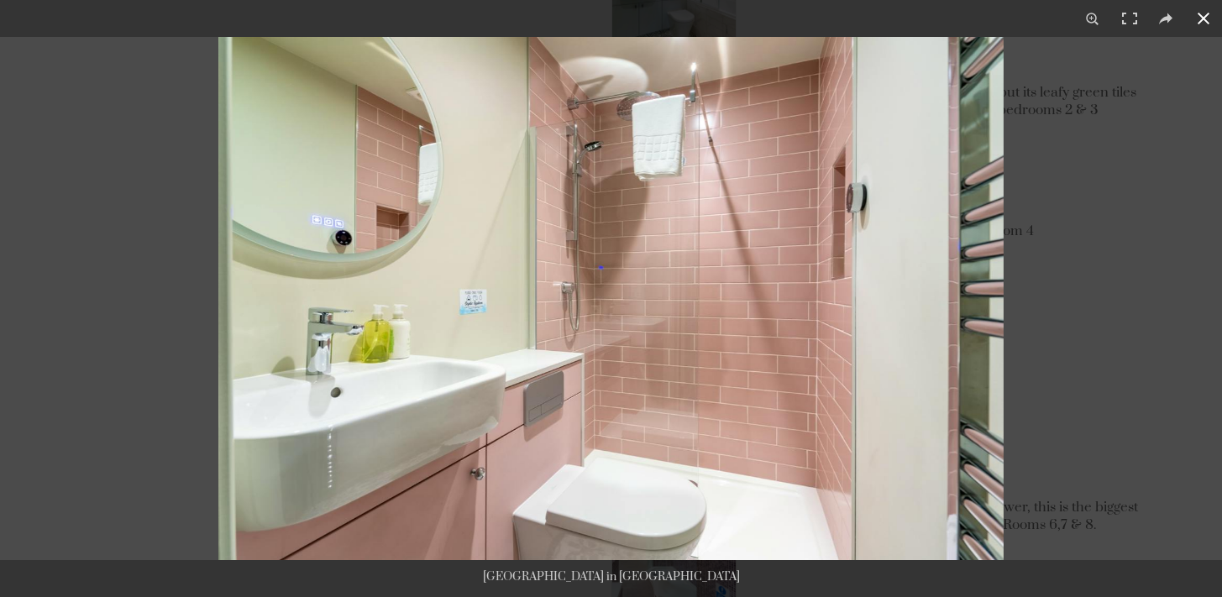
click at [1203, 18] on button at bounding box center [1203, 18] width 37 height 37
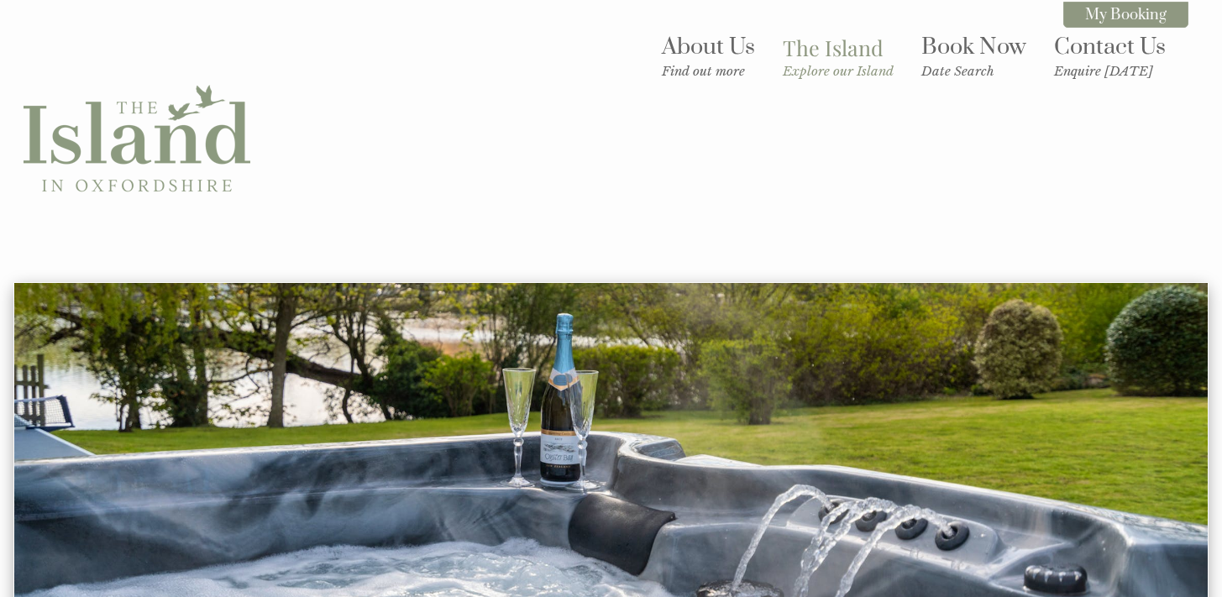
scroll to position [0, 0]
click at [968, 50] on link "Book Now Date Search" at bounding box center [974, 56] width 105 height 46
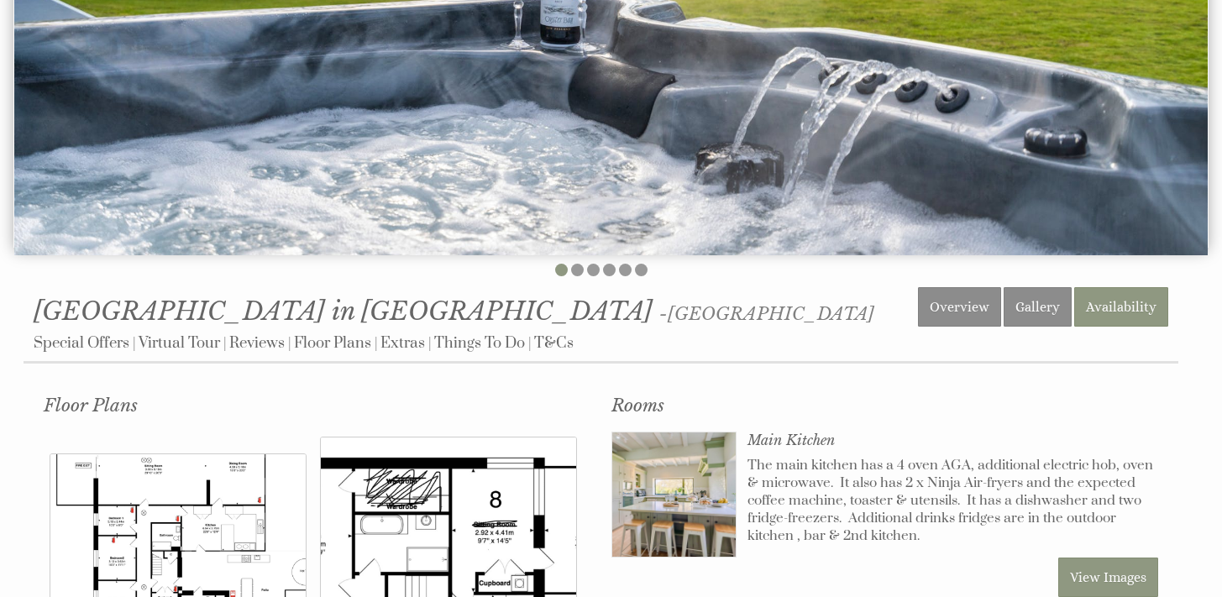
scroll to position [565, 0]
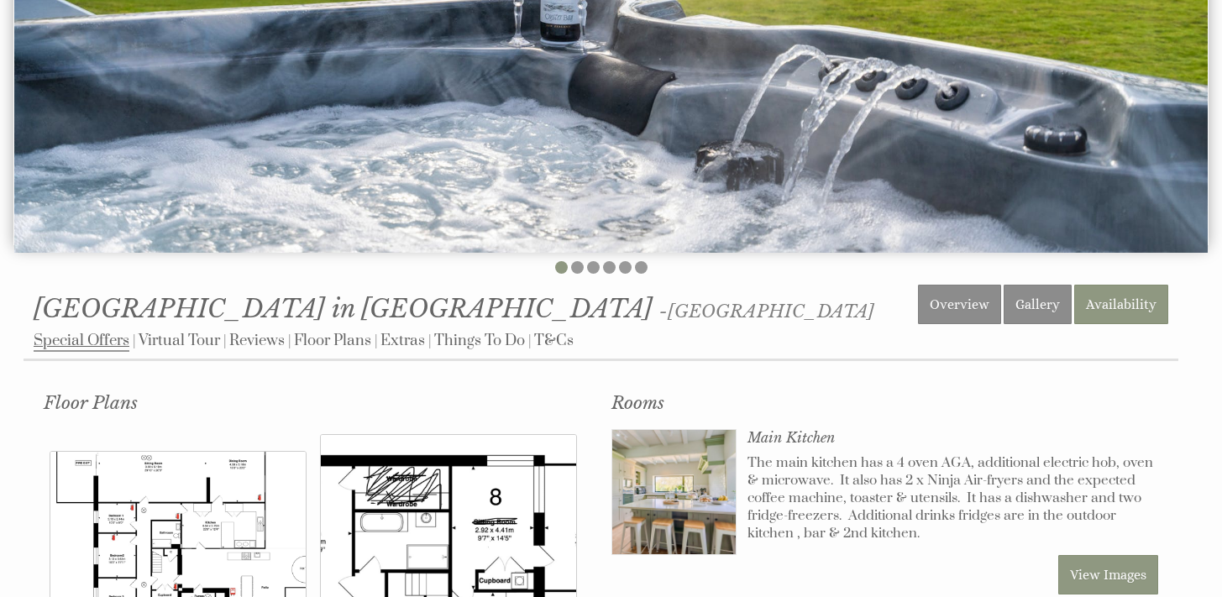
click at [91, 336] on link "Special Offers" at bounding box center [82, 341] width 96 height 21
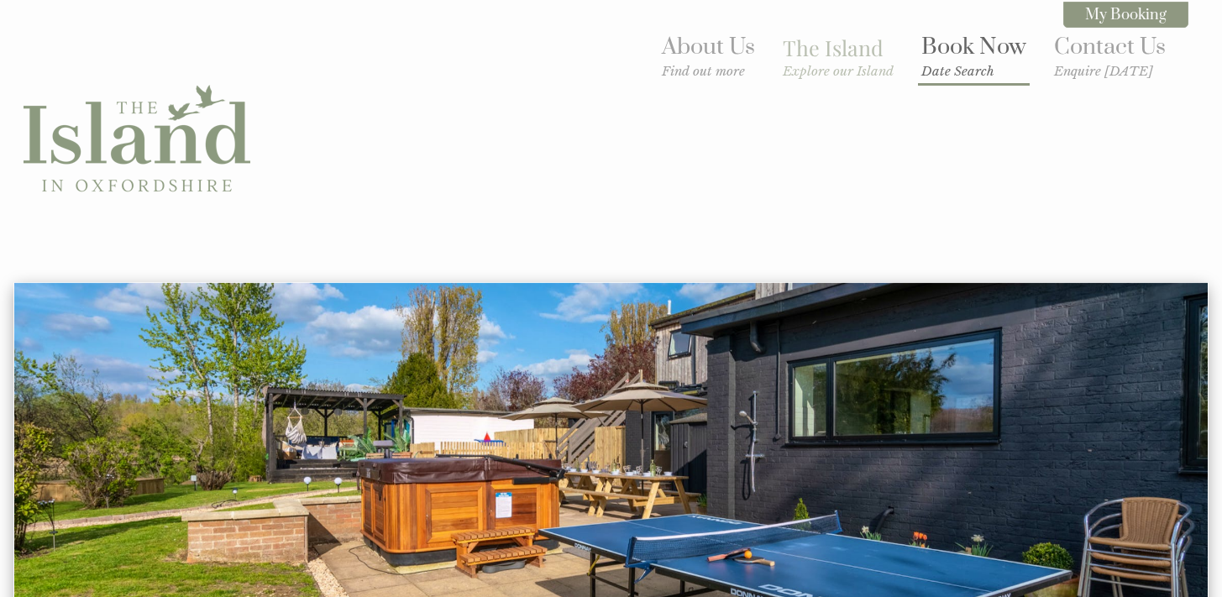
click at [949, 60] on link "Book Now Date Search" at bounding box center [974, 56] width 105 height 46
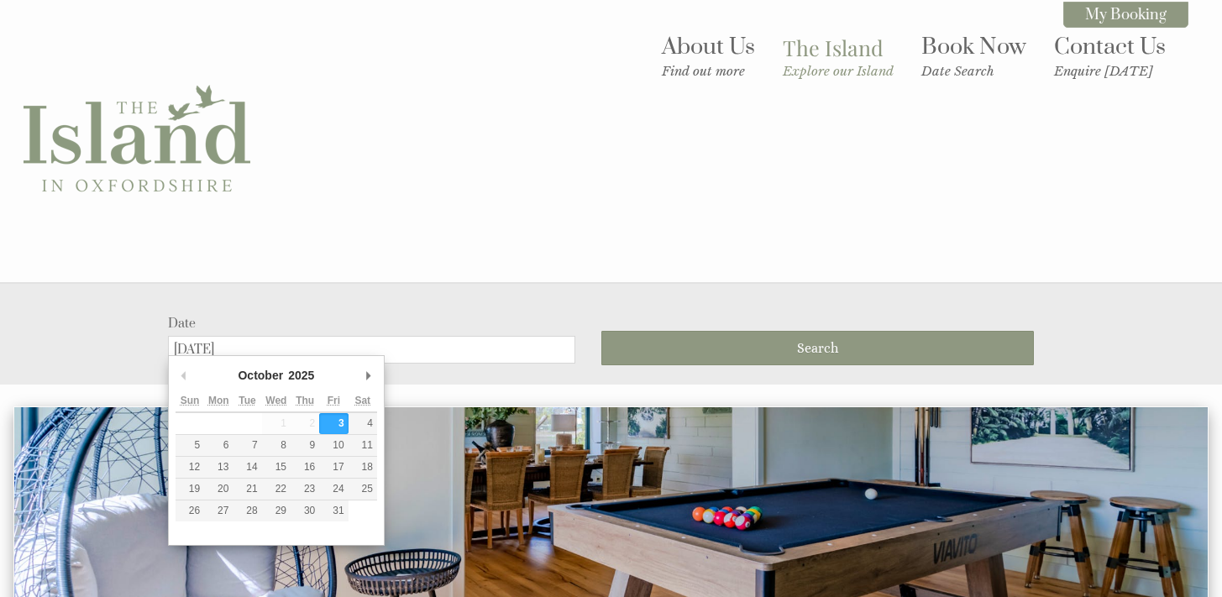
click at [300, 336] on input "[DATE]" at bounding box center [371, 350] width 407 height 28
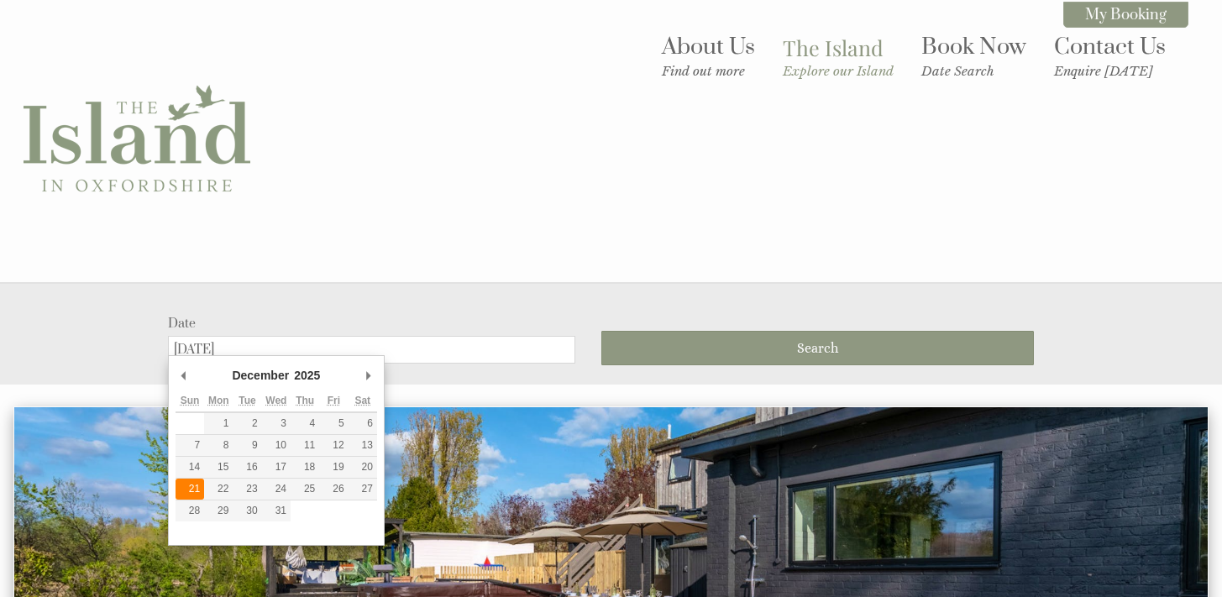
type input "[DATE]"
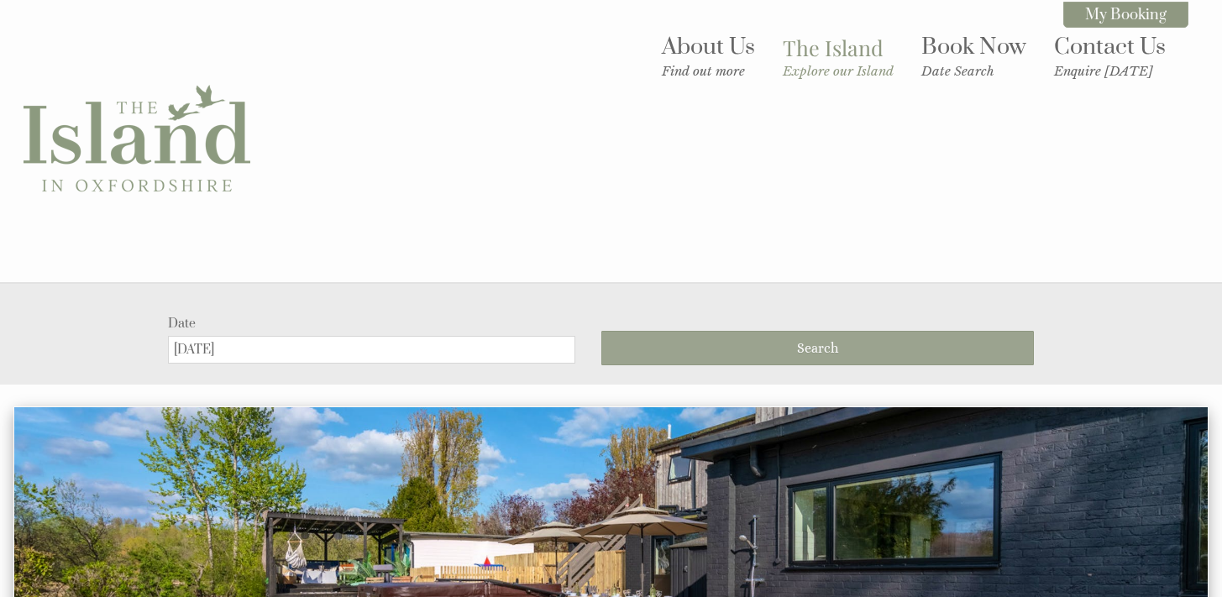
click at [810, 340] on span "Search" at bounding box center [817, 348] width 41 height 16
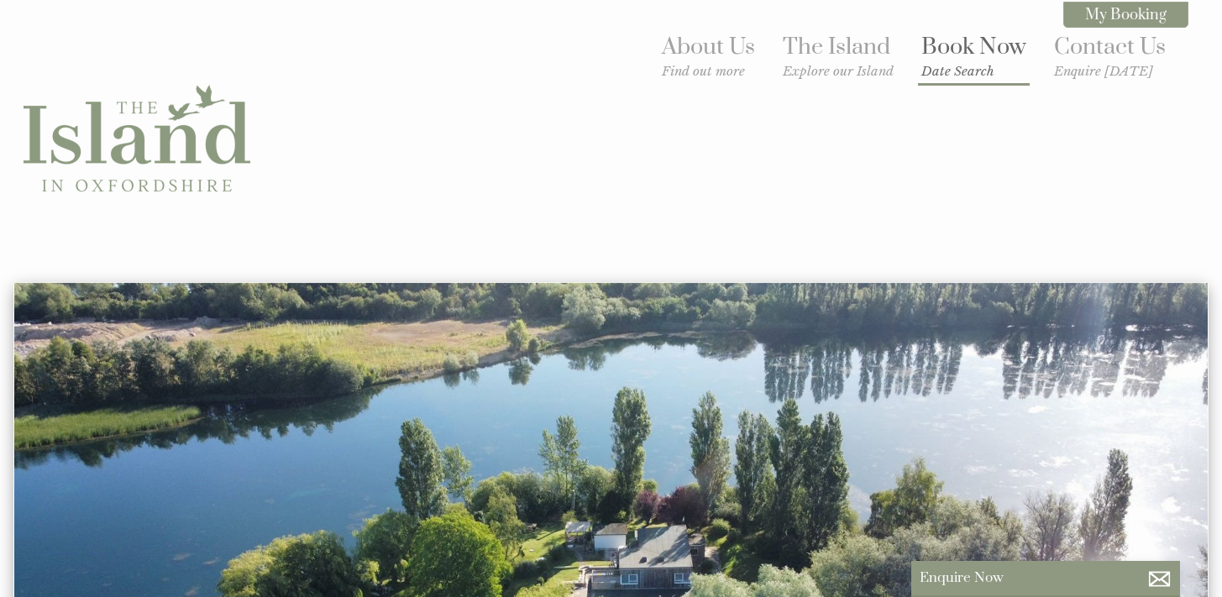
click at [965, 50] on link "Book Now Date Search" at bounding box center [974, 56] width 105 height 46
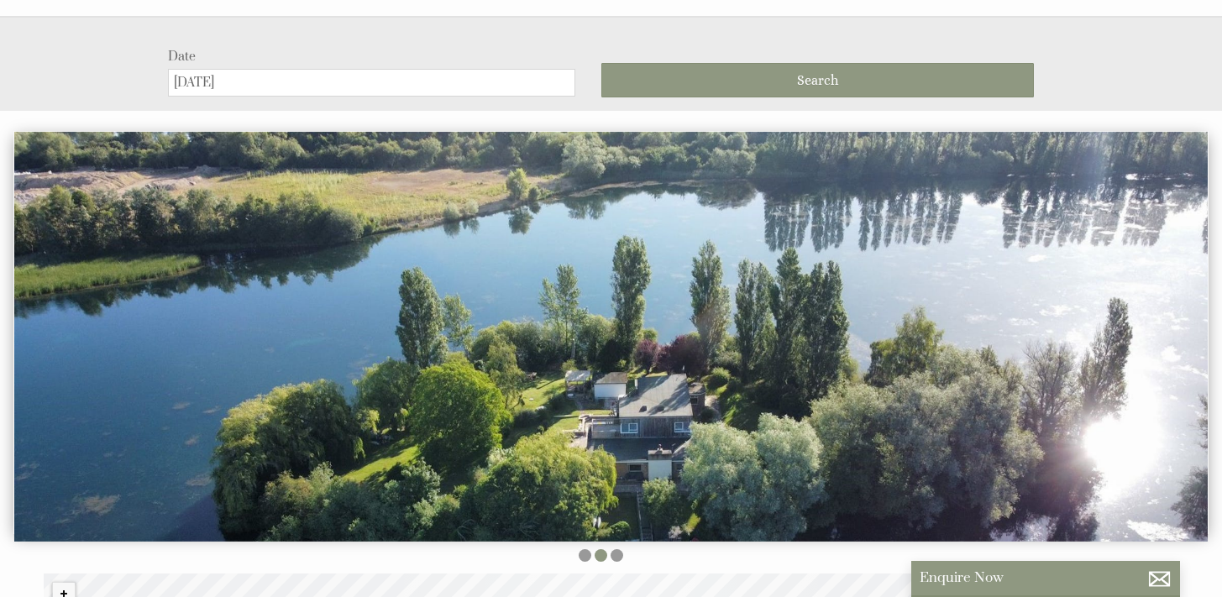
scroll to position [273, 0]
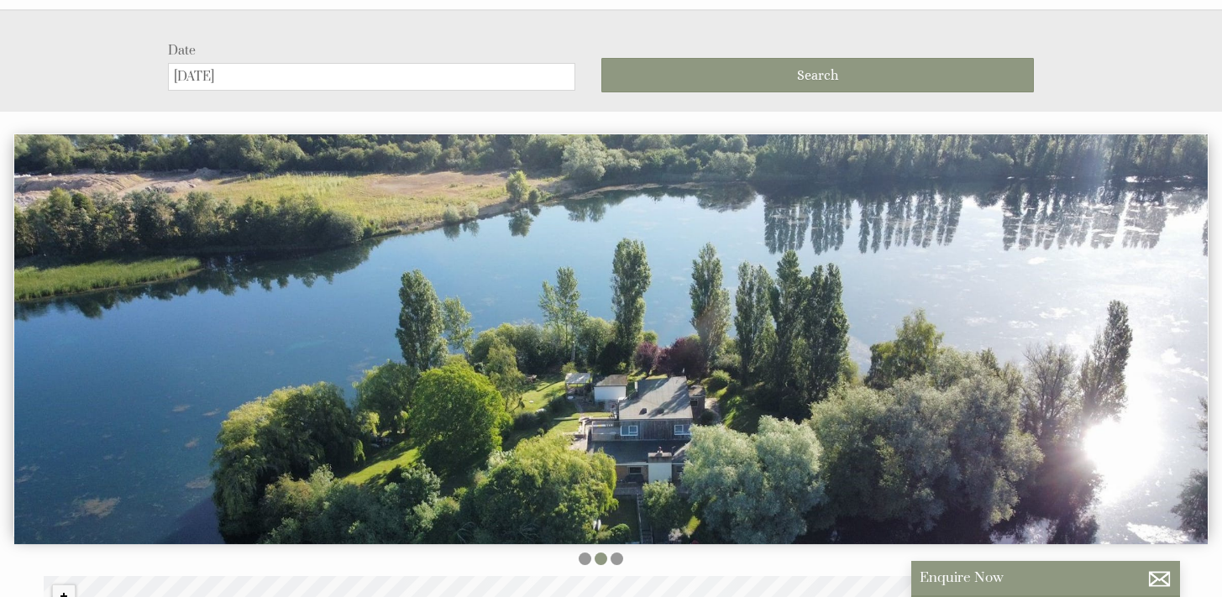
click at [213, 68] on input "[DATE]" at bounding box center [371, 77] width 407 height 28
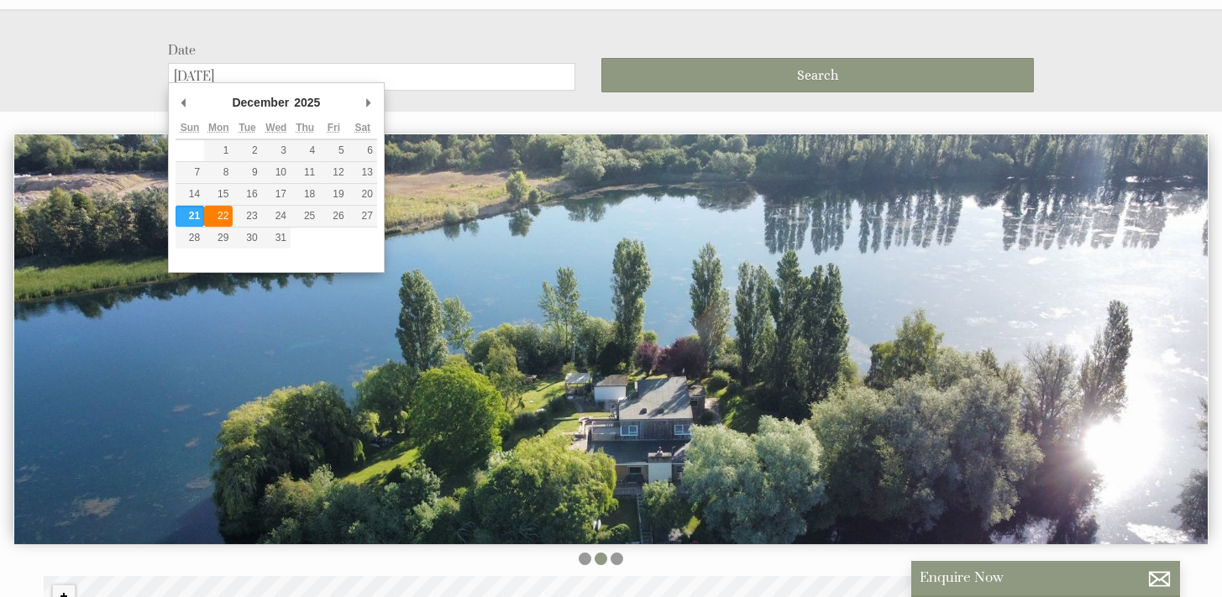
type input "[DATE]"
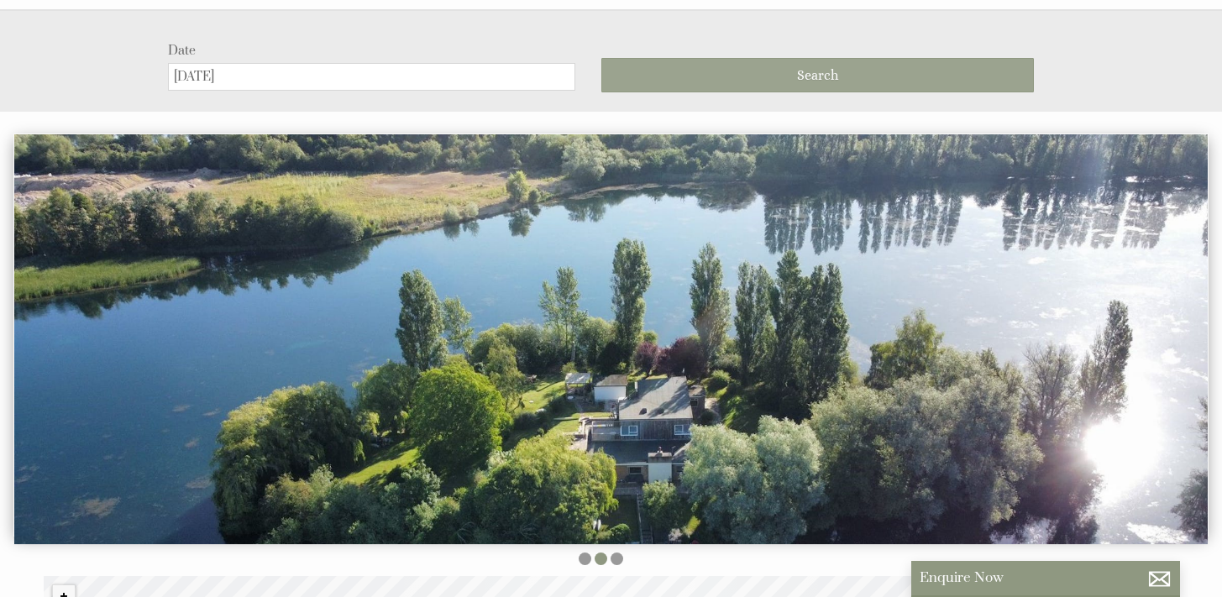
click at [784, 63] on button "Search" at bounding box center [817, 75] width 433 height 34
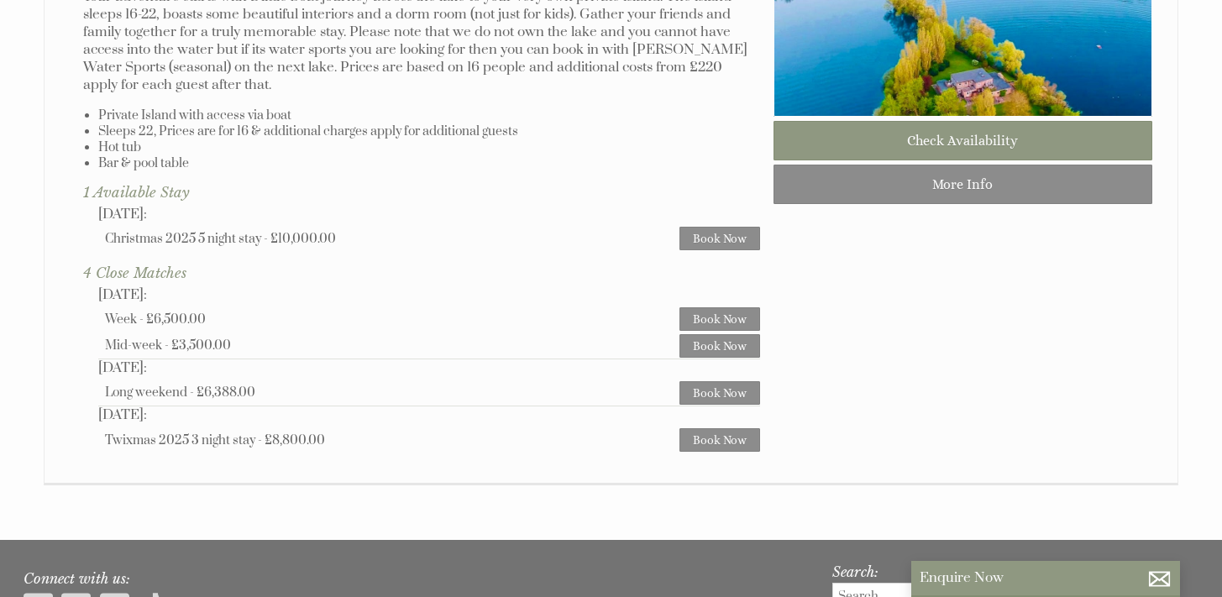
scroll to position [1161, 0]
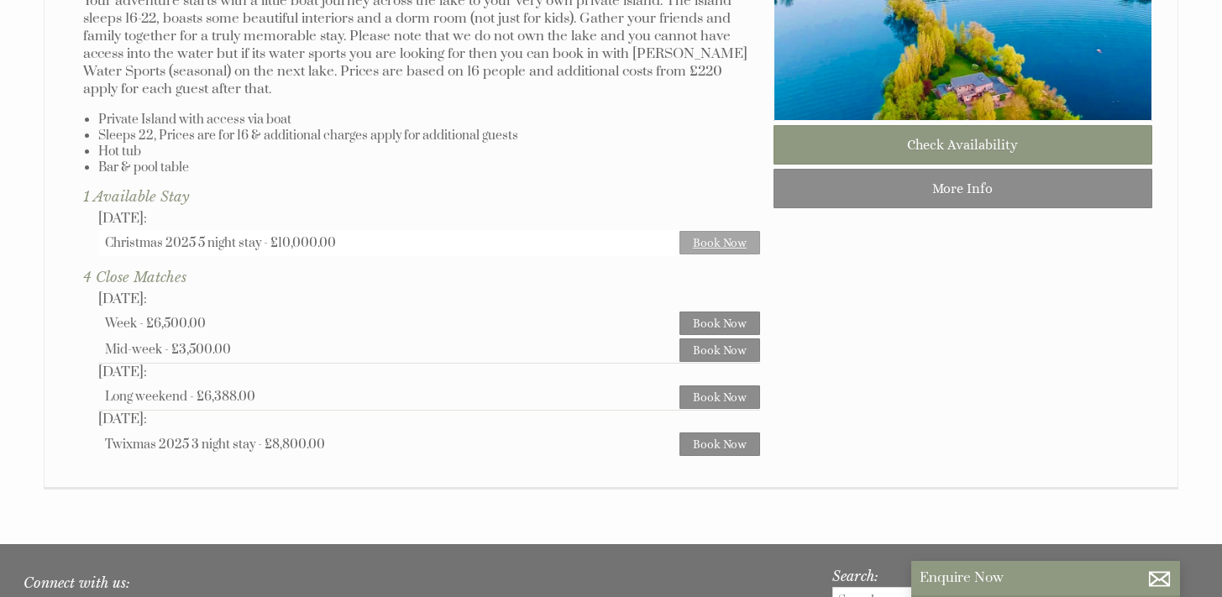
click at [717, 231] on link "Book Now" at bounding box center [720, 243] width 81 height 24
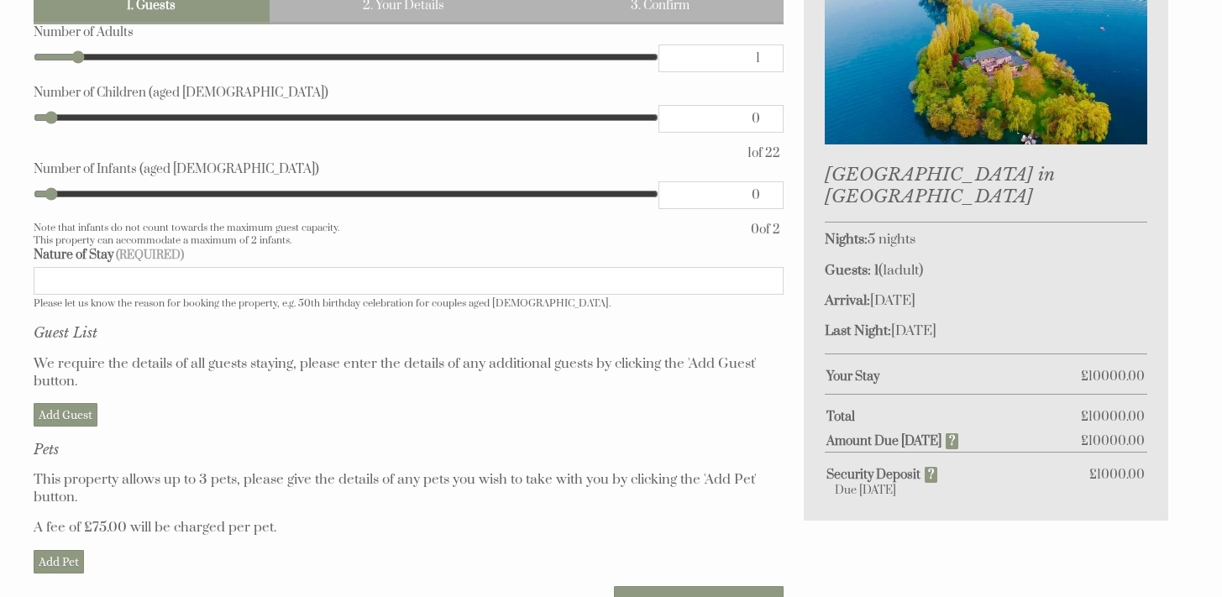
scroll to position [780, 0]
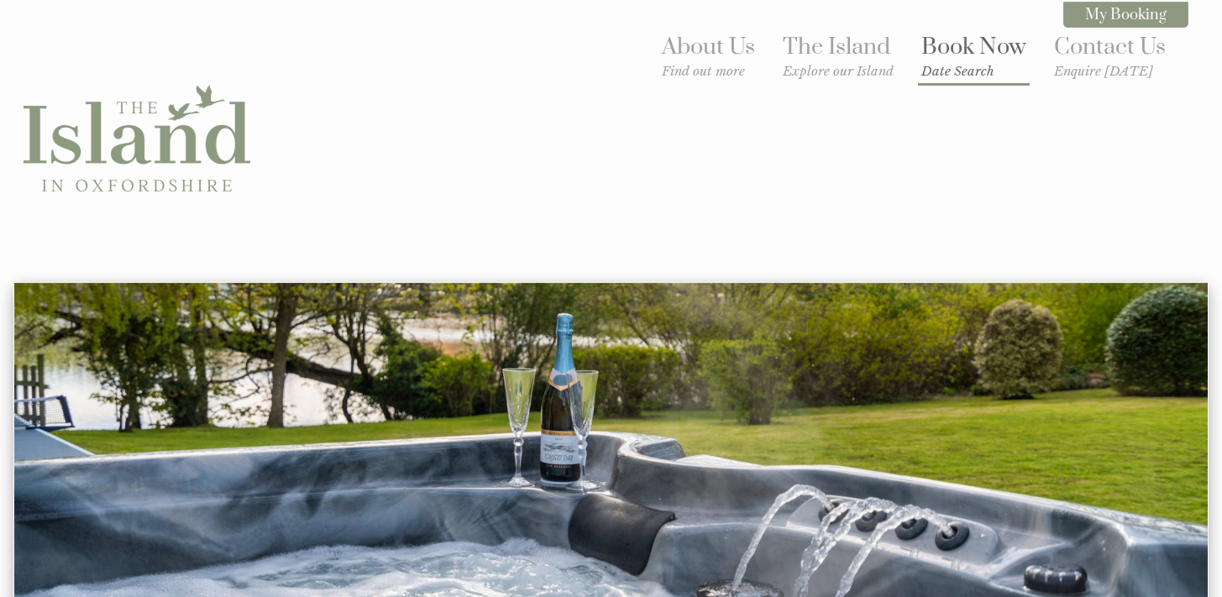
click at [963, 56] on link "Book Now Date Search" at bounding box center [974, 56] width 105 height 46
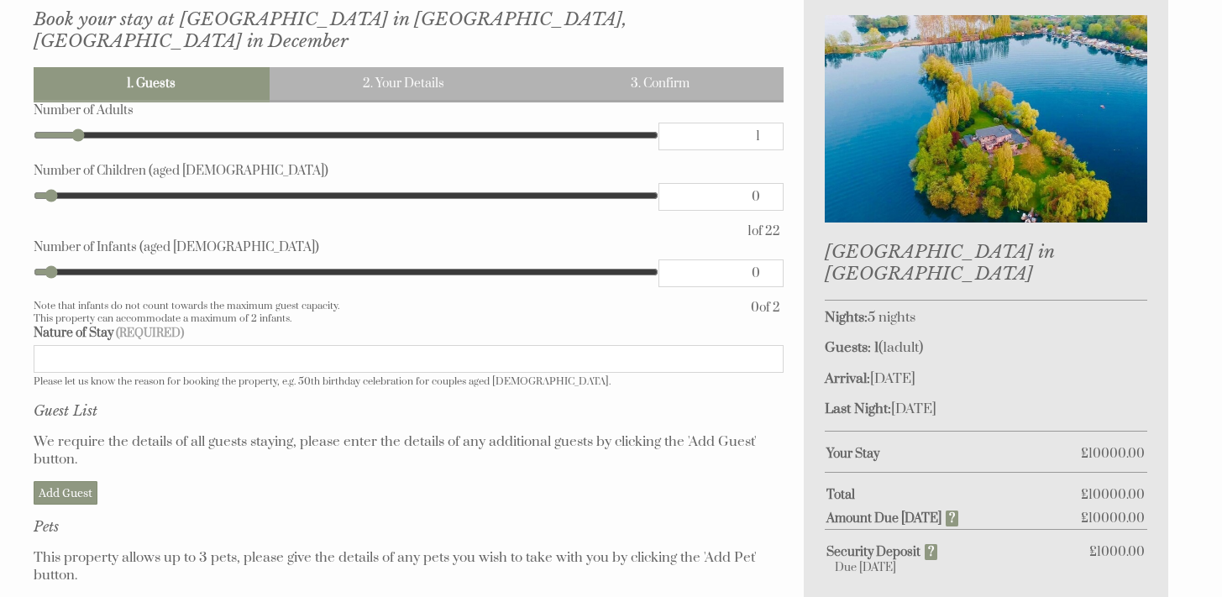
scroll to position [861, 0]
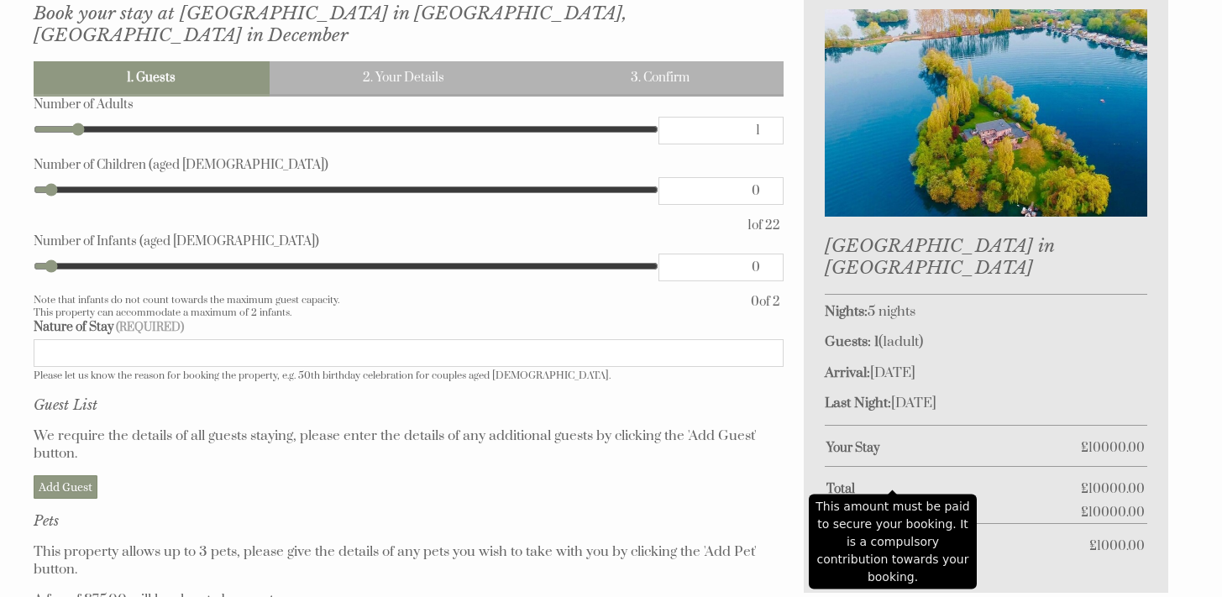
click at [952, 505] on strong "Amount Due [DATE]" at bounding box center [893, 513] width 132 height 16
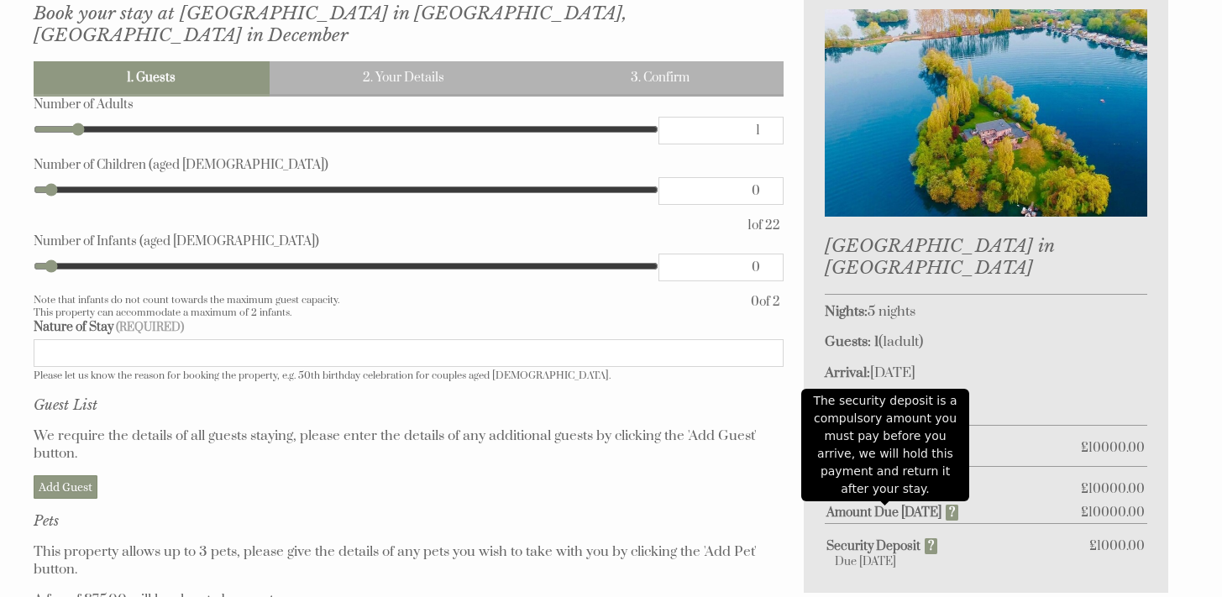
click at [938, 538] on strong "Security Deposit" at bounding box center [882, 546] width 111 height 16
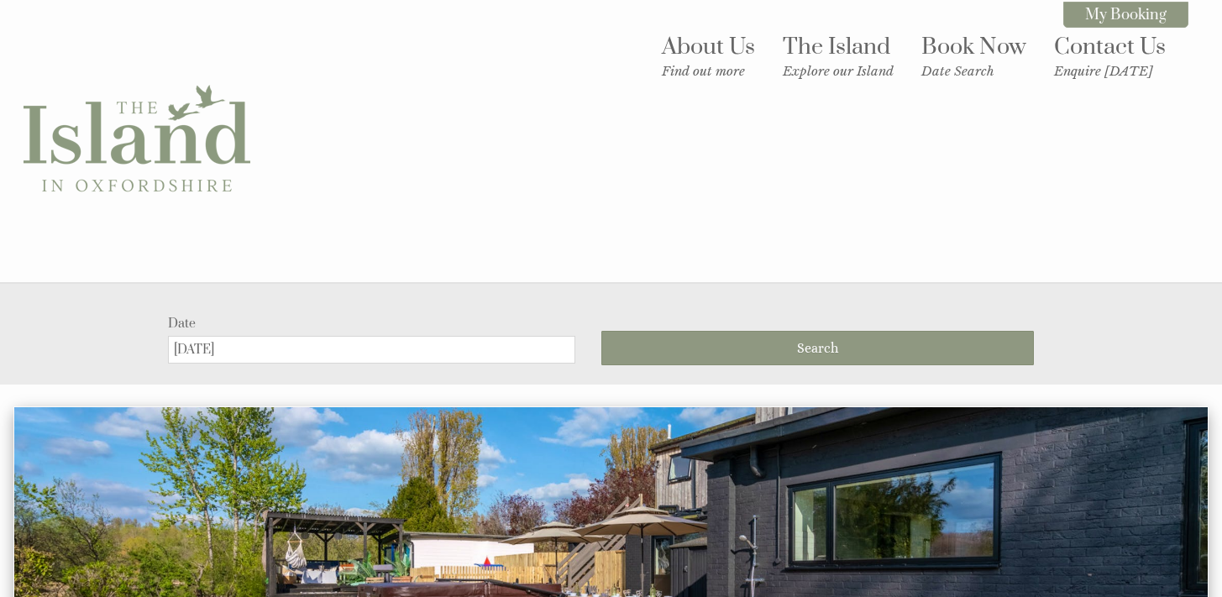
scroll to position [0, 0]
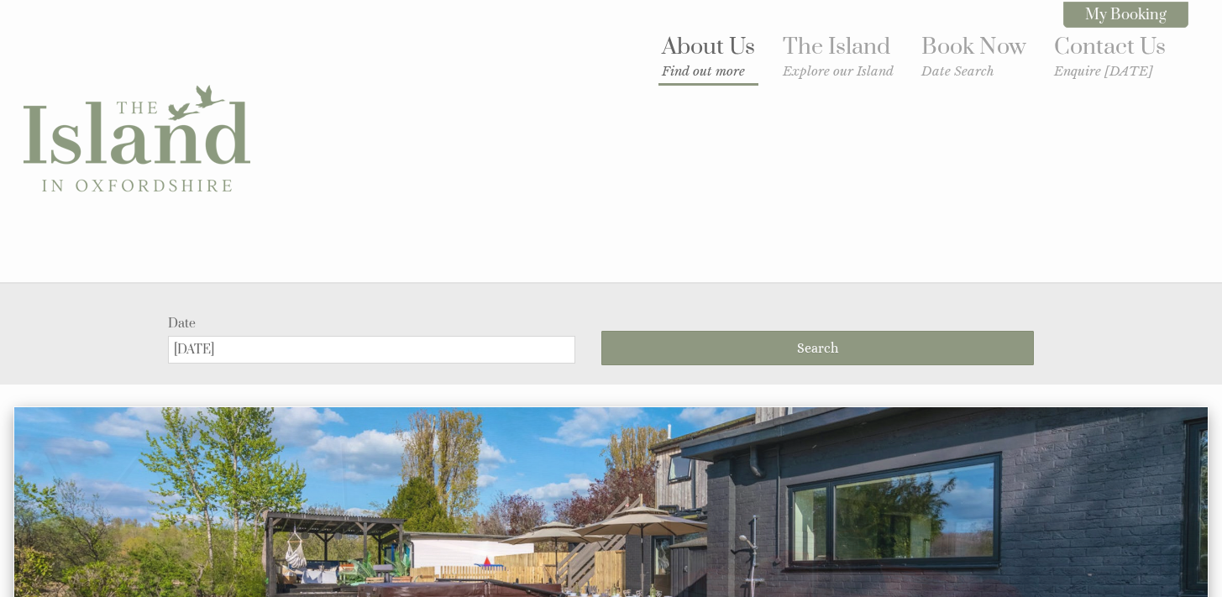
click at [709, 54] on link "About Us Find out more" at bounding box center [708, 56] width 93 height 46
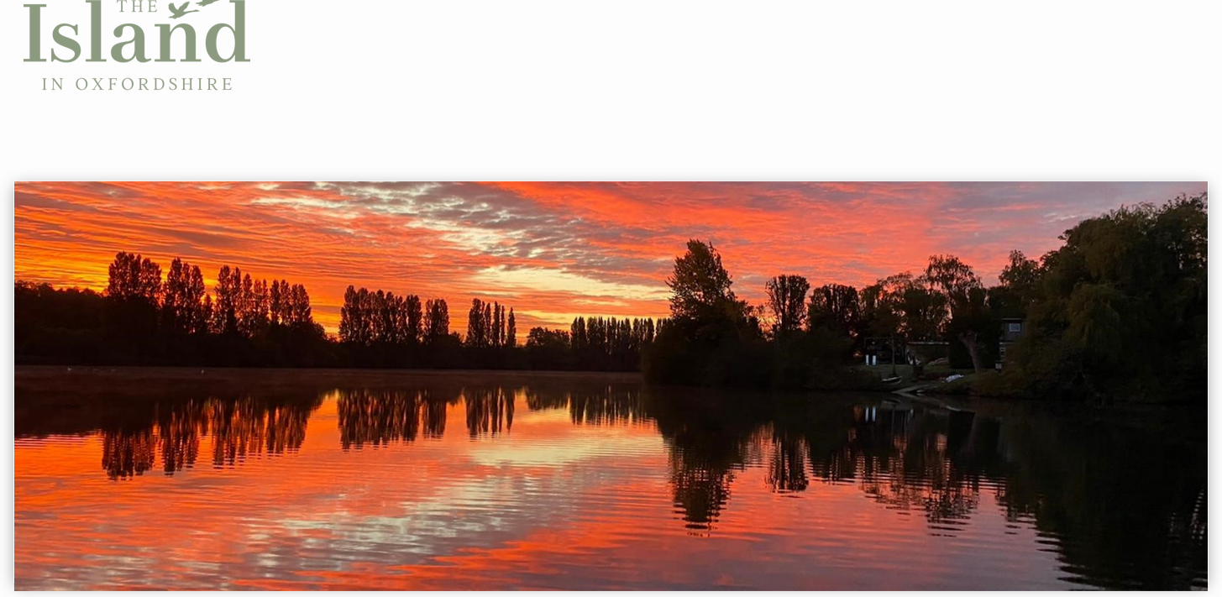
scroll to position [176, 0]
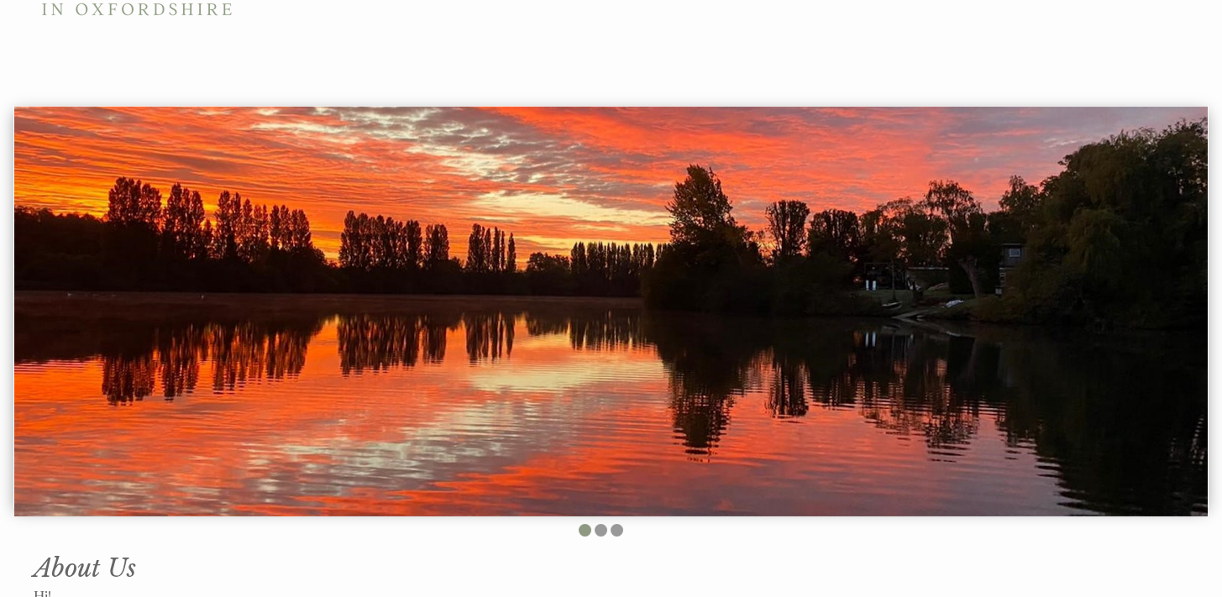
click at [751, 289] on img at bounding box center [611, 312] width 1194 height 410
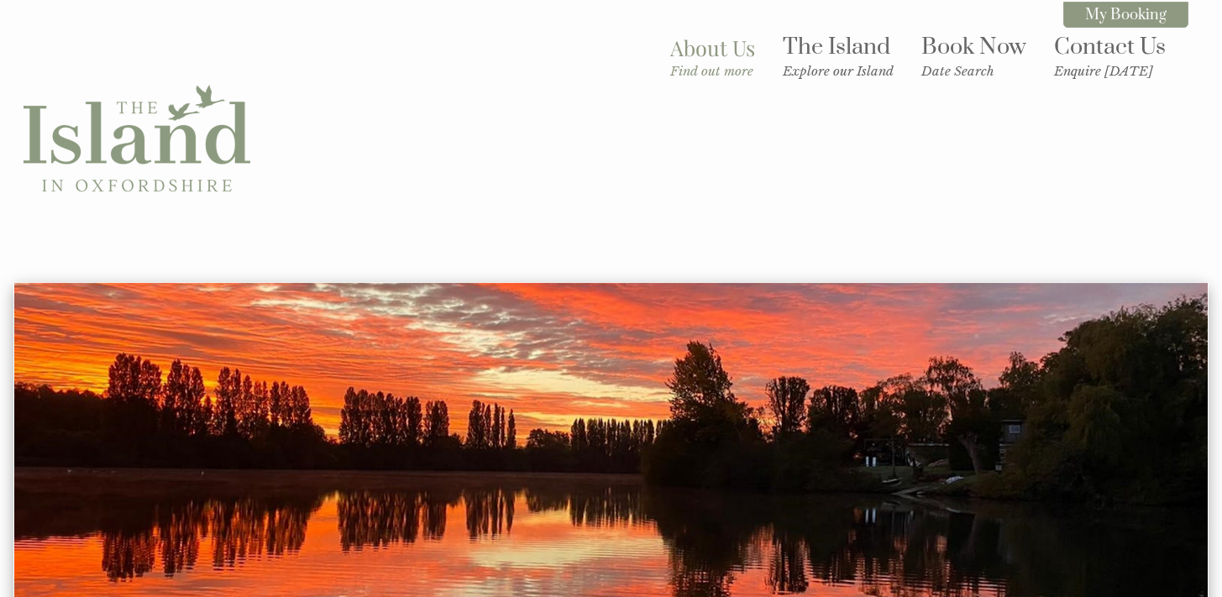
scroll to position [0, 0]
click at [608, 487] on img at bounding box center [611, 488] width 1194 height 410
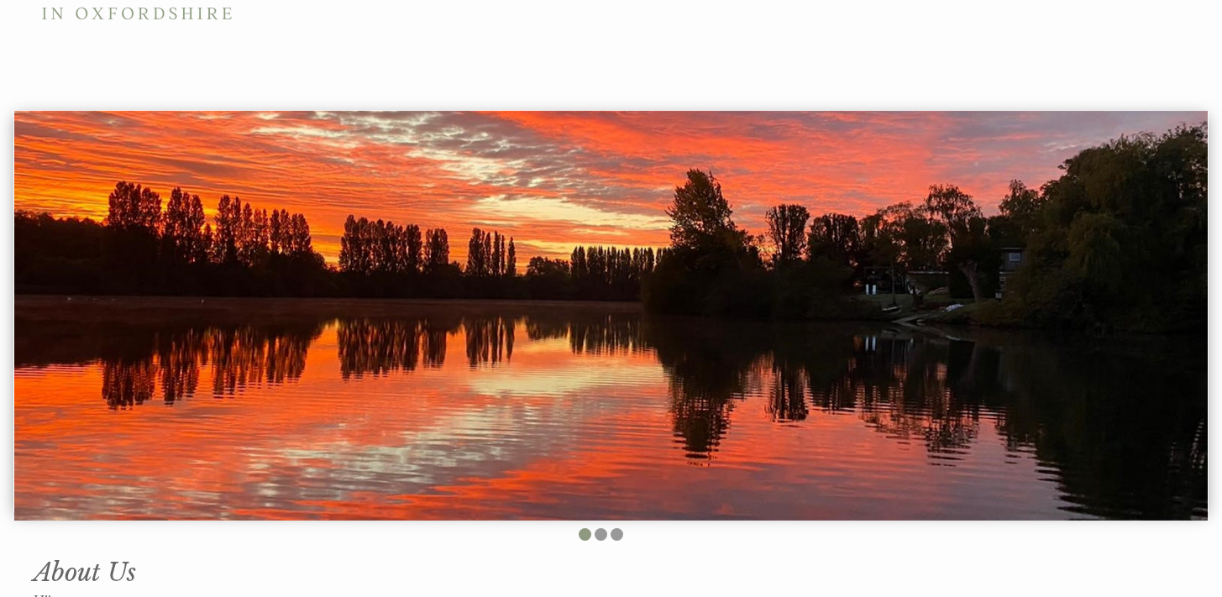
scroll to position [175, 0]
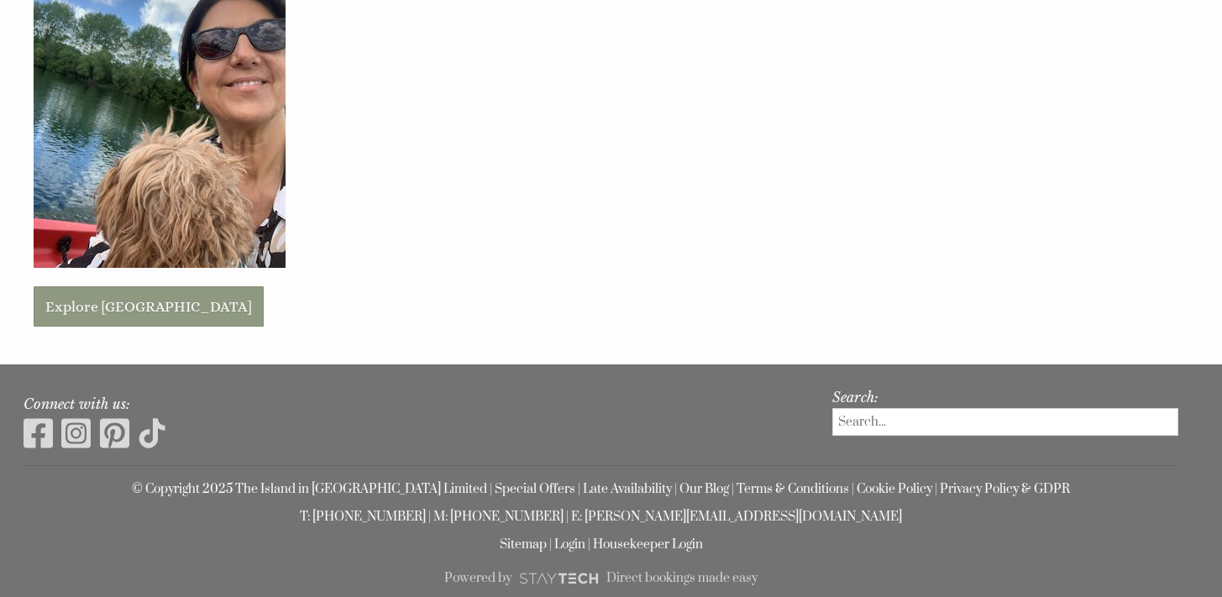
scroll to position [1065, 0]
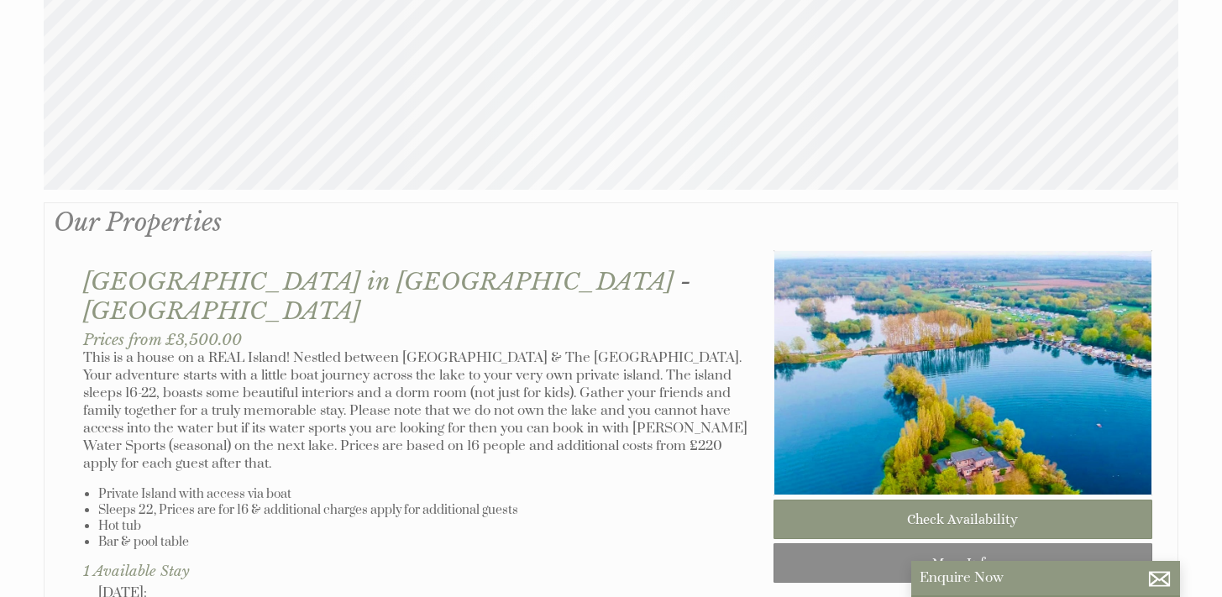
scroll to position [763, 0]
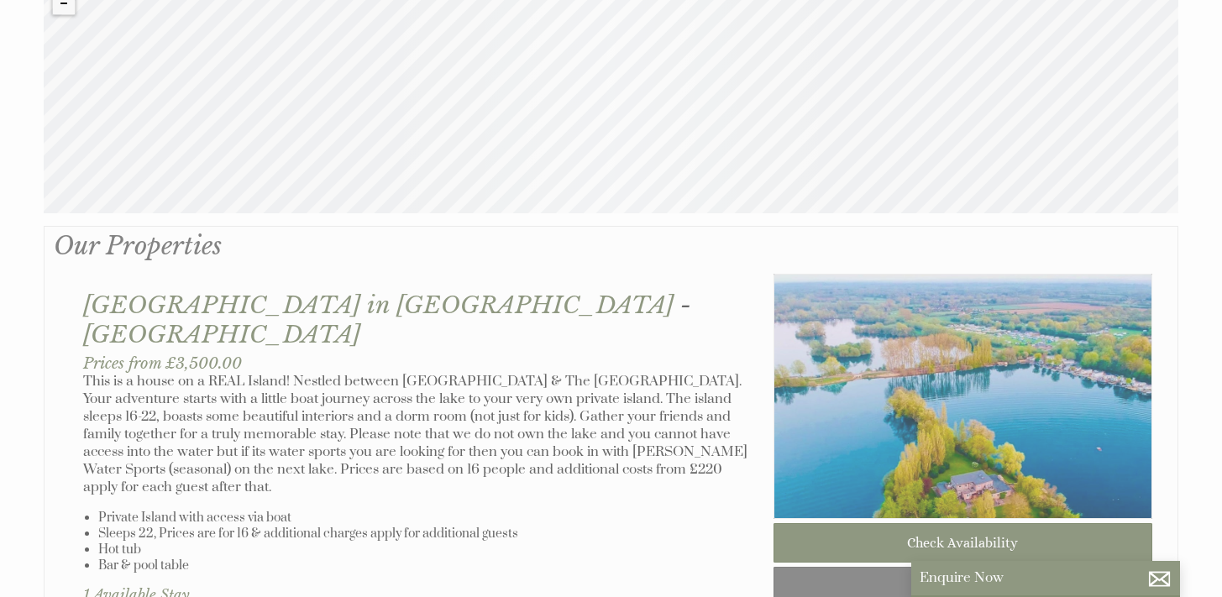
click at [1046, 407] on img at bounding box center [963, 396] width 379 height 245
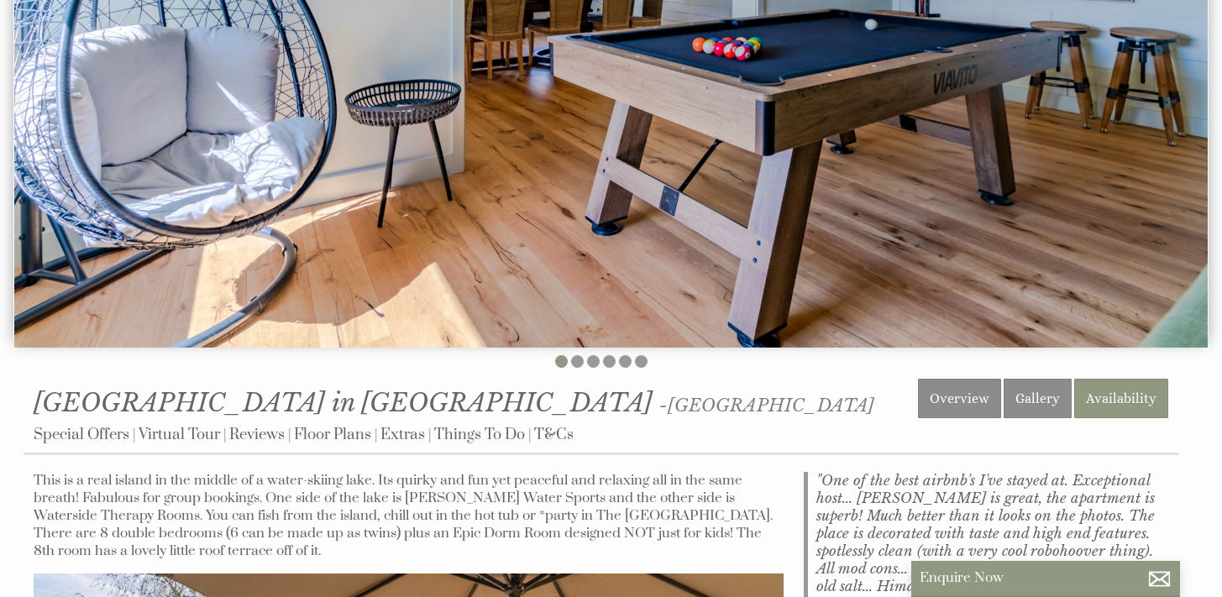
scroll to position [347, 0]
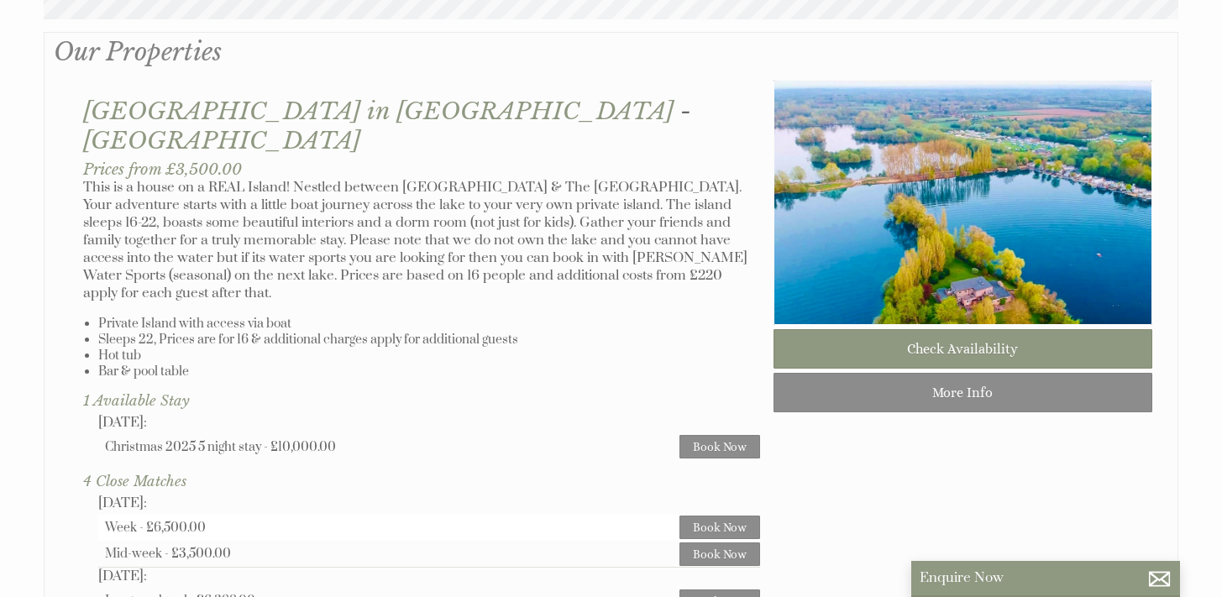
scroll to position [949, 0]
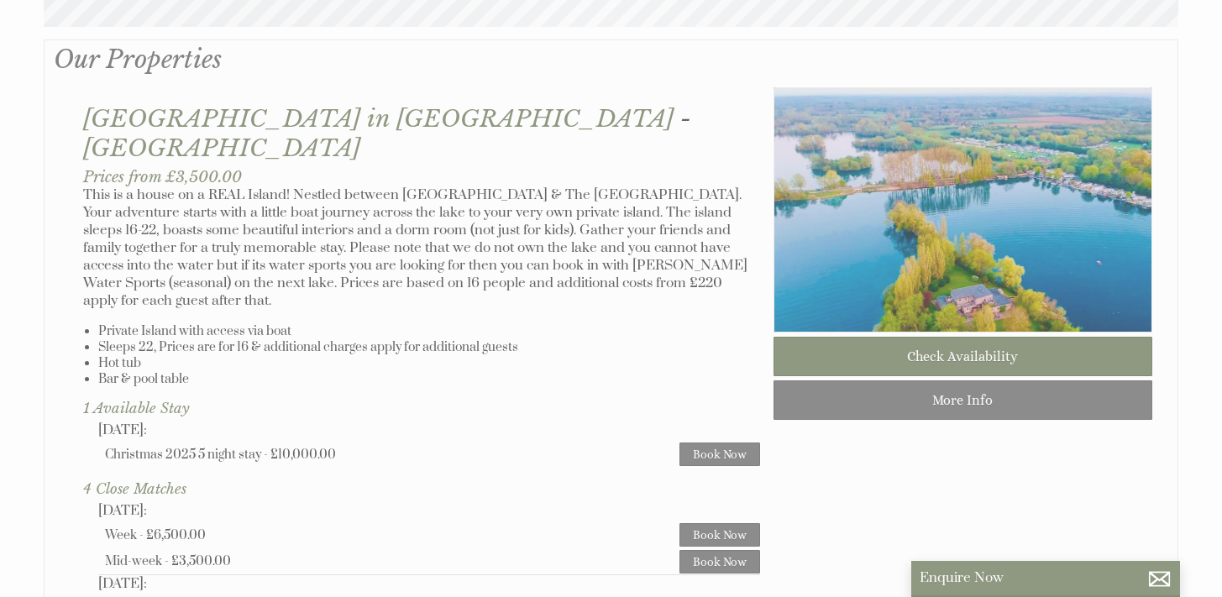
click at [1029, 208] on img at bounding box center [963, 209] width 379 height 245
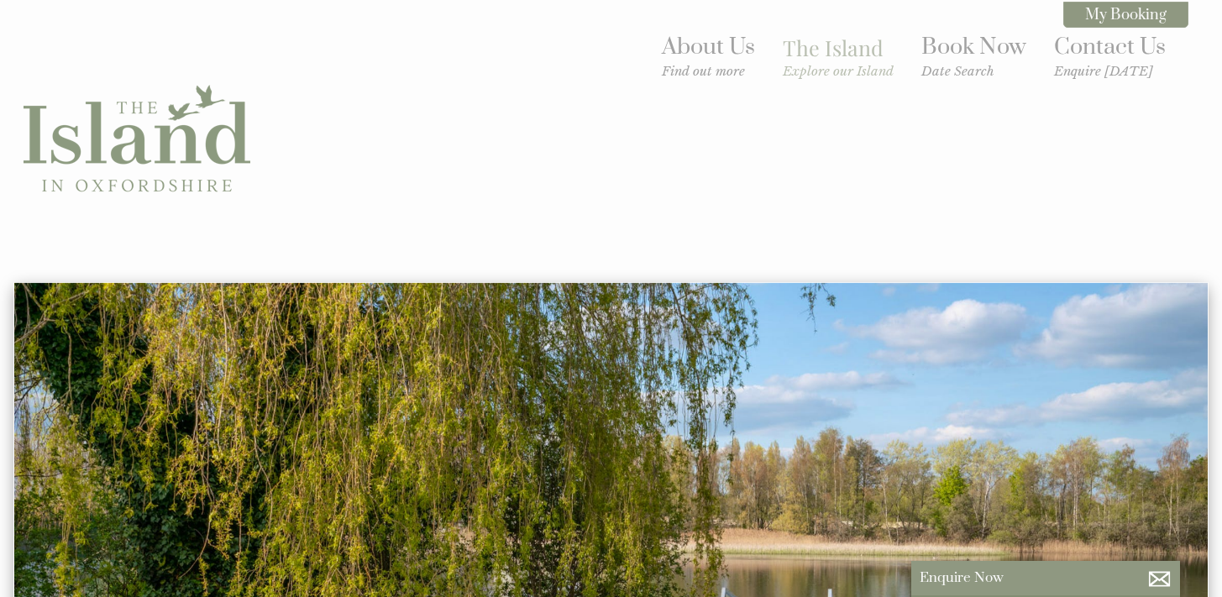
click at [692, 27] on ul "About Us Find out more The Island Explore our Island Book Now Date Search Conta…" at bounding box center [913, 57] width 529 height 63
click at [701, 50] on link "About Us Find out more" at bounding box center [708, 56] width 93 height 46
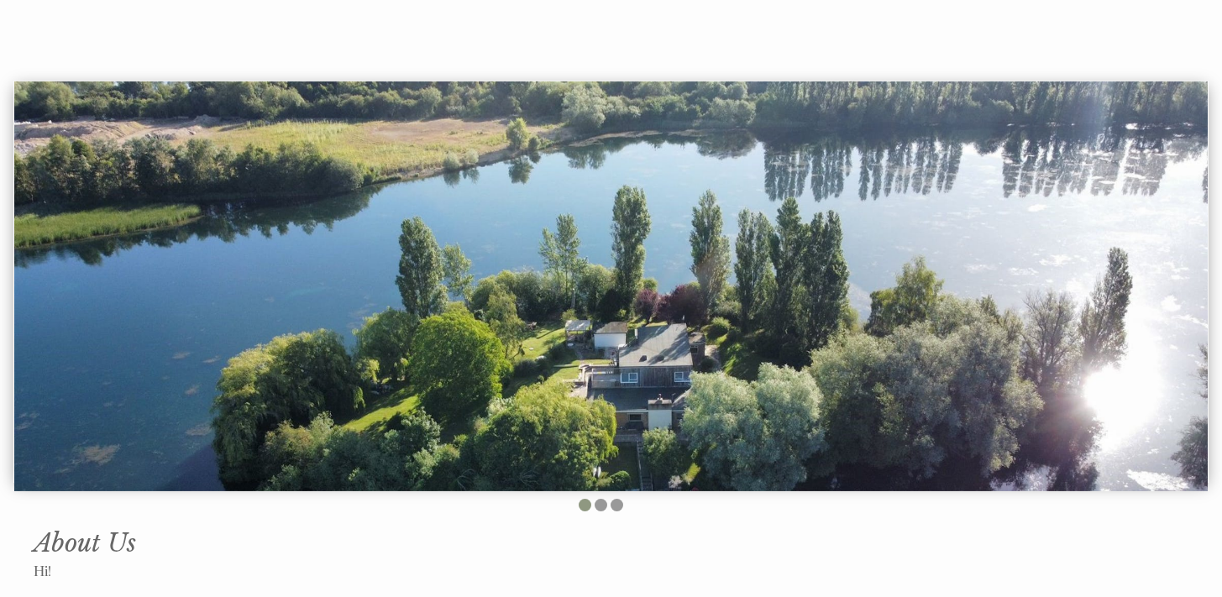
scroll to position [205, 0]
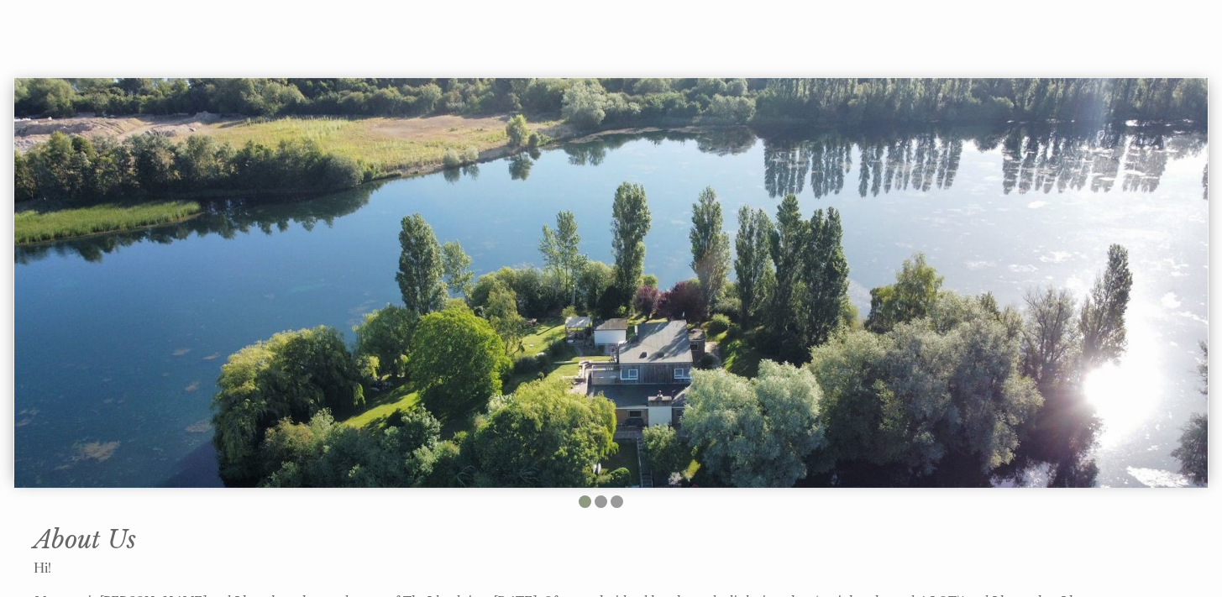
click at [659, 308] on img at bounding box center [611, 283] width 1194 height 410
click at [603, 496] on li at bounding box center [601, 502] width 13 height 13
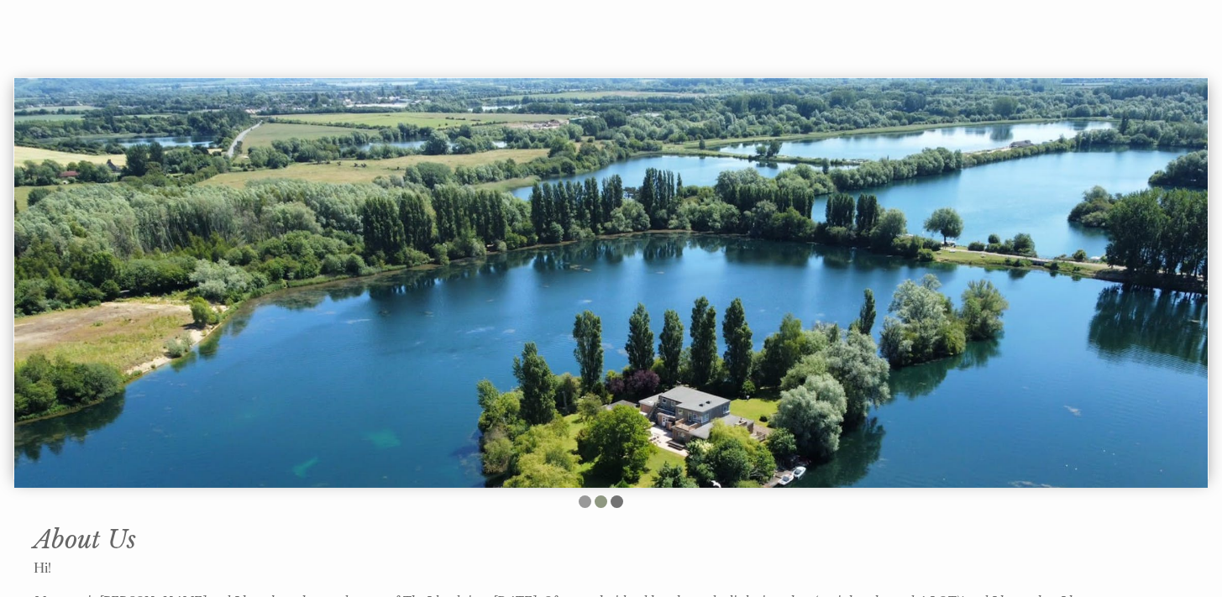
click at [620, 496] on li at bounding box center [617, 502] width 13 height 13
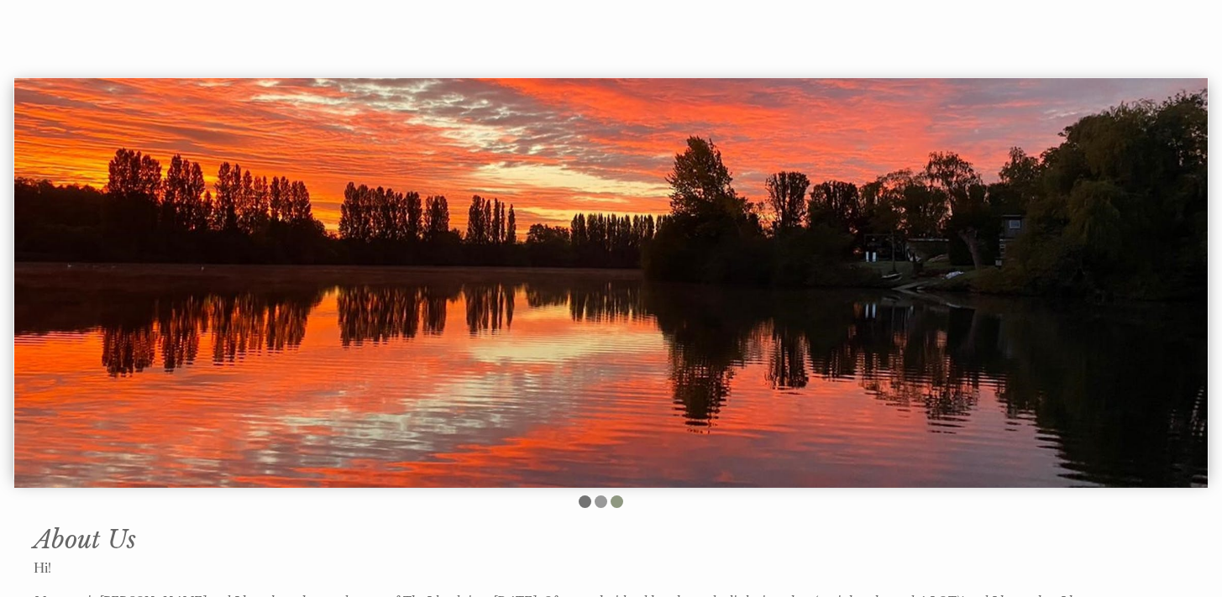
click at [584, 496] on li at bounding box center [585, 502] width 13 height 13
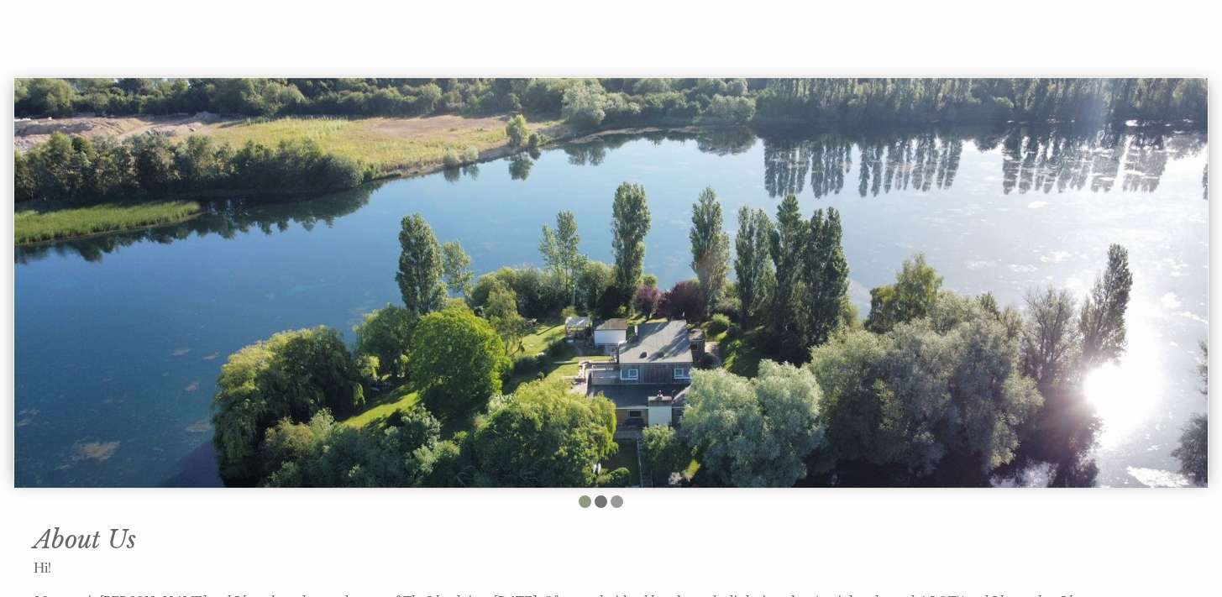
click at [607, 496] on li at bounding box center [601, 502] width 13 height 13
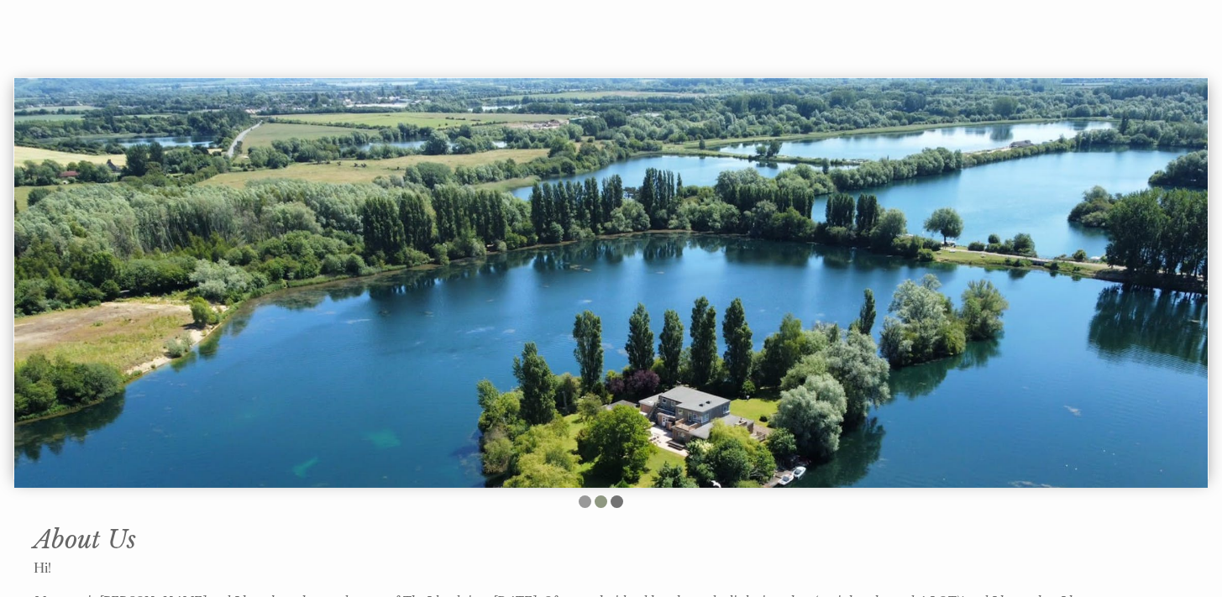
click at [617, 496] on li at bounding box center [617, 502] width 13 height 13
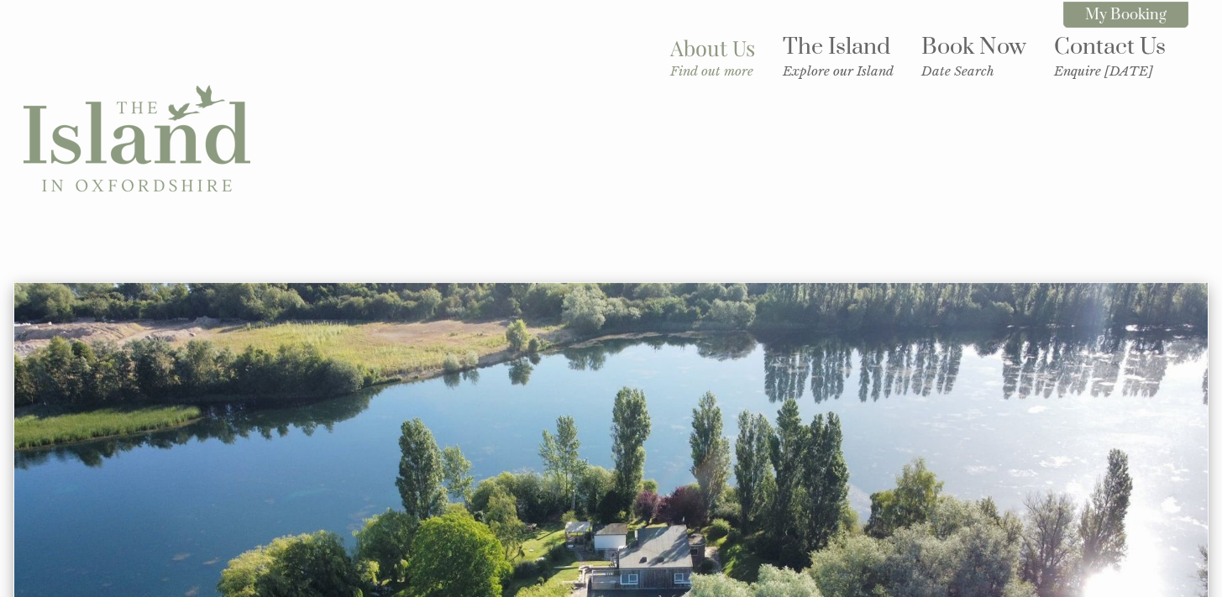
scroll to position [0, 0]
